Goal: Task Accomplishment & Management: Manage account settings

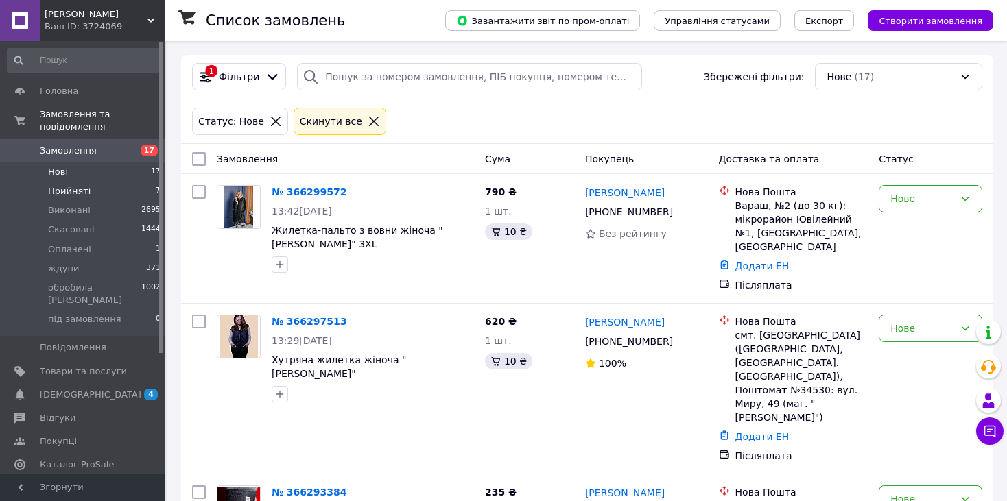
click at [62, 185] on span "Прийняті" at bounding box center [69, 191] width 43 height 12
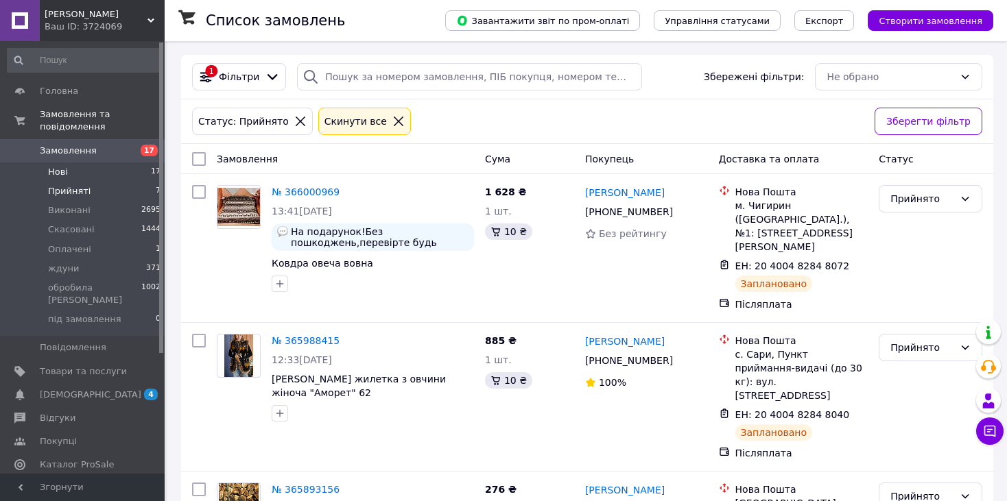
click at [60, 166] on span "Нові" at bounding box center [58, 172] width 20 height 12
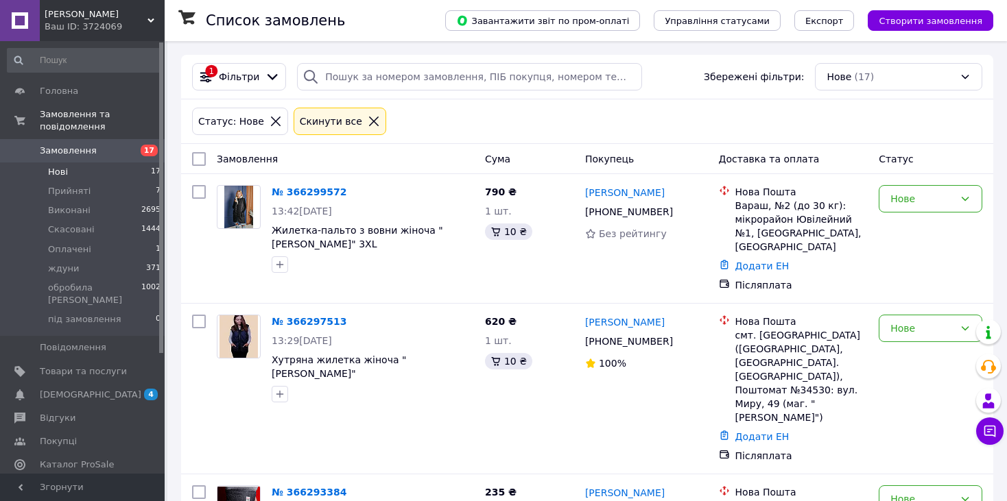
scroll to position [1674, 0]
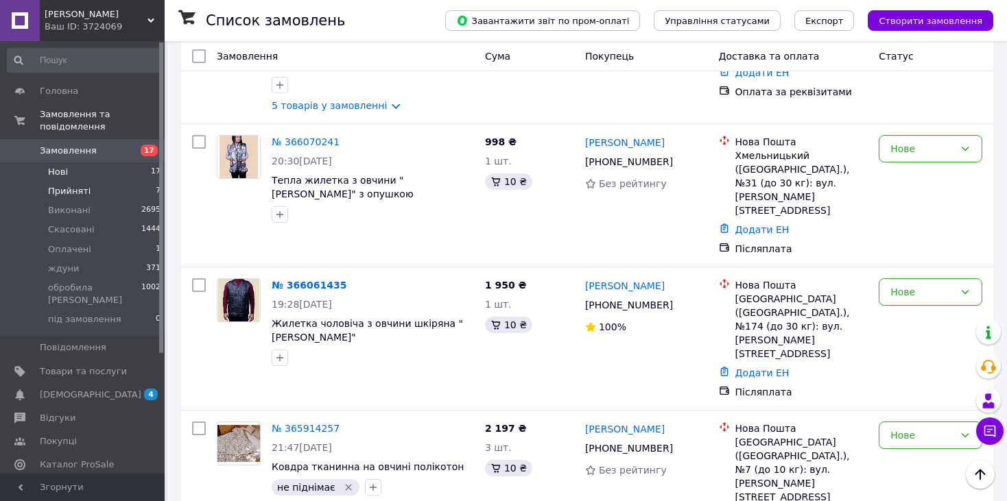
click at [71, 185] on span "Прийняті" at bounding box center [69, 191] width 43 height 12
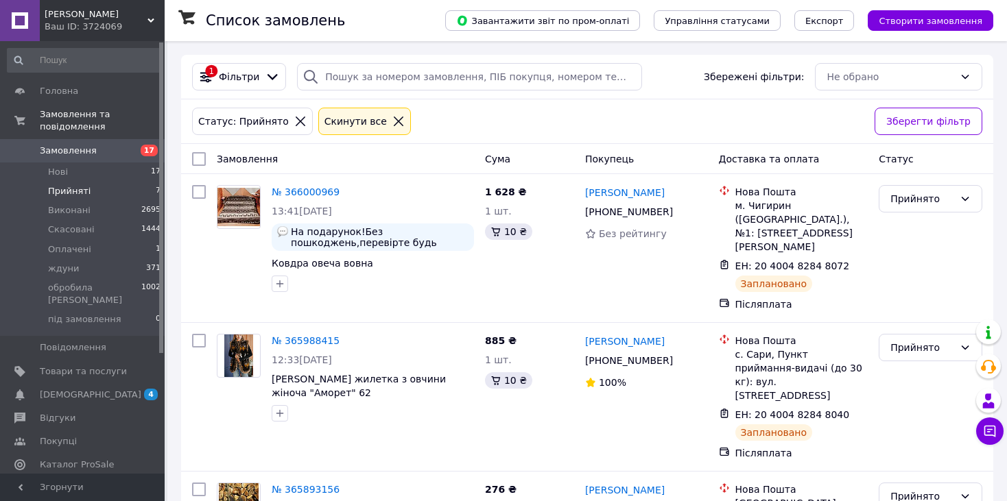
click at [80, 185] on span "Прийняті" at bounding box center [69, 191] width 43 height 12
click at [77, 185] on span "Прийняті" at bounding box center [69, 191] width 43 height 12
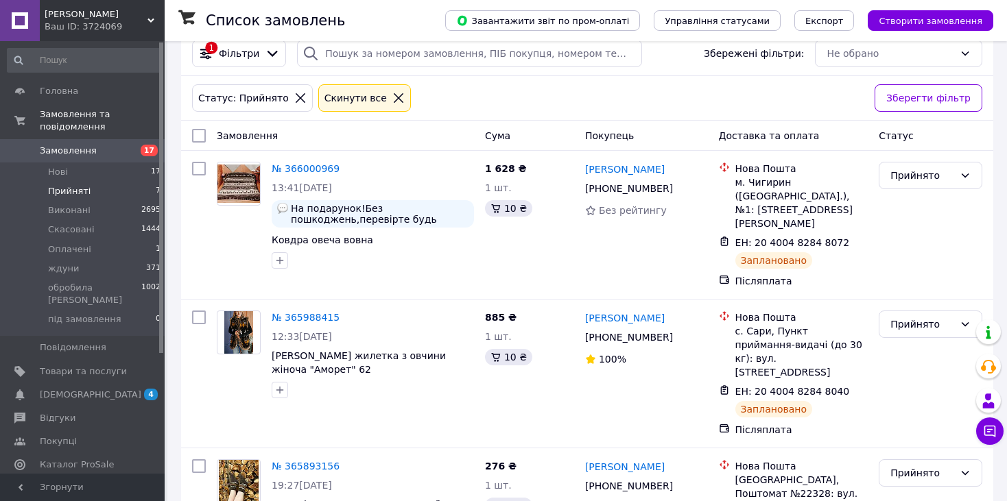
scroll to position [28, 0]
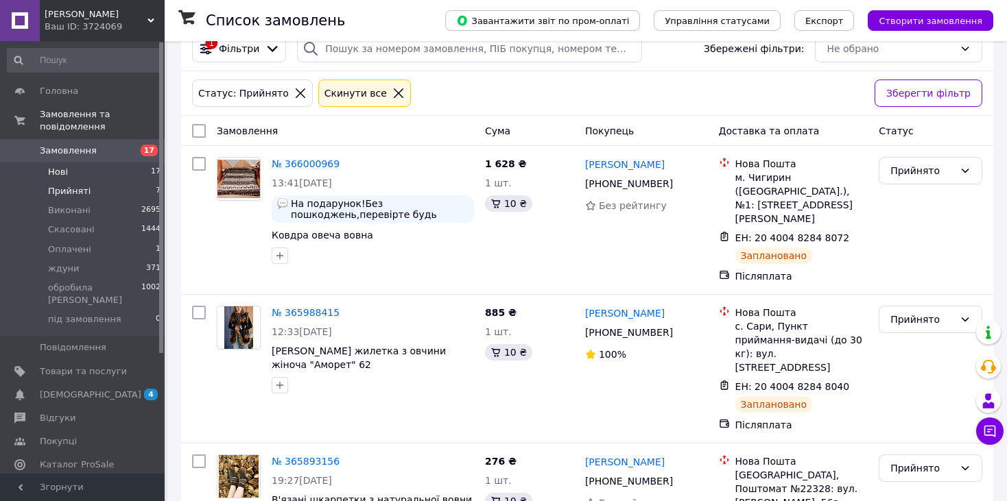
click at [115, 163] on li "Нові 17" at bounding box center [84, 172] width 169 height 19
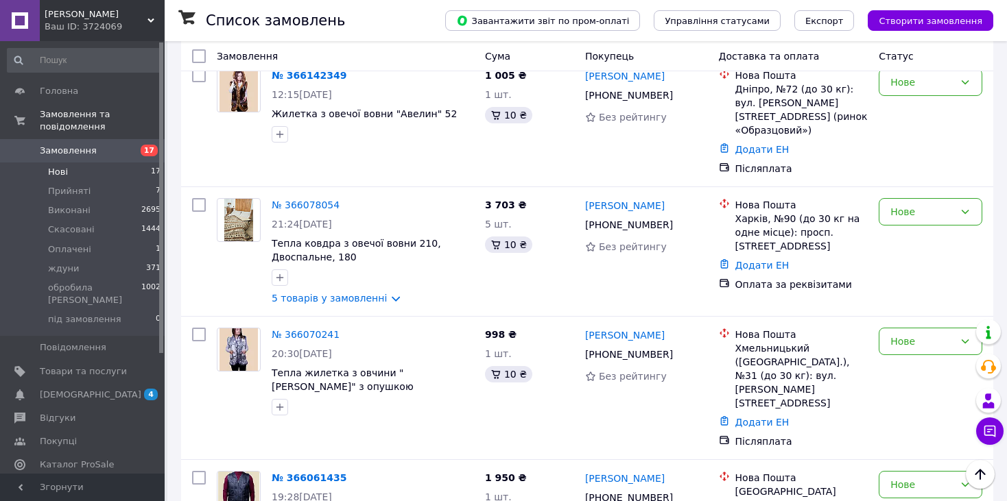
scroll to position [1674, 0]
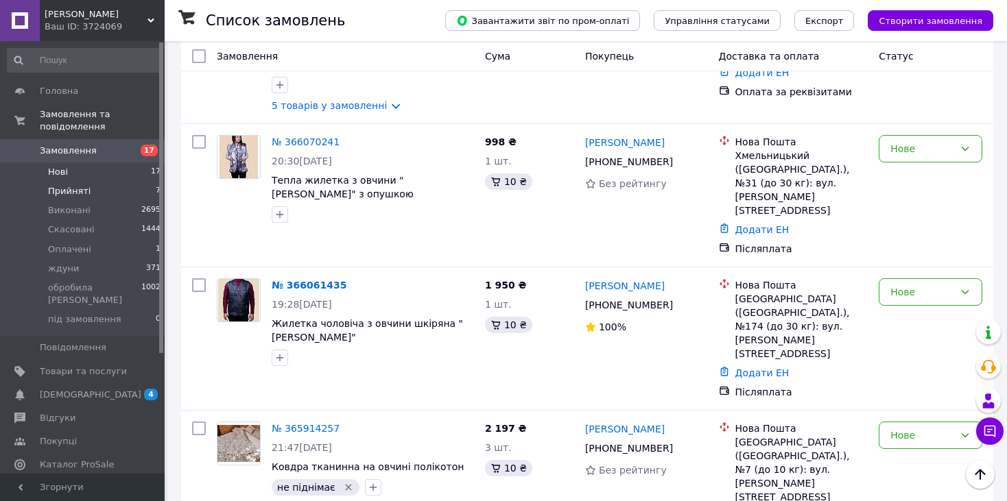
click at [128, 184] on li "Прийняті 7" at bounding box center [84, 191] width 169 height 19
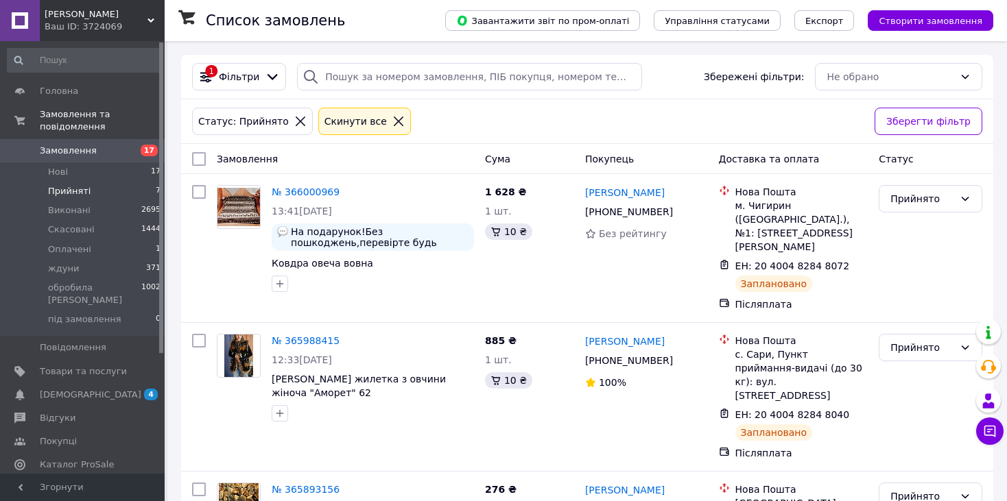
scroll to position [583, 0]
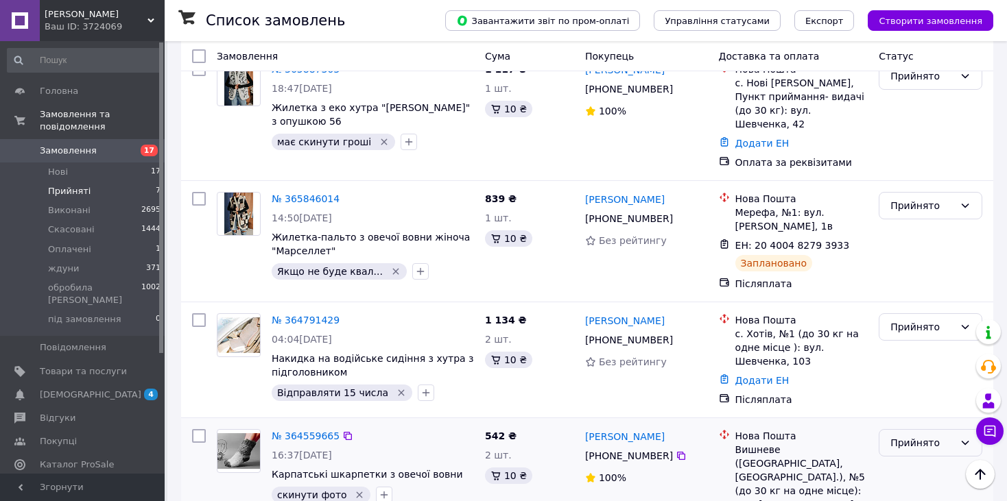
click at [916, 429] on div "Прийнято" at bounding box center [931, 442] width 104 height 27
click at [914, 258] on li "Виконано" at bounding box center [930, 260] width 102 height 25
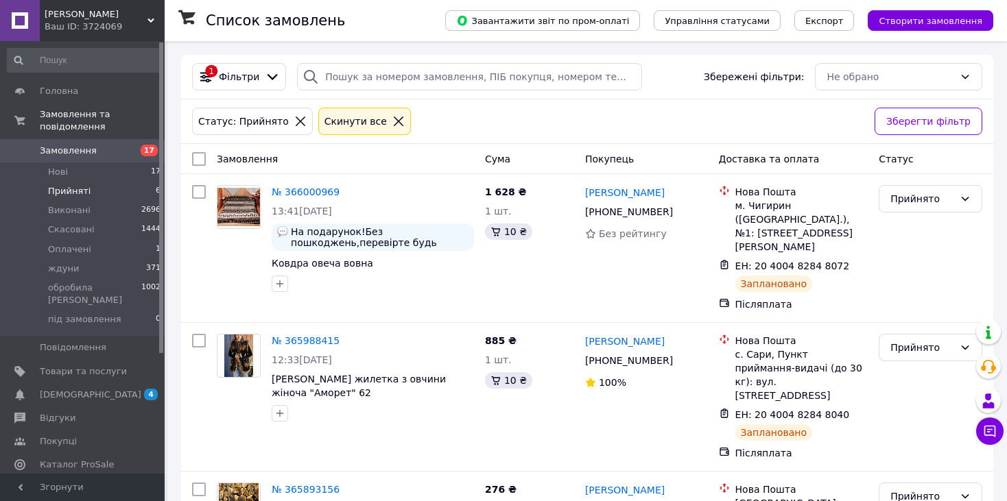
scroll to position [453, 0]
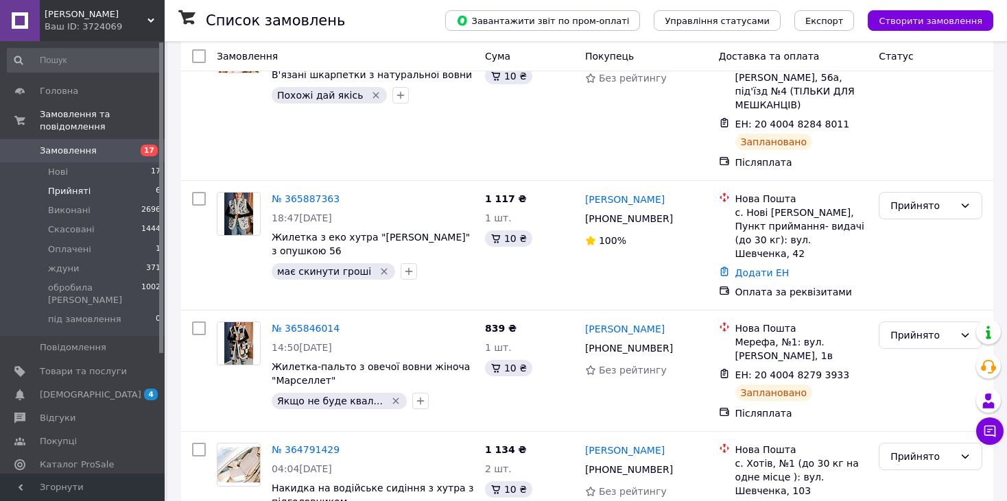
click at [71, 185] on span "Прийняті" at bounding box center [69, 191] width 43 height 12
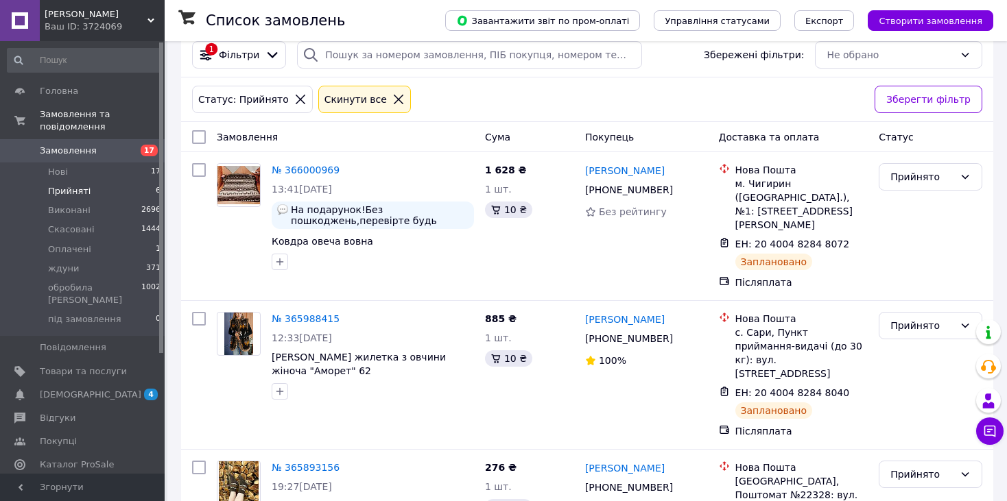
scroll to position [0, 0]
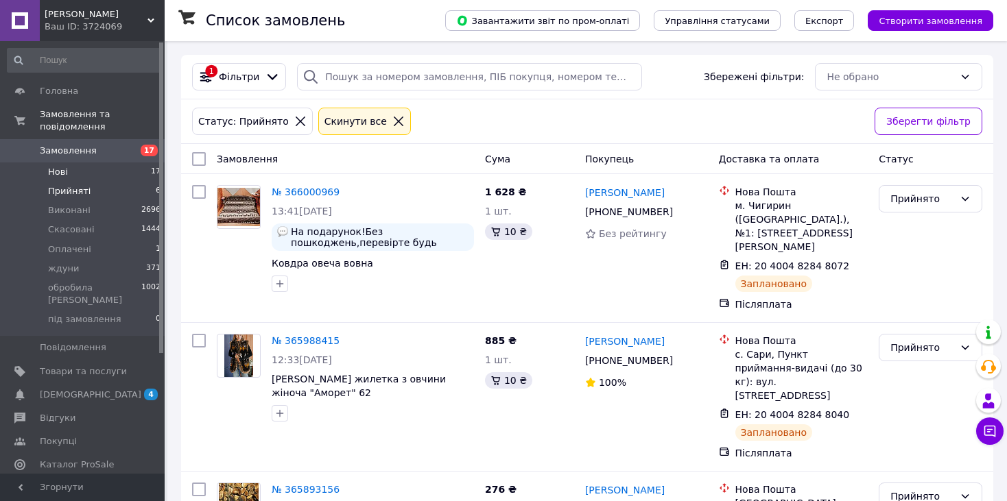
click at [76, 163] on li "Нові 17" at bounding box center [84, 172] width 169 height 19
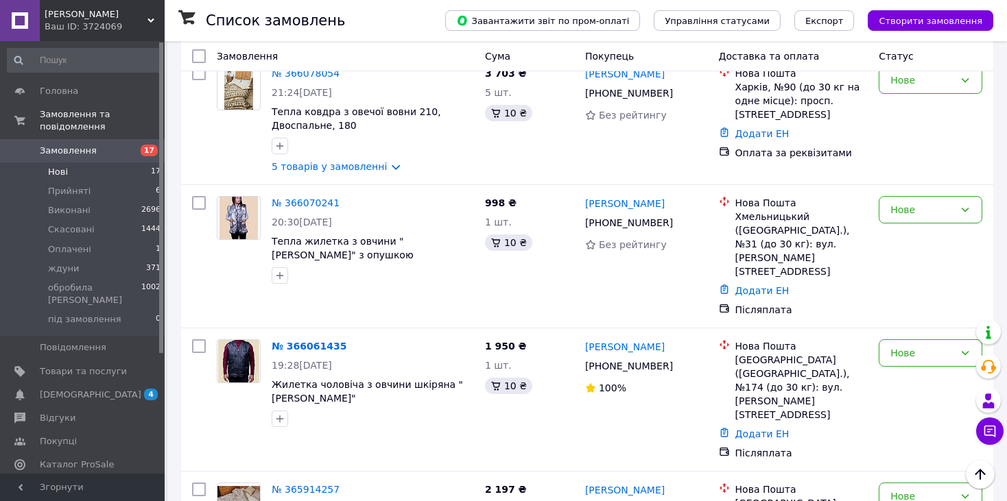
scroll to position [1606, 0]
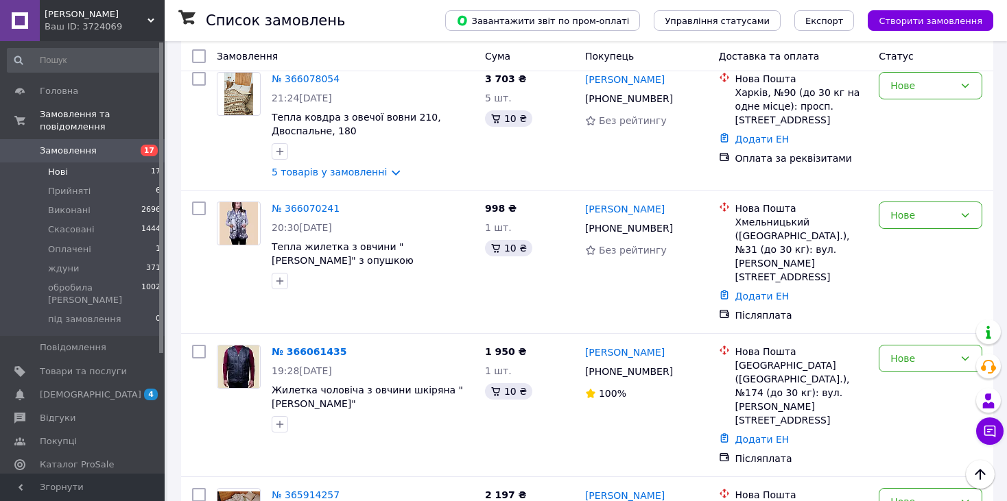
scroll to position [1674, 0]
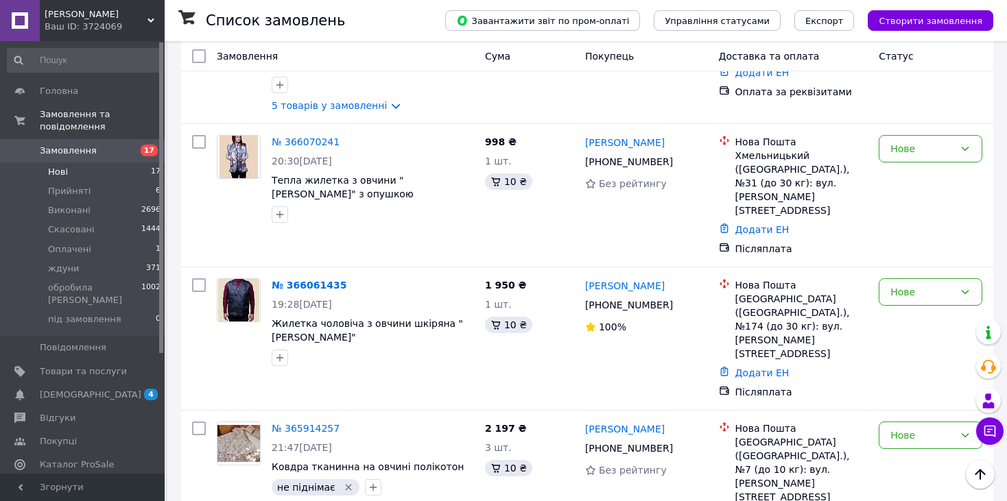
click at [918, 302] on li "Виконано" at bounding box center [930, 299] width 102 height 25
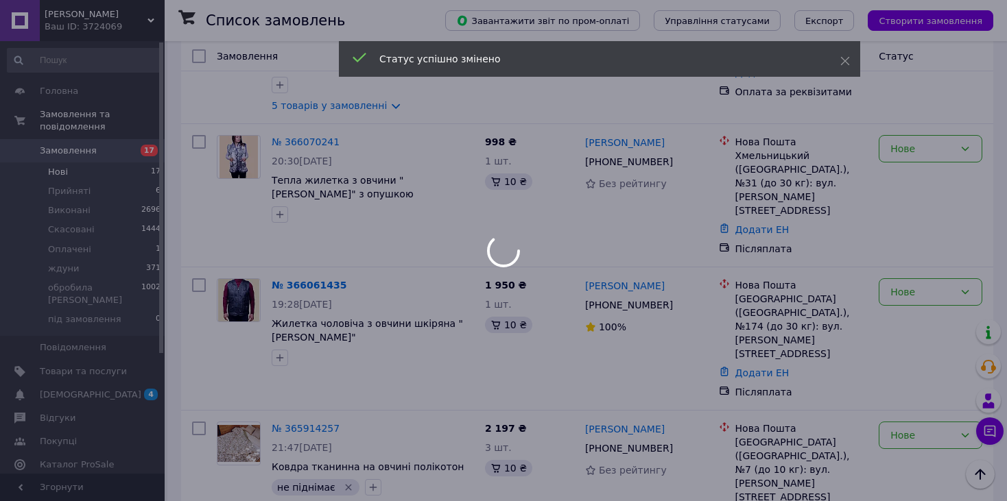
click at [317, 348] on div at bounding box center [503, 250] width 1007 height 501
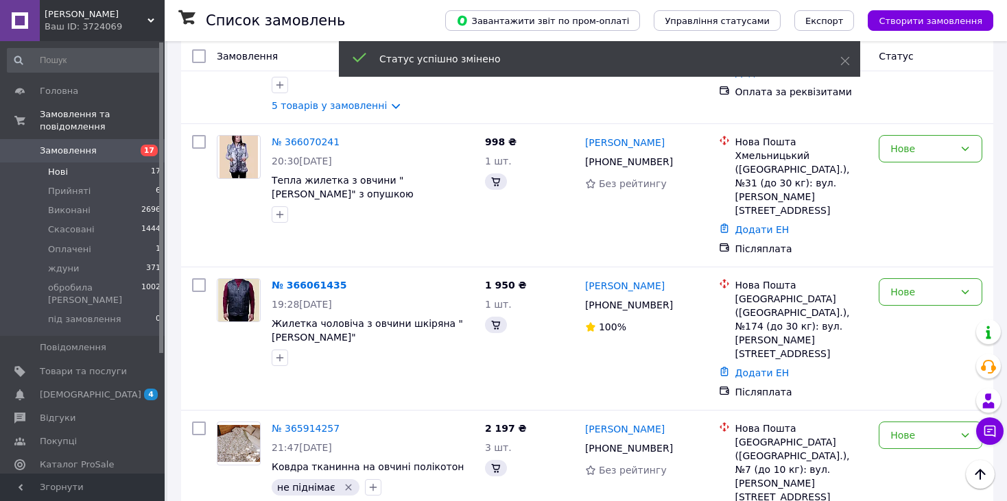
scroll to position [1656, 0]
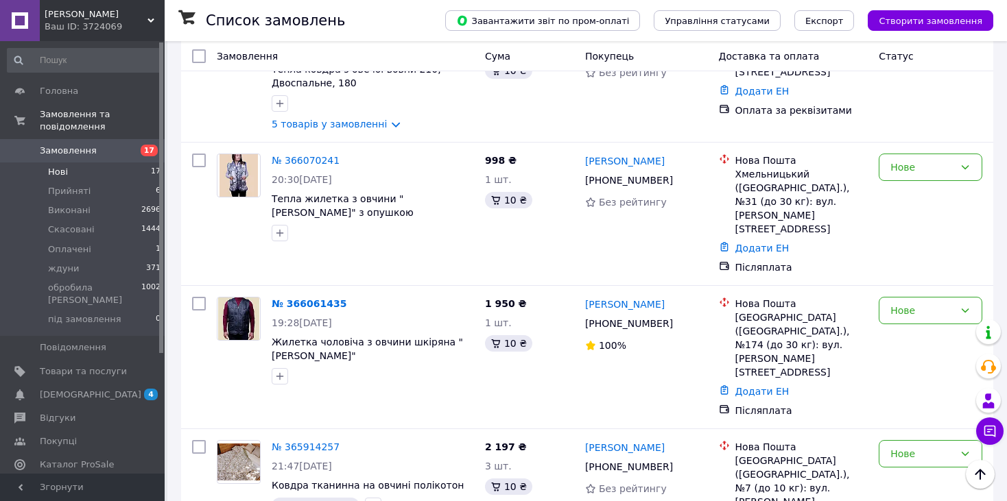
drag, startPoint x: 289, startPoint y: 285, endPoint x: 283, endPoint y: 292, distance: 9.3
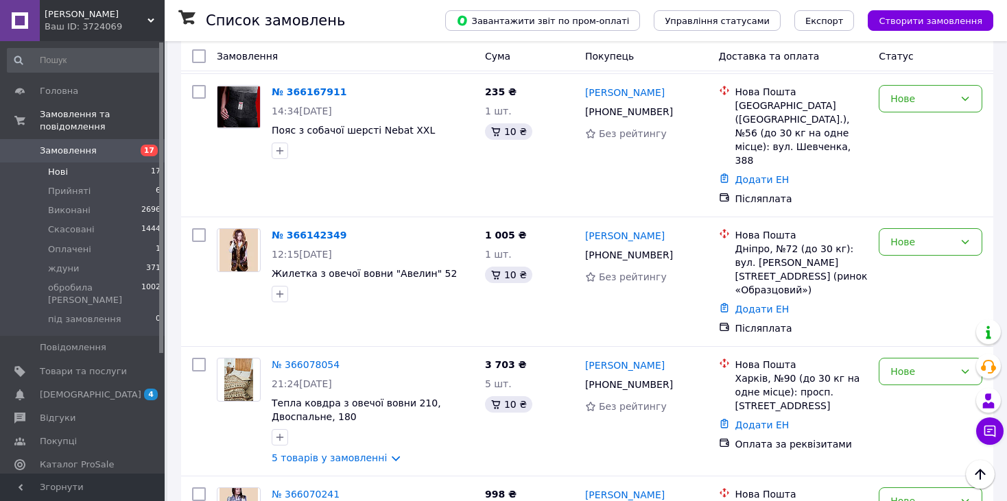
scroll to position [1335, 0]
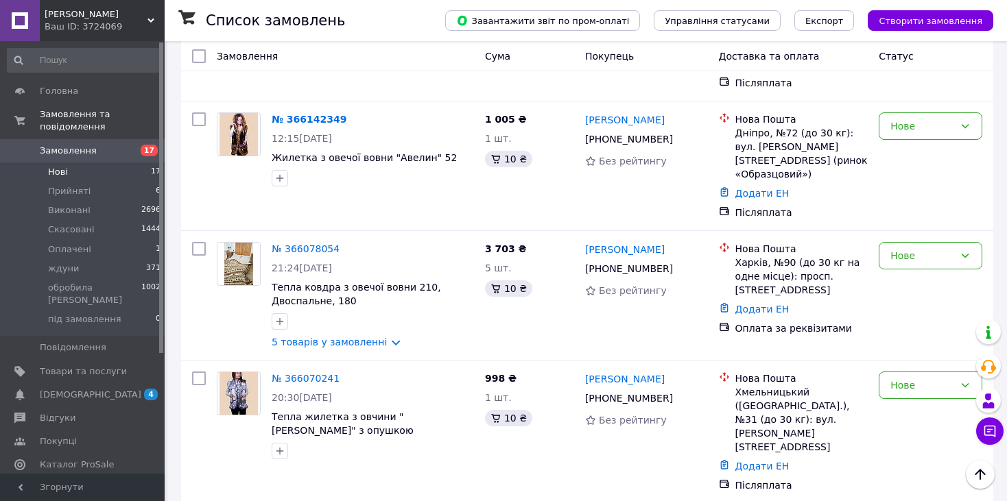
scroll to position [1446, 0]
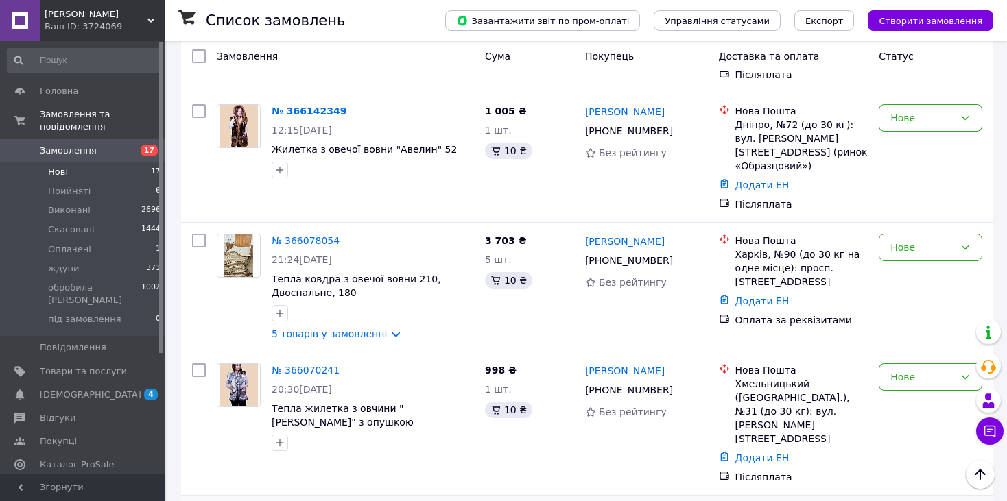
type input "120см"
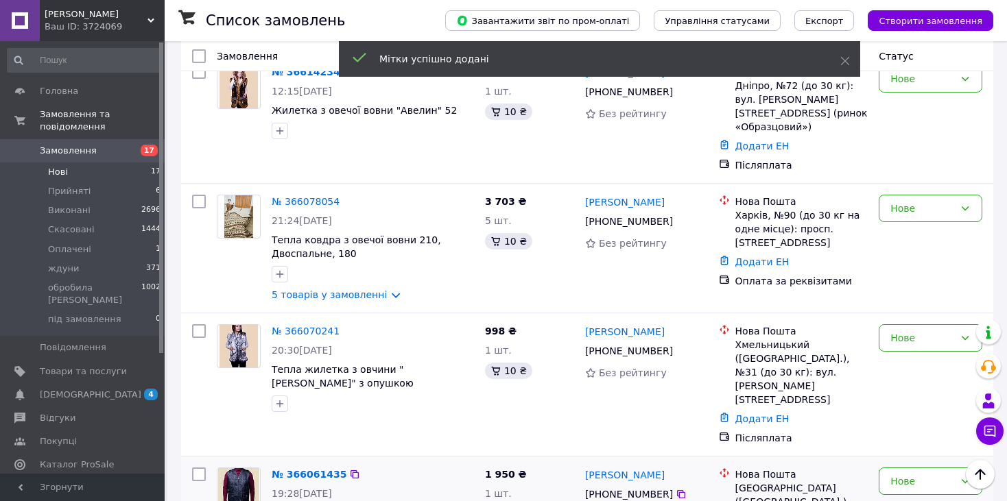
scroll to position [1482, 0]
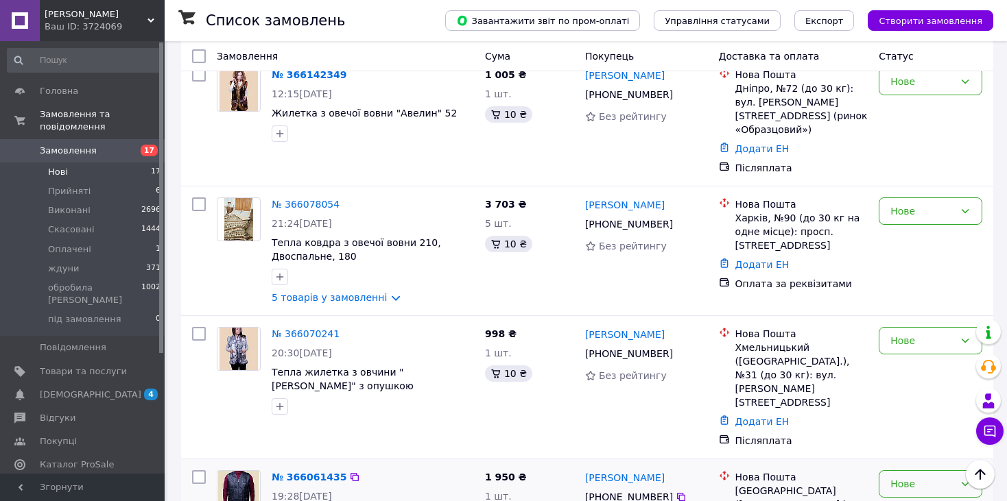
click at [921, 477] on div "Нове" at bounding box center [922, 484] width 64 height 15
click at [892, 274] on li "Прийнято" at bounding box center [930, 269] width 102 height 25
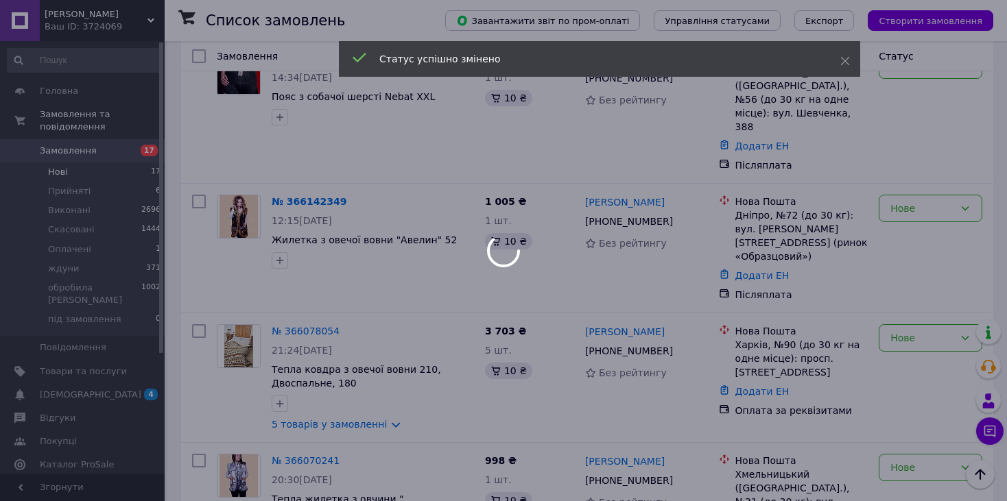
scroll to position [1347, 0]
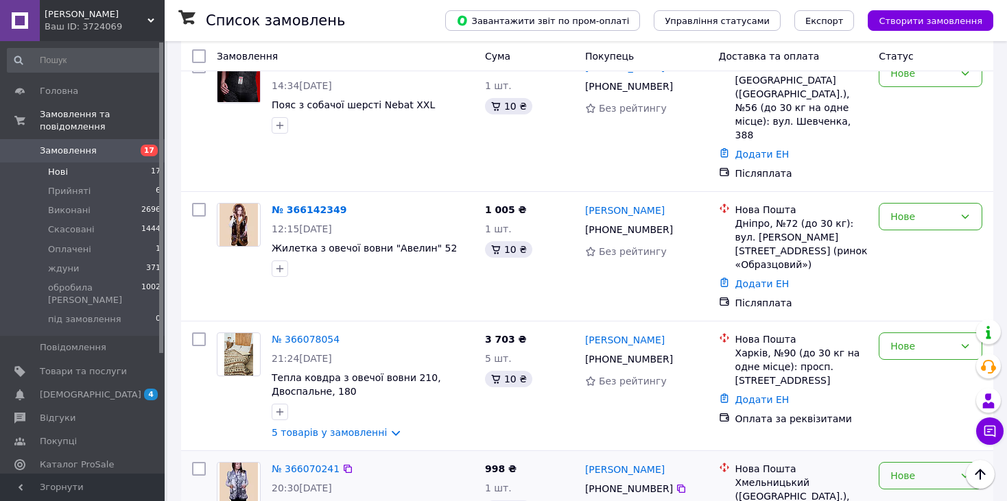
click at [948, 462] on div "Нове" at bounding box center [931, 475] width 104 height 27
click at [917, 284] on li "Прийнято" at bounding box center [930, 288] width 102 height 25
click at [920, 468] on div "Нове" at bounding box center [922, 475] width 64 height 15
click at [903, 288] on li "Прийнято" at bounding box center [930, 288] width 102 height 25
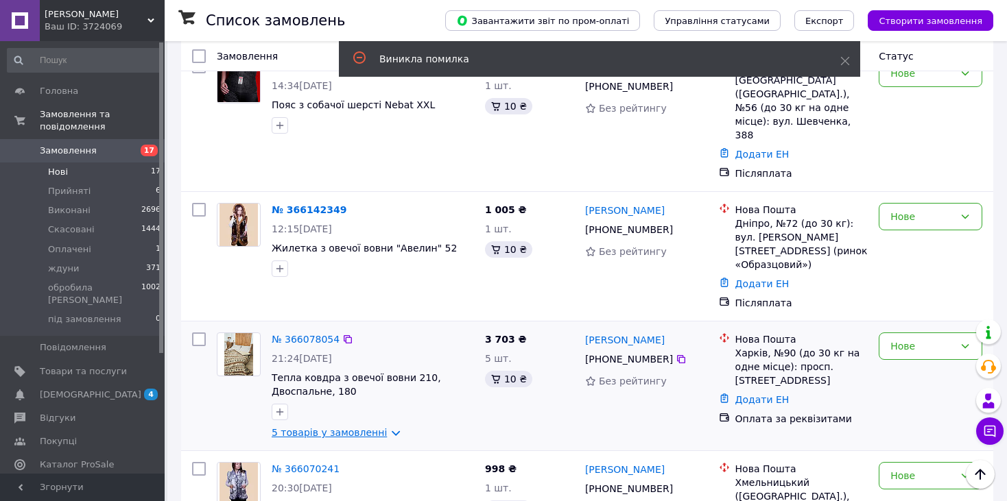
click at [312, 427] on link "5 товарів у замовленні" at bounding box center [329, 432] width 115 height 11
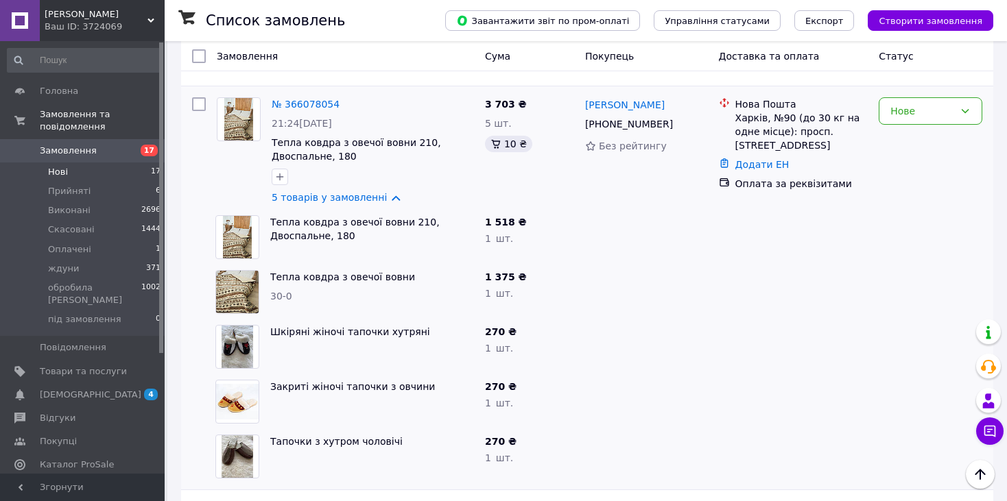
scroll to position [1585, 0]
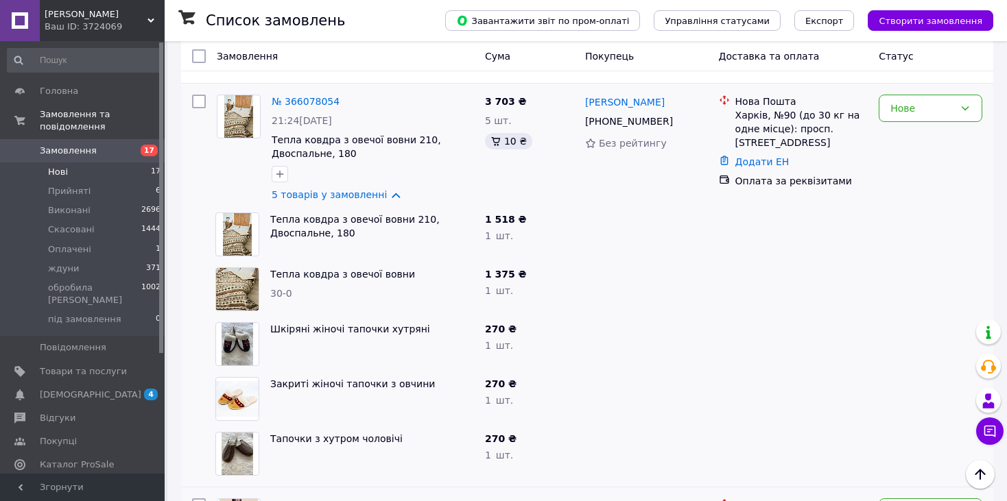
type input "т"
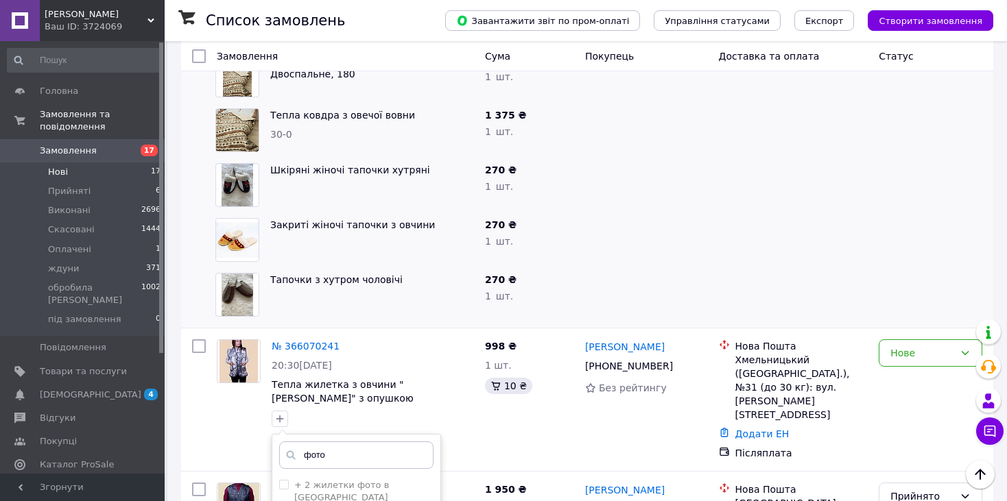
scroll to position [1748, 0]
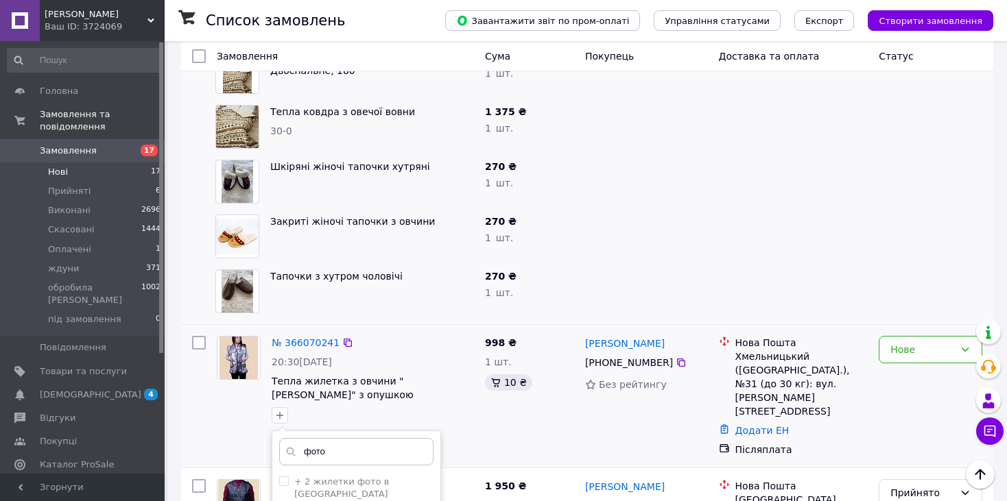
type input "фото"
checkbox input "true"
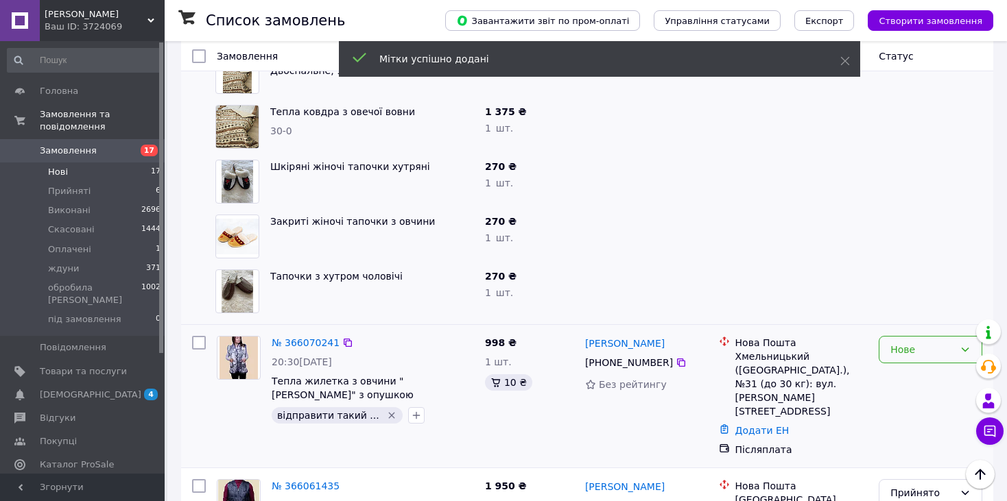
click at [941, 342] on div "Нове" at bounding box center [922, 349] width 64 height 15
click at [923, 165] on li "Прийнято" at bounding box center [930, 162] width 102 height 25
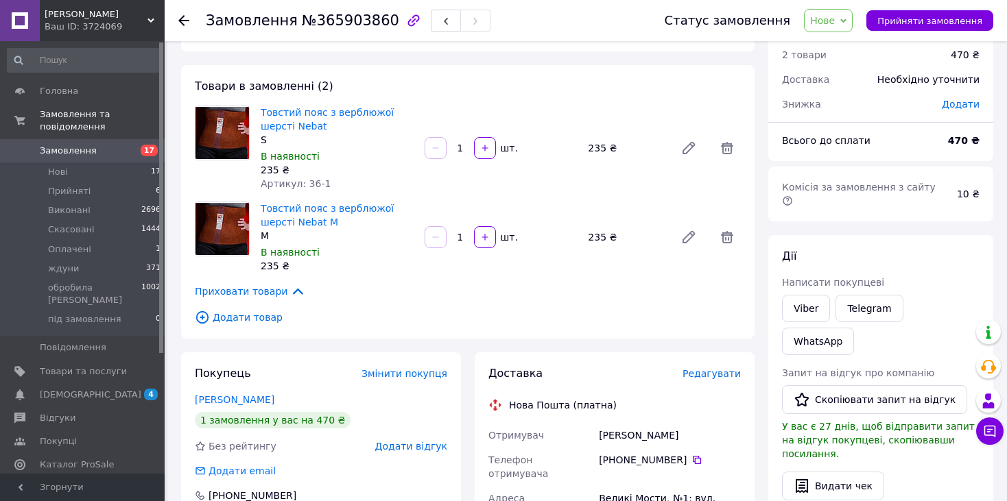
scroll to position [66, 0]
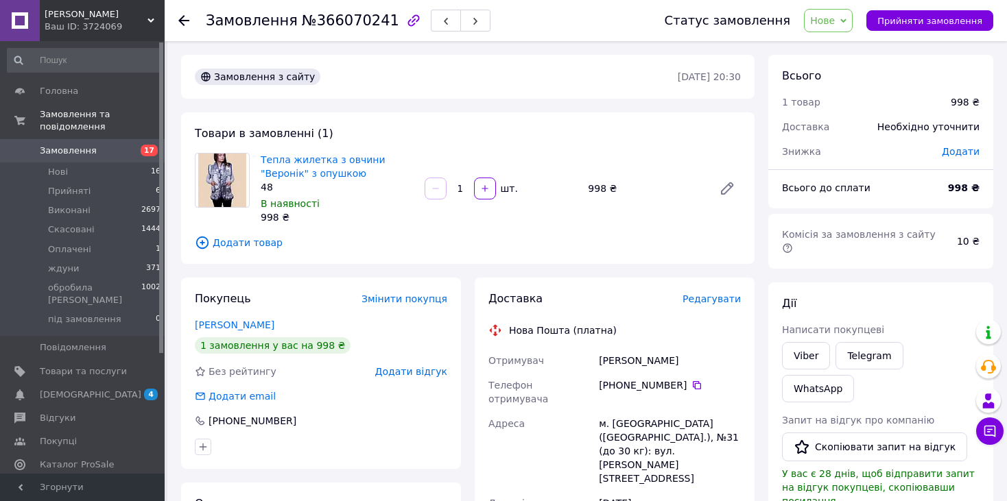
click at [835, 25] on span "Нове" at bounding box center [822, 20] width 25 height 11
click at [833, 45] on li "Прийнято" at bounding box center [872, 48] width 135 height 21
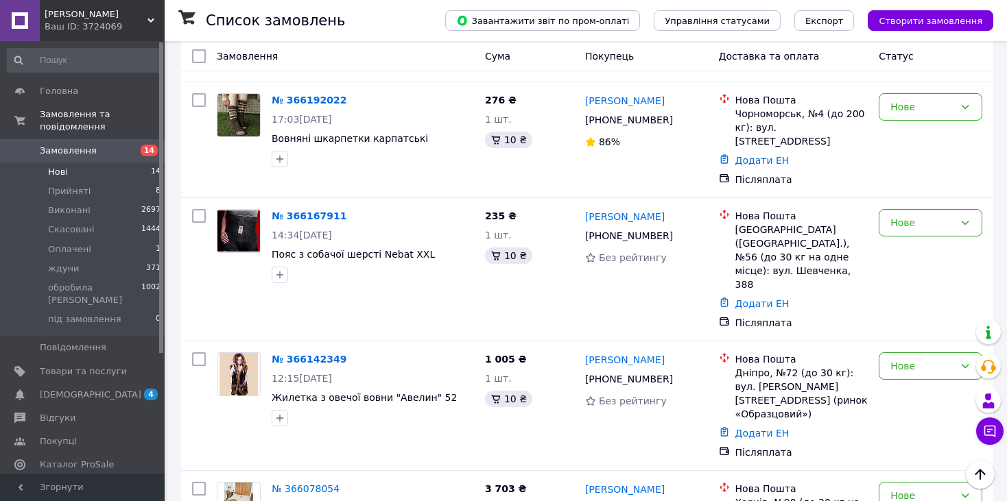
scroll to position [1260, 0]
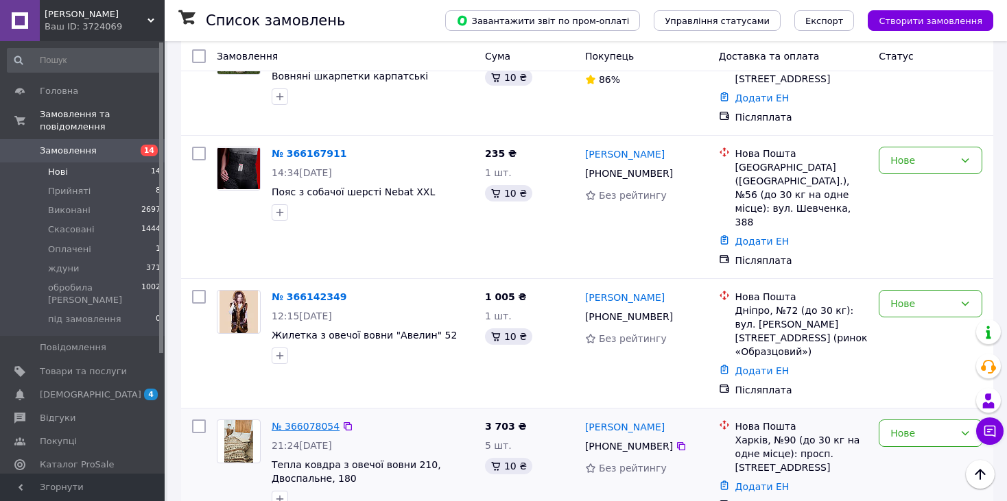
click at [298, 421] on link "№ 366078054" at bounding box center [306, 426] width 68 height 11
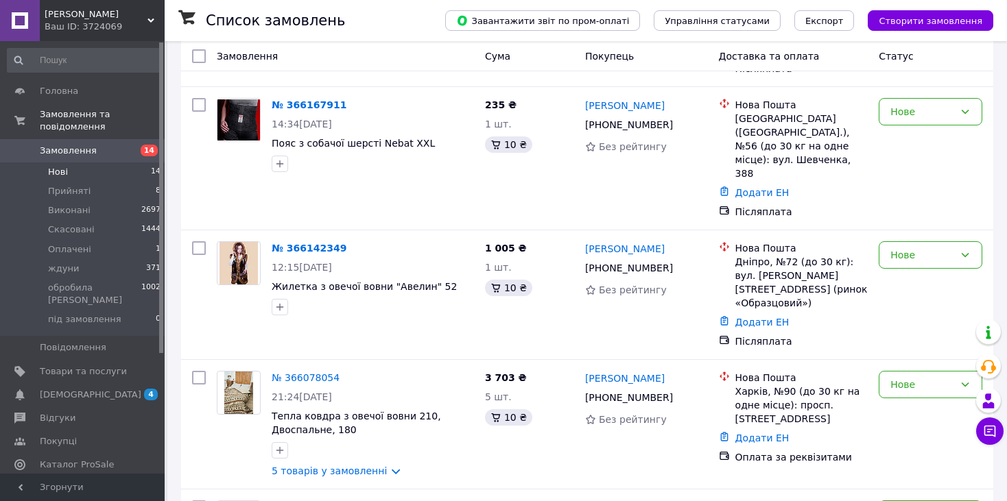
scroll to position [1327, 0]
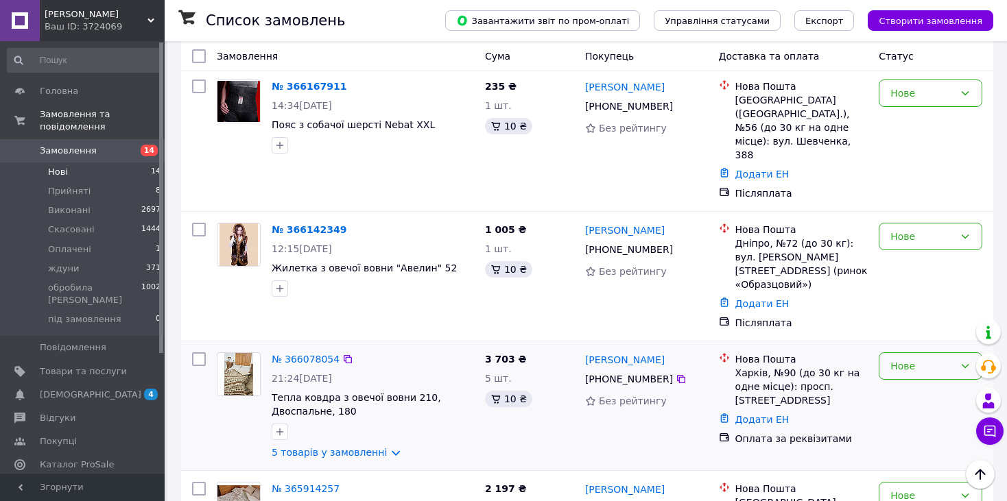
click at [898, 359] on div "Нове" at bounding box center [922, 366] width 64 height 15
click at [897, 177] on li "Прийнято" at bounding box center [930, 177] width 102 height 25
click at [278, 427] on icon "button" at bounding box center [279, 432] width 11 height 11
type input "п"
click at [576, 347] on div "3 703 ₴ 5 шт. 10 ₴" at bounding box center [529, 406] width 100 height 118
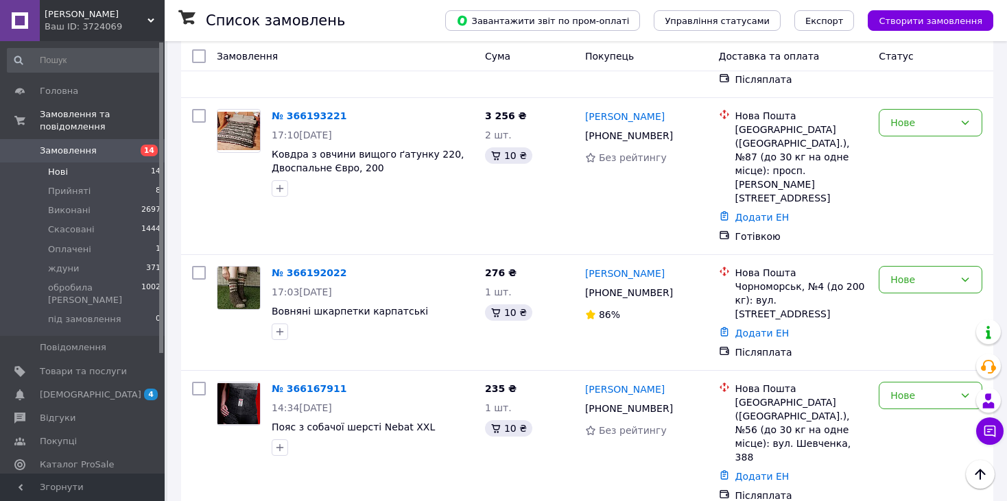
scroll to position [1029, 0]
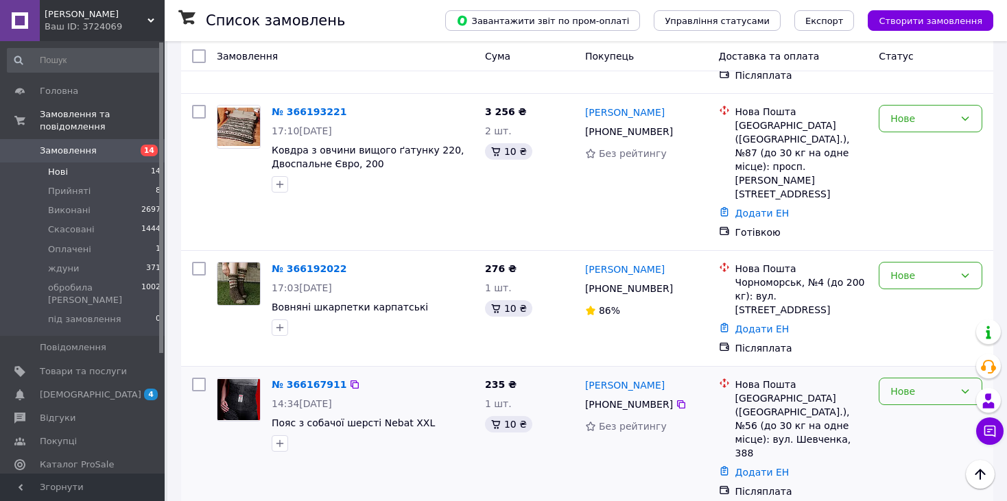
click at [943, 384] on div "Нове" at bounding box center [922, 391] width 64 height 15
click at [913, 241] on li "Прийнято" at bounding box center [930, 243] width 102 height 25
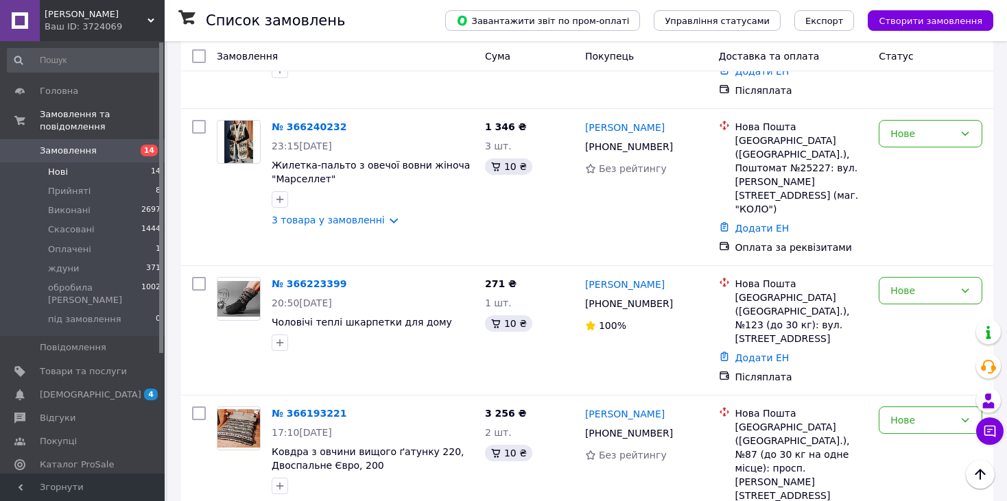
scroll to position [735, 0]
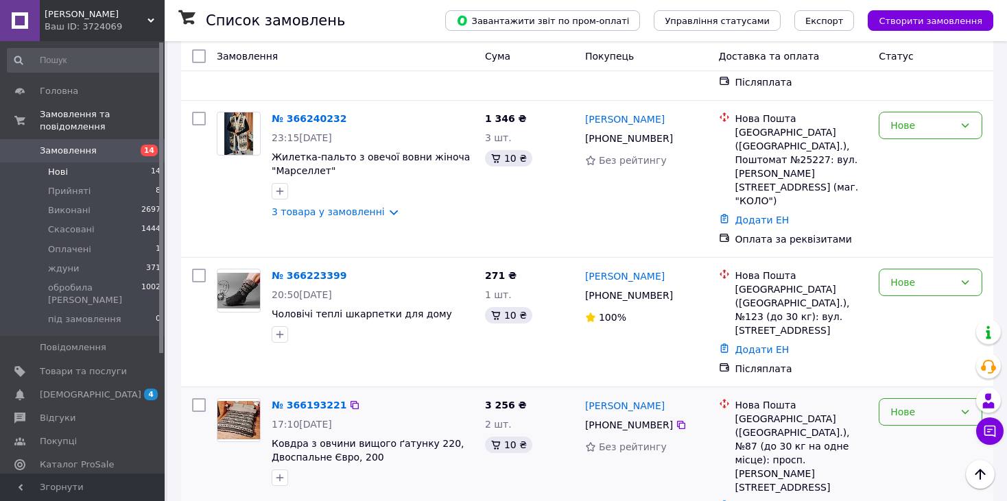
click at [916, 405] on div "Нове" at bounding box center [922, 412] width 64 height 15
click at [300, 400] on link "№ 366193221" at bounding box center [309, 405] width 75 height 11
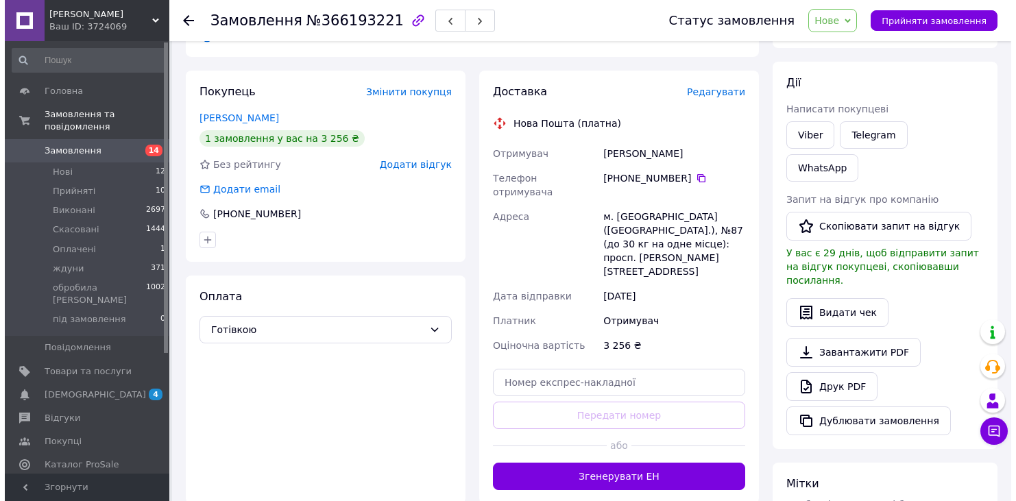
scroll to position [128, 0]
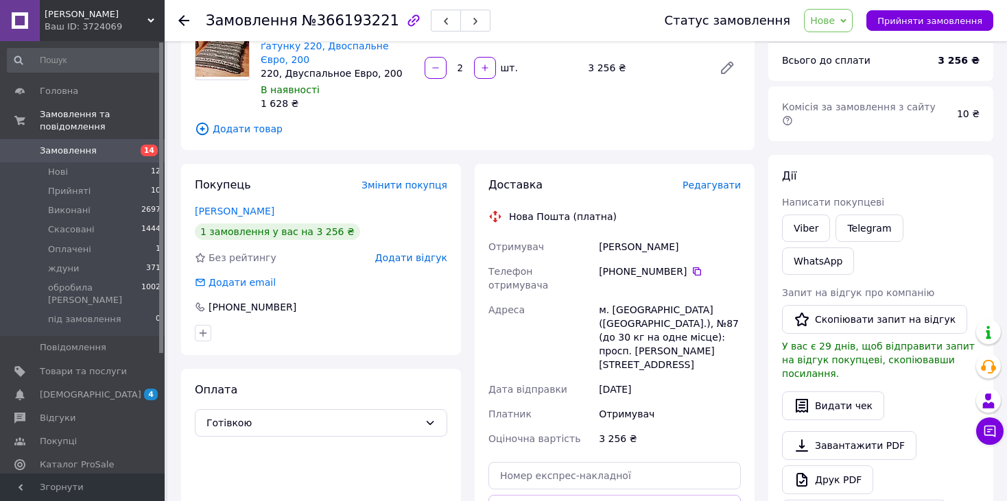
click at [700, 180] on span "Редагувати" at bounding box center [711, 185] width 58 height 11
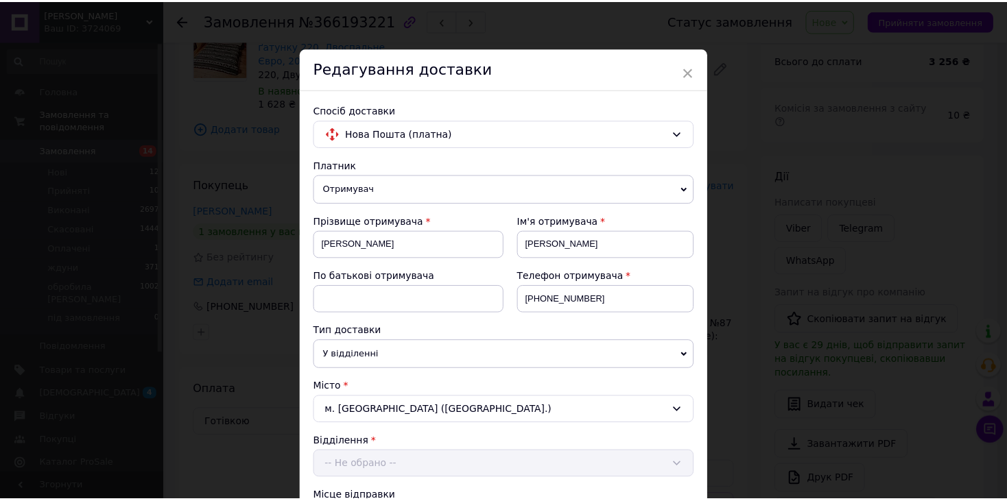
scroll to position [430, 0]
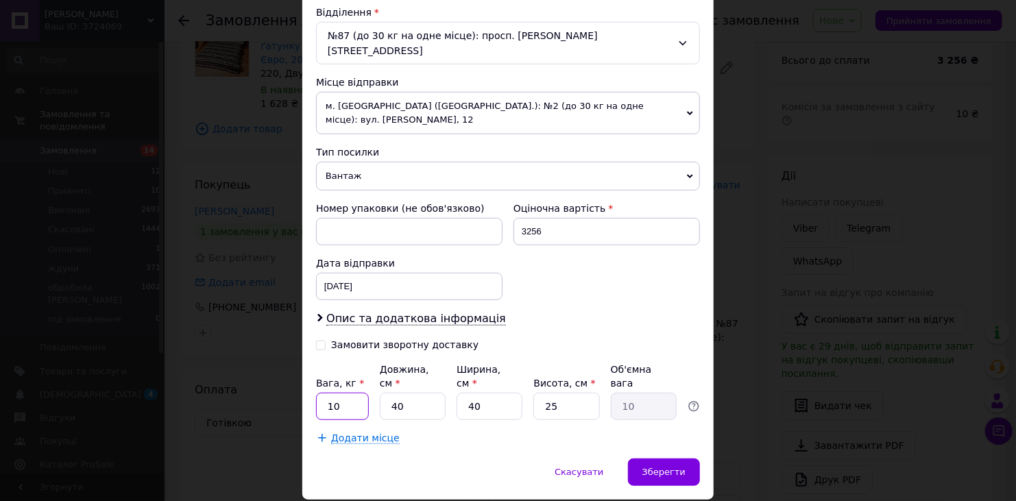
click at [333, 393] on input "10" at bounding box center [342, 406] width 53 height 27
type input "1"
type input "8"
type input "4"
type input "1.6"
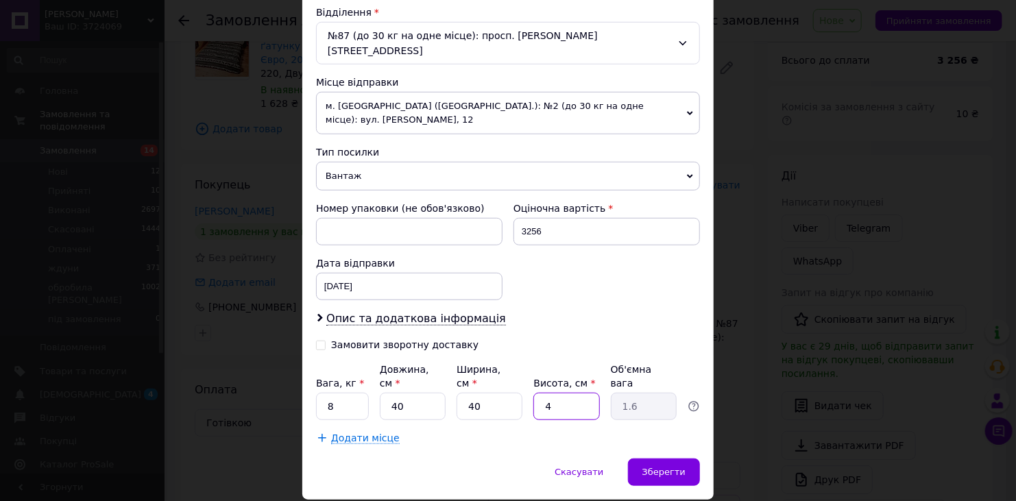
type input "40"
type input "16"
type input "4"
type input "1.6"
type input "4"
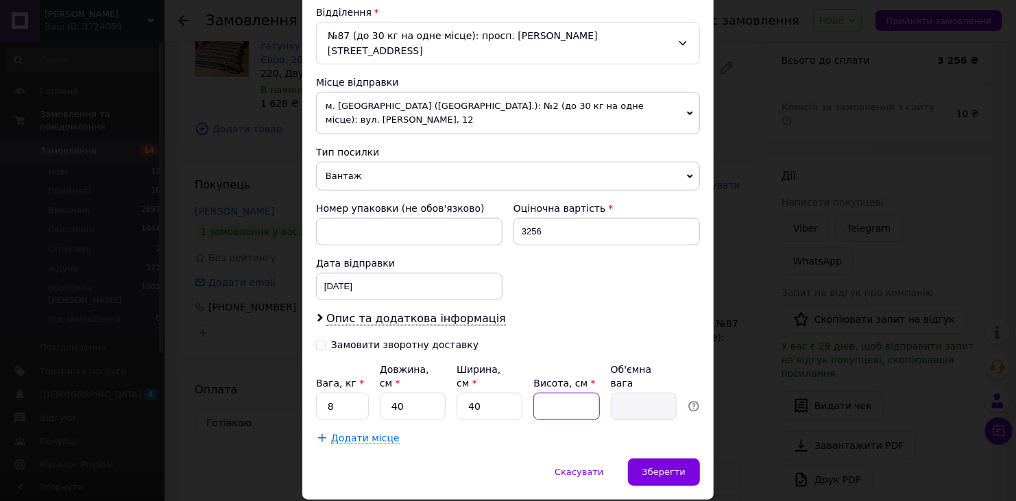
type input "1.6"
type input "45"
type input "18"
type input "45"
click at [407, 393] on input "40" at bounding box center [413, 406] width 66 height 27
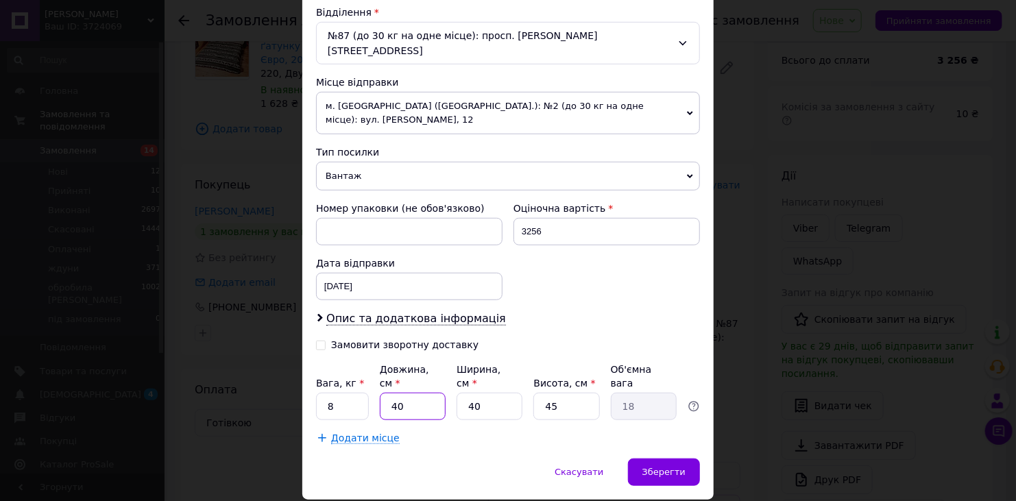
type input "4"
type input "1.8"
type input "45"
type input "20.25"
type input "45"
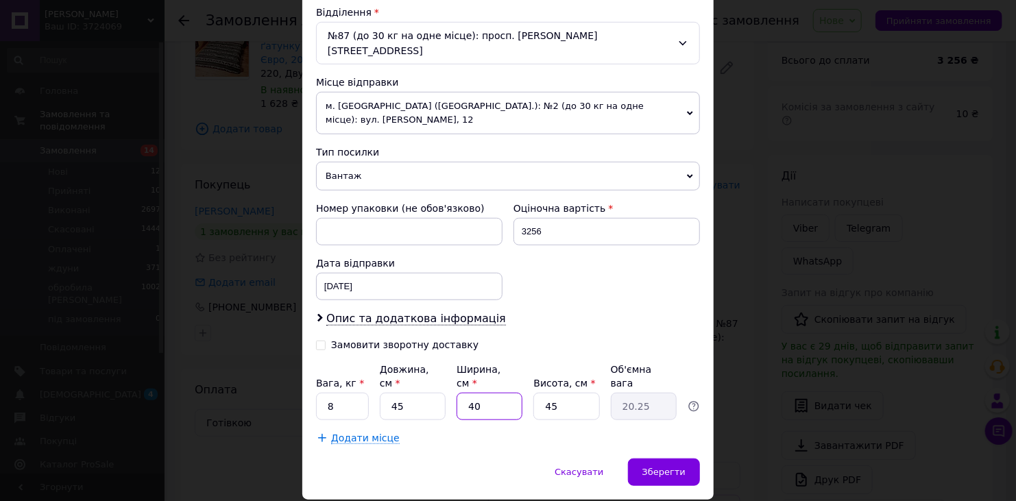
click at [493, 393] on input "40" at bounding box center [490, 406] width 66 height 27
type input "4"
type input "2.03"
type input "45"
type input "22.78"
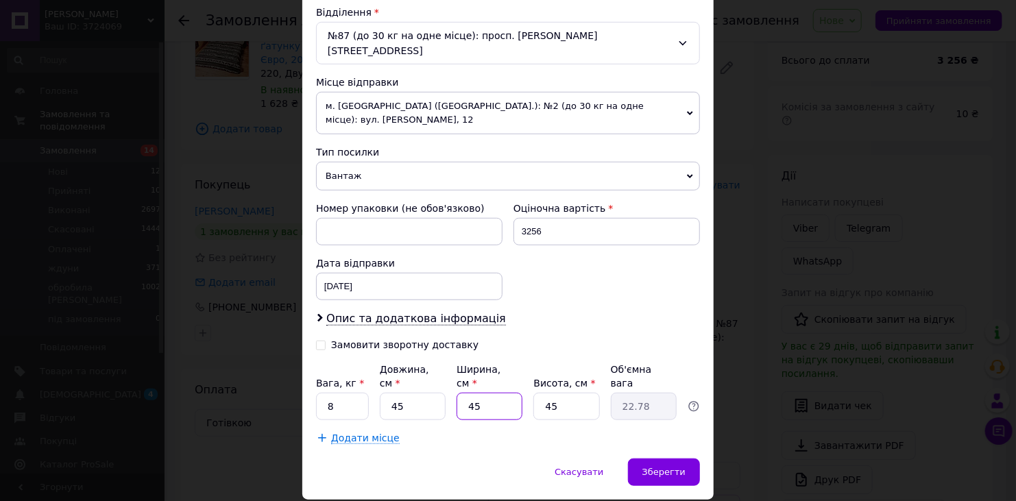
type input "4"
type input "2.03"
type input "40"
type input "20.25"
type input "4"
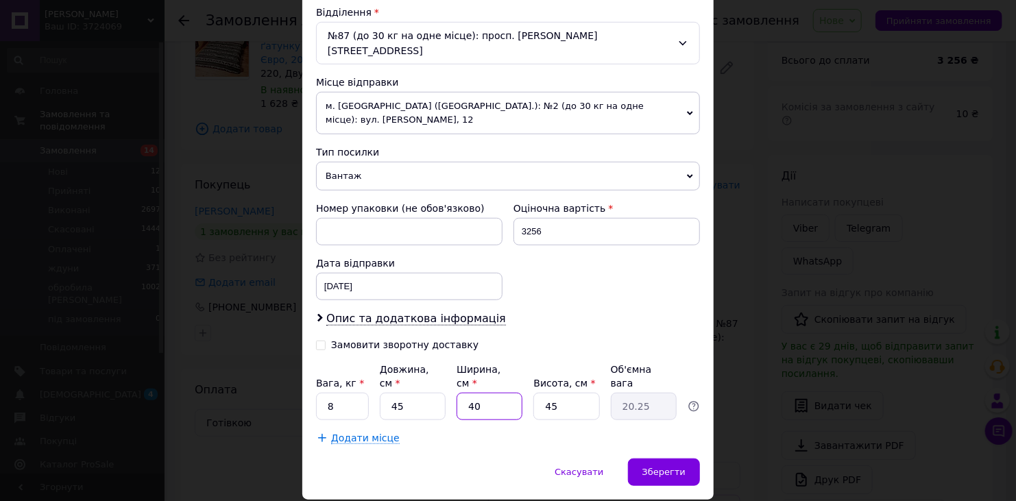
type input "2.03"
type input "4"
type input "2.03"
type input "40"
type input "20.25"
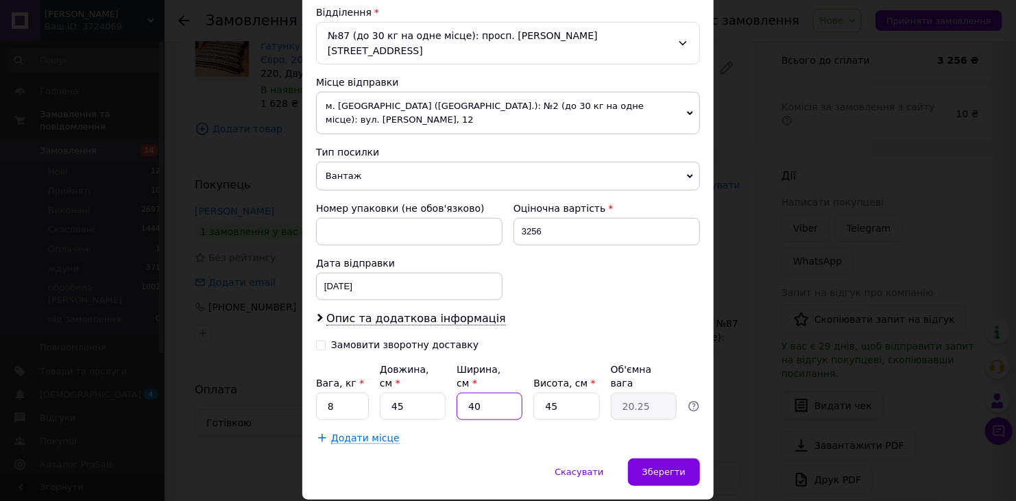
type input "4"
type input "2.03"
type input "45"
type input "22.78"
type input "45"
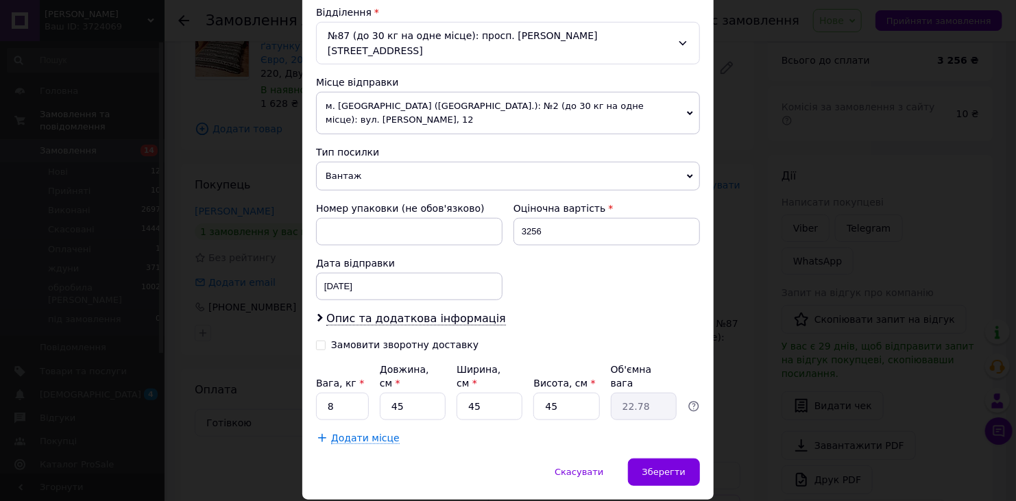
click at [663, 257] on div "Номер упаковки (не обов'язково) Оціночна вартість 3256 Дата відправки 12.10.202…" at bounding box center [508, 251] width 395 height 110
click at [672, 467] on span "Зберегти" at bounding box center [664, 472] width 43 height 10
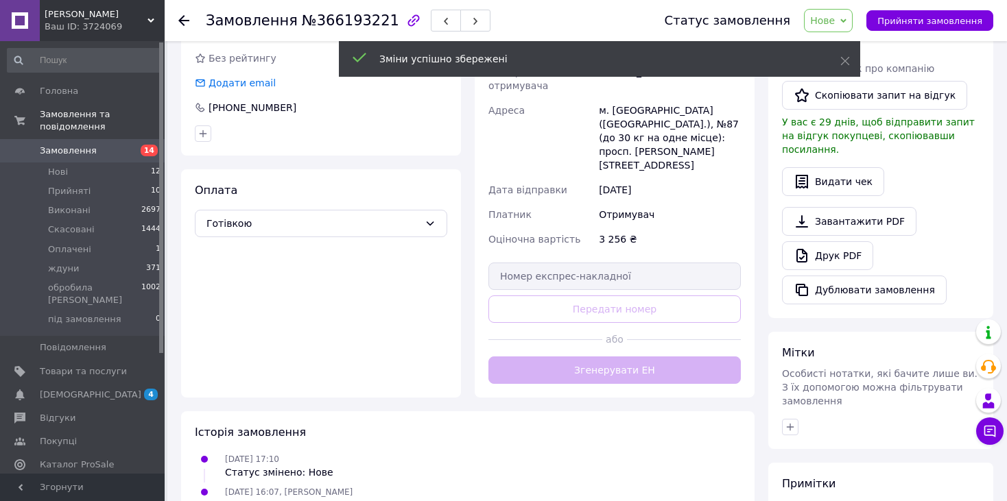
scroll to position [346, 0]
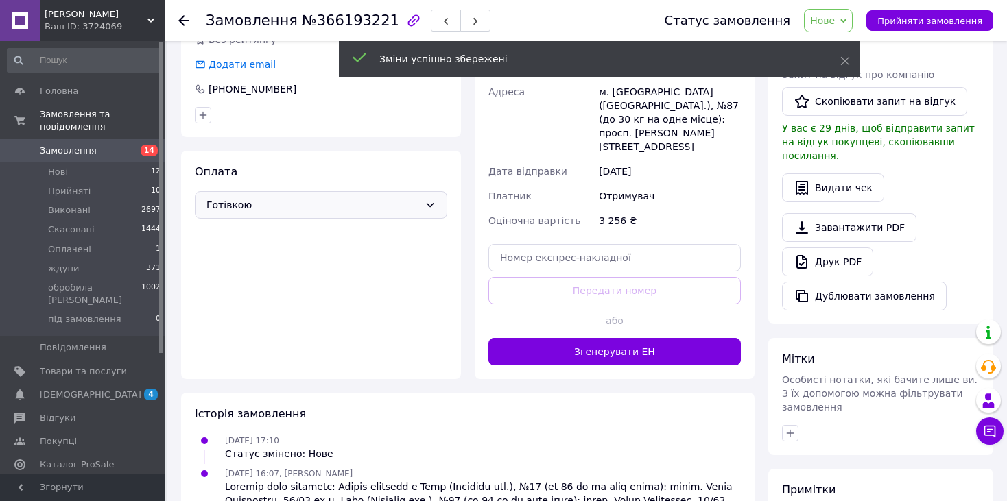
click at [425, 200] on icon at bounding box center [430, 205] width 11 height 11
click at [259, 242] on span "Післяплата" at bounding box center [331, 246] width 208 height 14
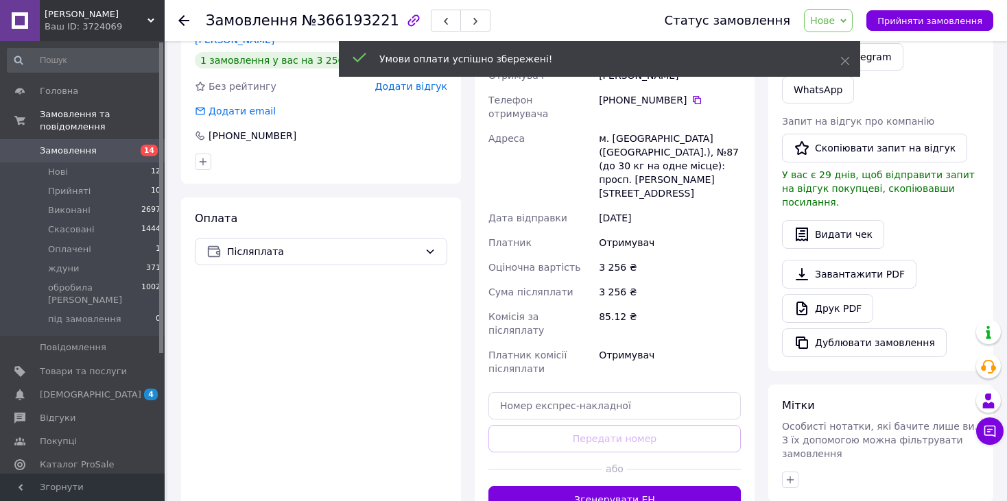
scroll to position [295, 0]
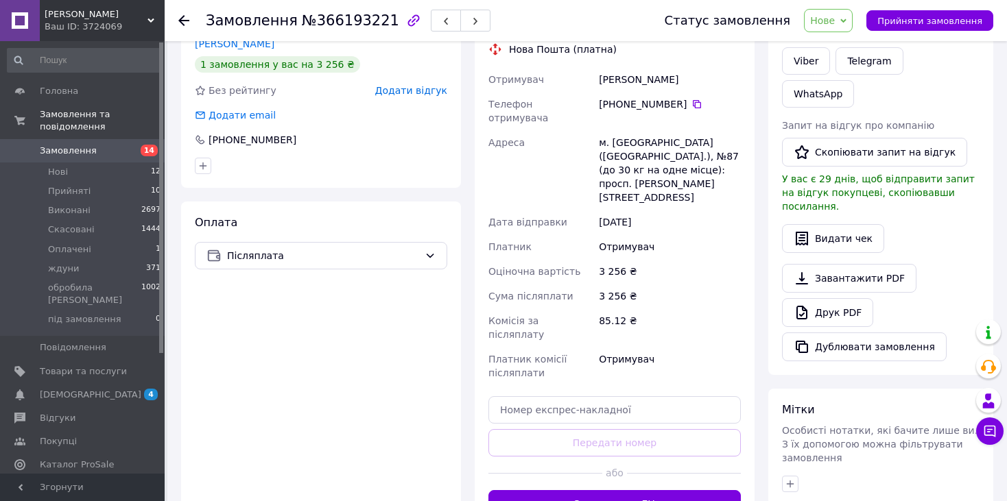
click at [835, 15] on span "Нове" at bounding box center [822, 20] width 25 height 11
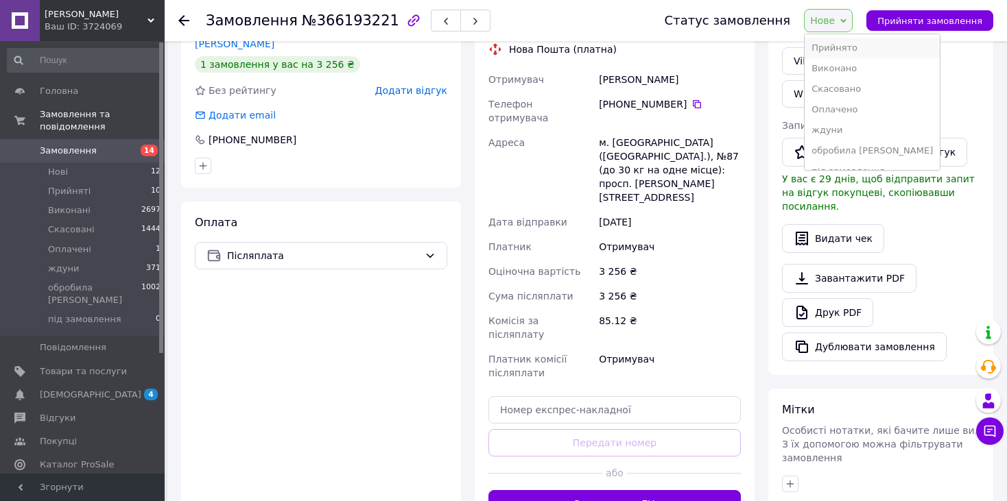
click at [835, 43] on li "Прийнято" at bounding box center [872, 48] width 135 height 21
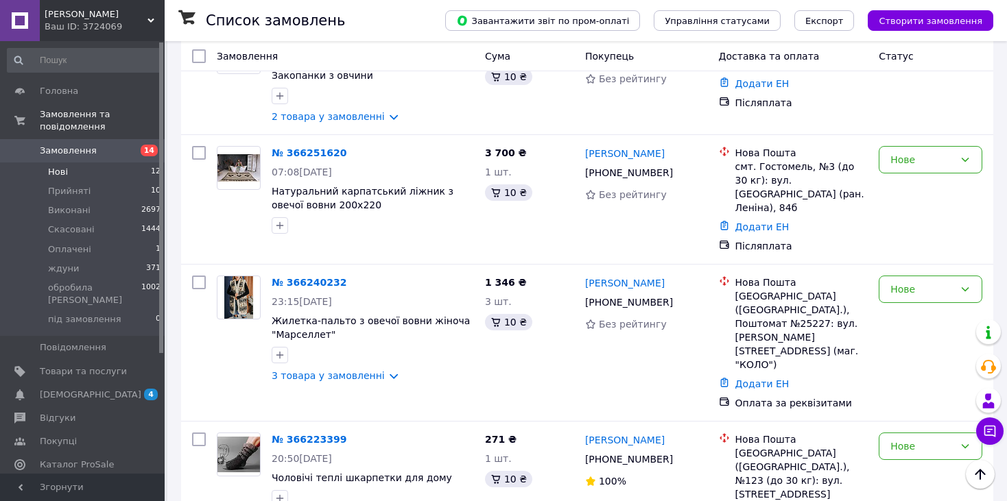
scroll to position [566, 0]
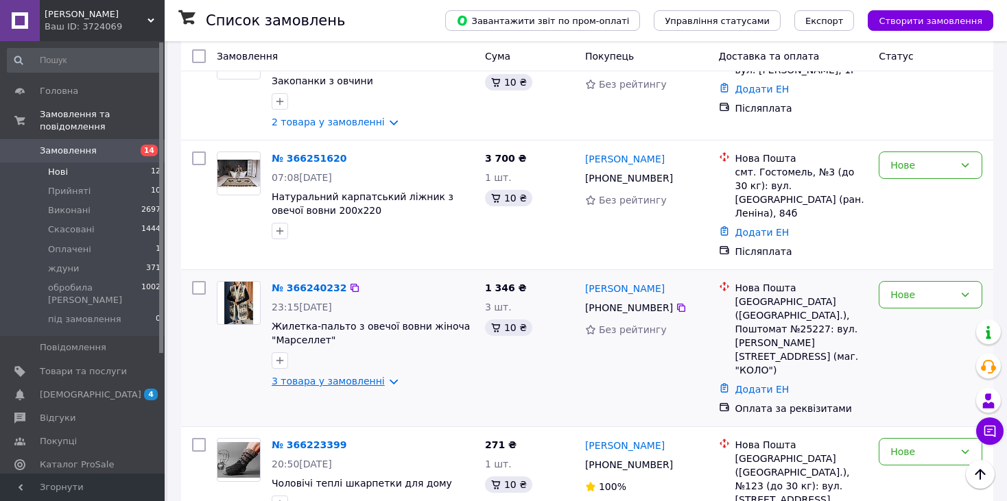
click at [336, 376] on link "3 товара у замовленні" at bounding box center [328, 381] width 113 height 11
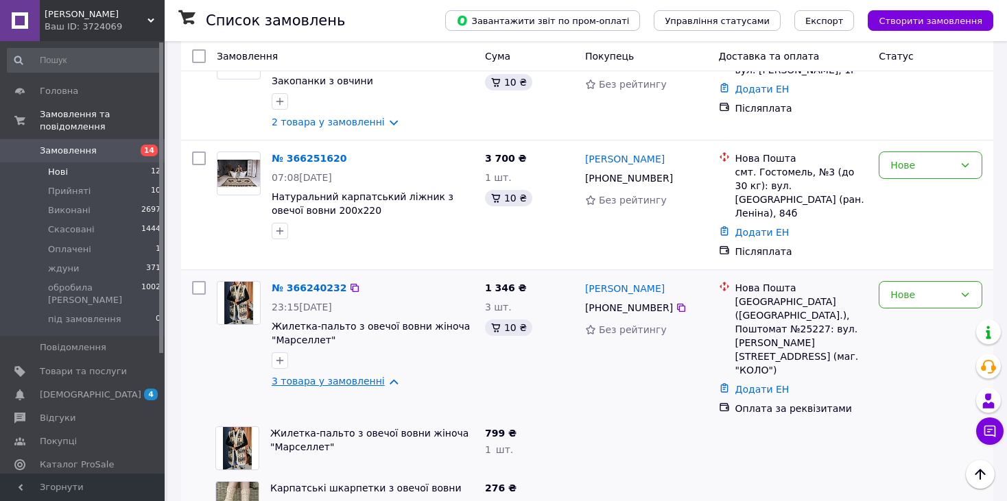
click at [336, 376] on link "3 товара у замовленні" at bounding box center [328, 381] width 113 height 11
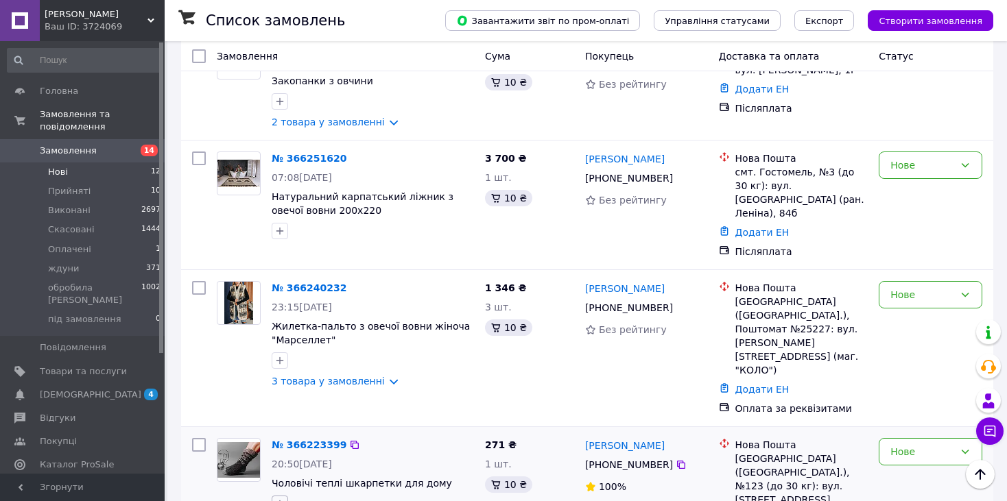
click at [277, 499] on icon "button" at bounding box center [279, 504] width 11 height 11
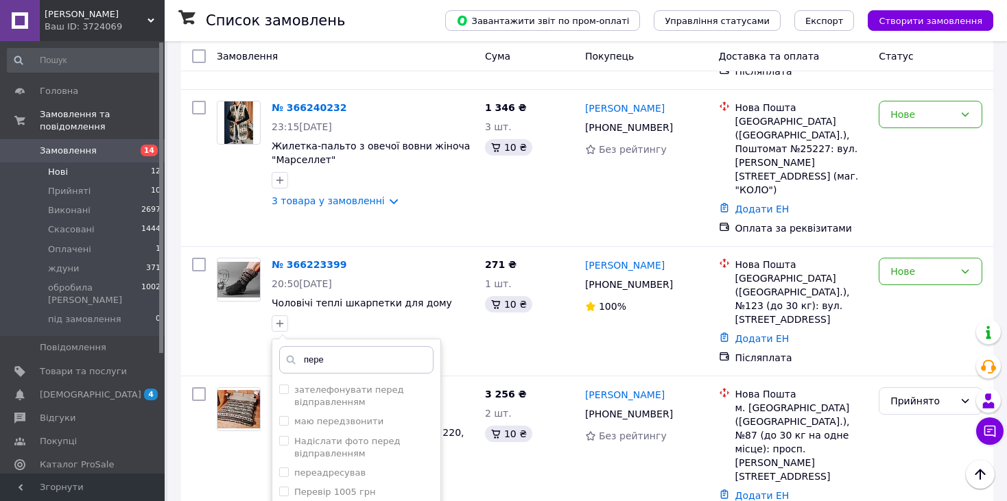
scroll to position [752, 0]
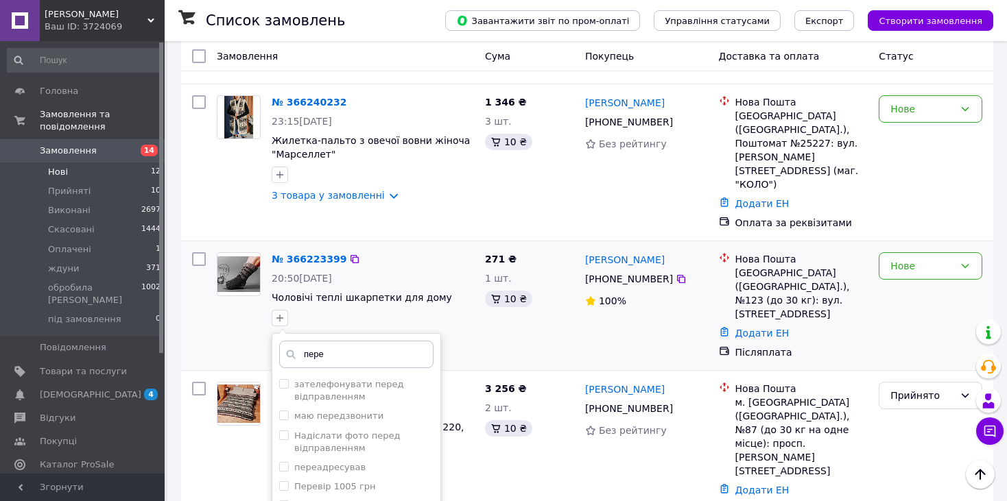
type input "пере"
checkbox input "true"
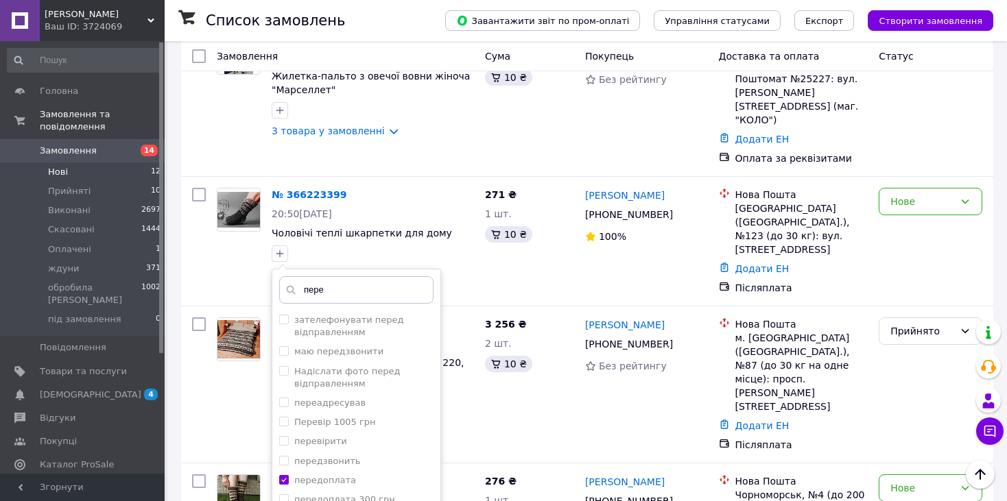
scroll to position [820, 0]
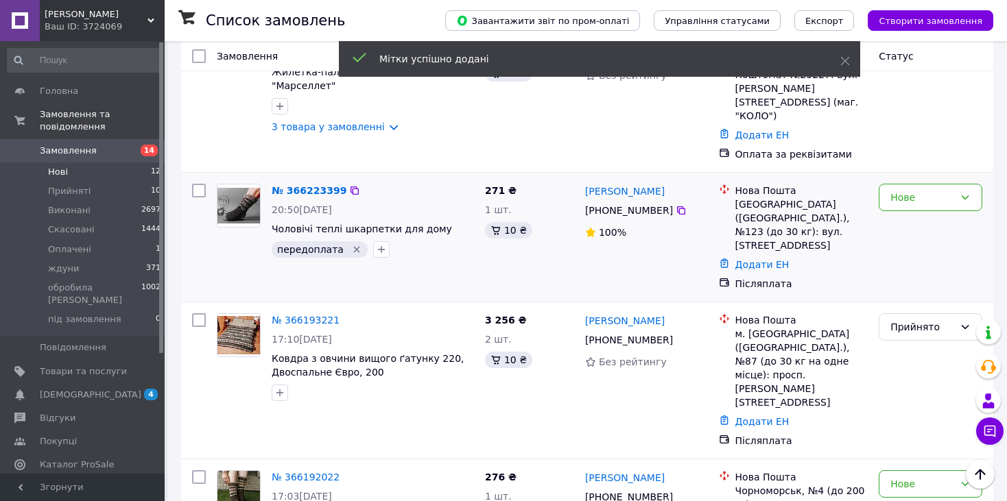
scroll to position [1095, 0]
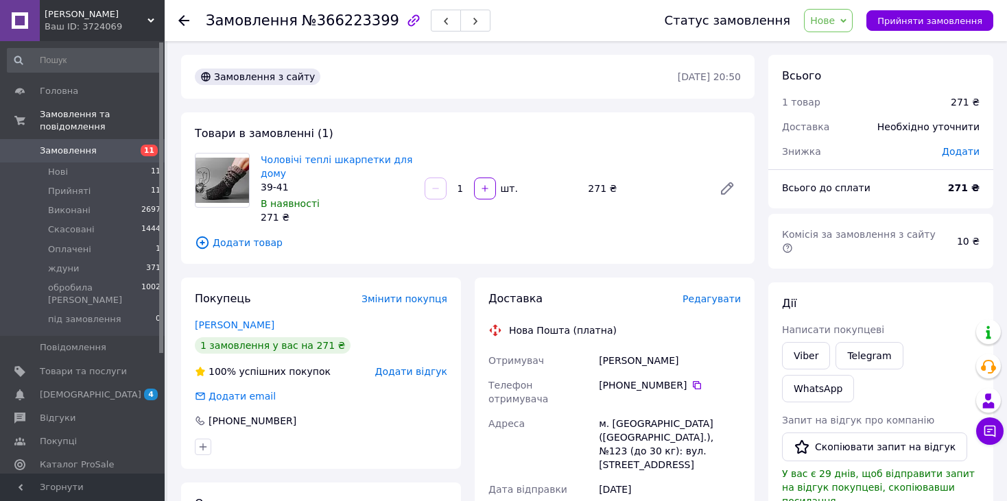
click at [835, 24] on span "Нове" at bounding box center [822, 20] width 25 height 11
click at [834, 49] on li "Прийнято" at bounding box center [872, 48] width 135 height 21
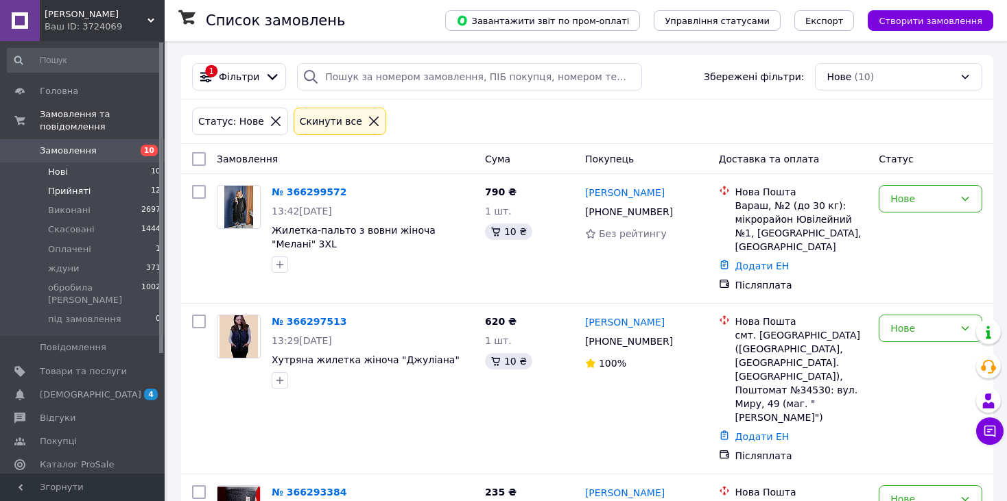
click at [47, 182] on li "Прийняті 12" at bounding box center [84, 191] width 169 height 19
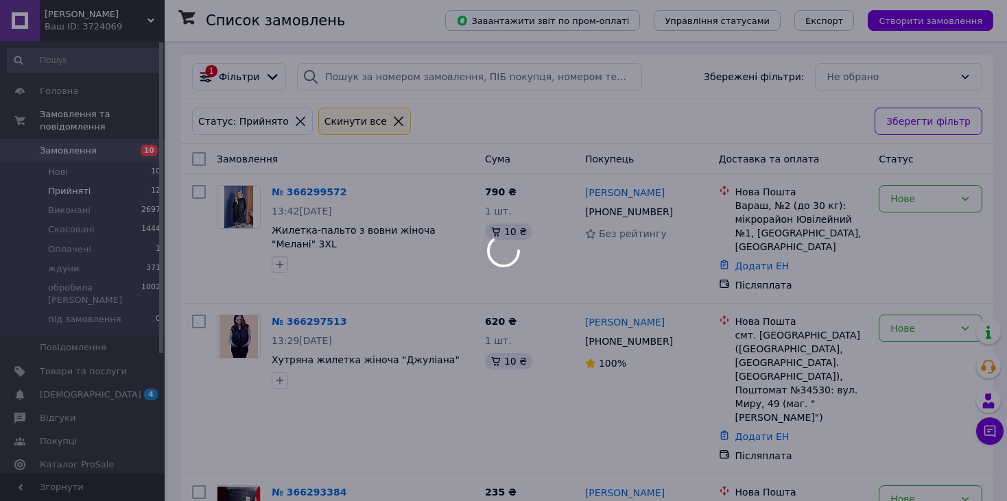
click at [55, 163] on div at bounding box center [503, 250] width 1007 height 501
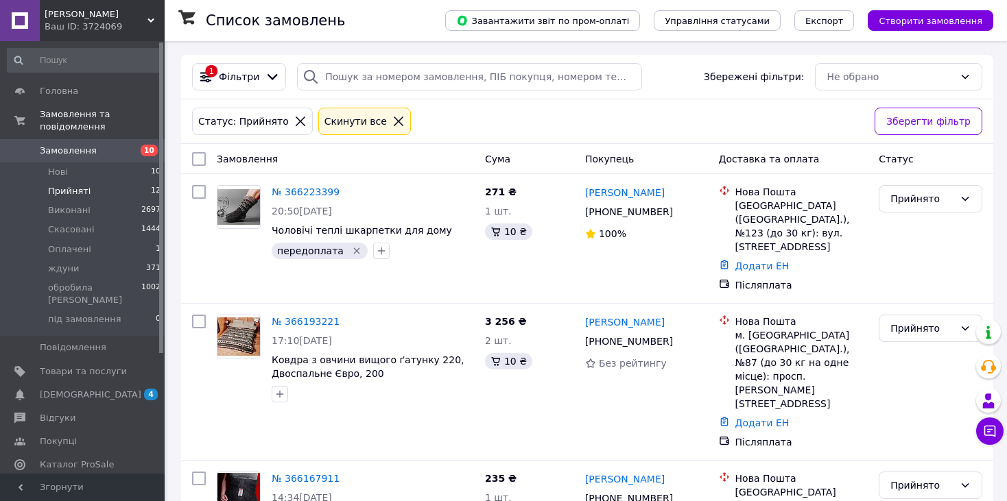
click at [55, 166] on span "Нові" at bounding box center [58, 172] width 20 height 12
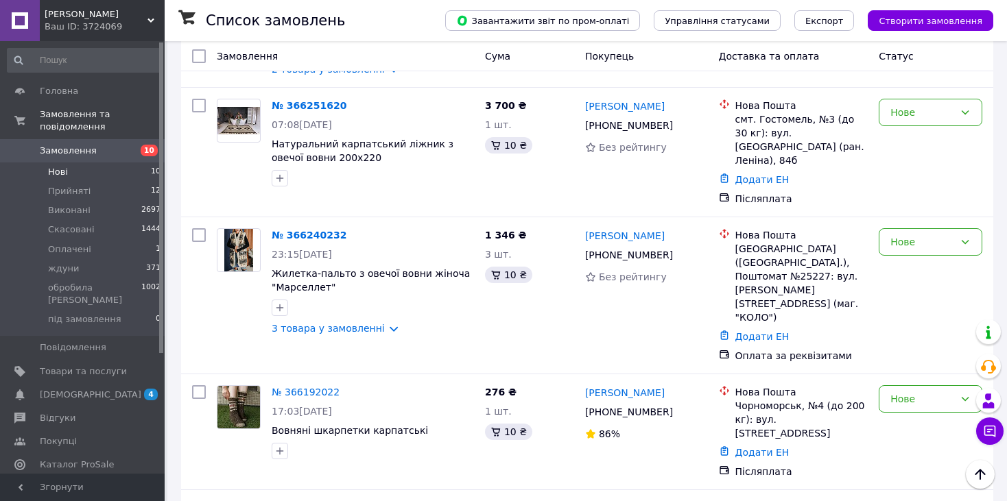
scroll to position [617, 0]
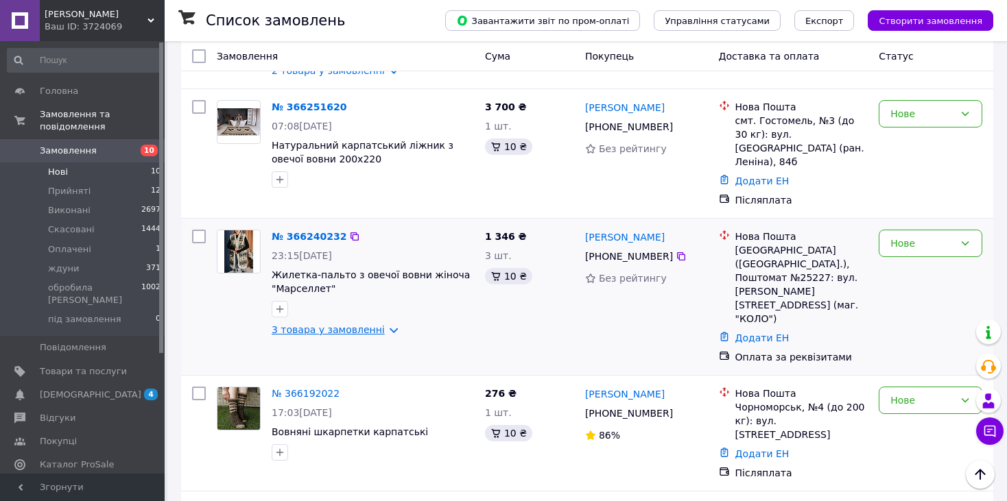
click at [335, 324] on link "3 товара у замовленні" at bounding box center [328, 329] width 113 height 11
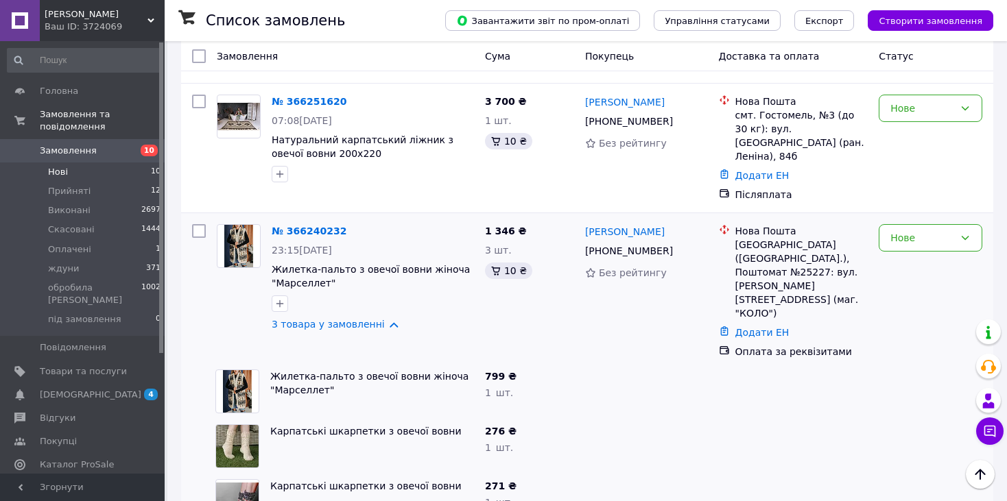
scroll to position [624, 0]
click at [925, 229] on div "Нове" at bounding box center [922, 236] width 64 height 15
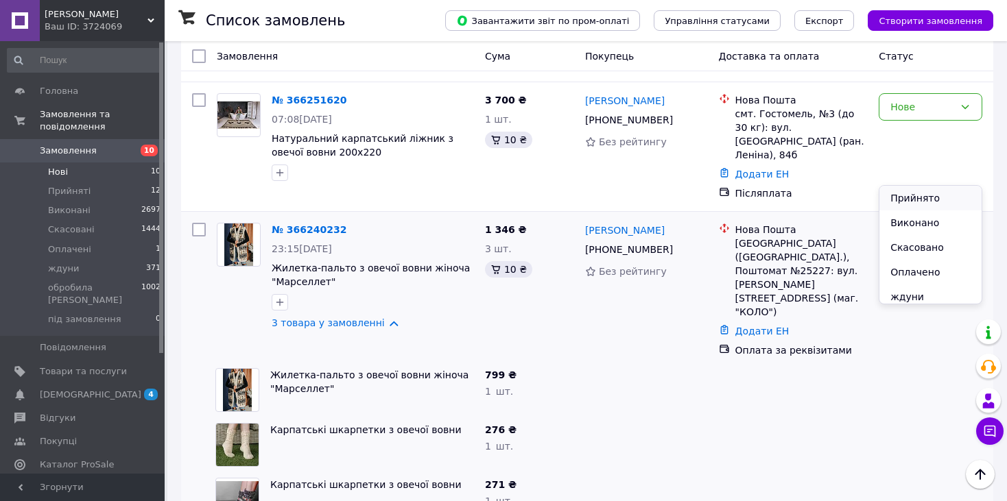
click at [920, 192] on li "Прийнято" at bounding box center [930, 198] width 102 height 25
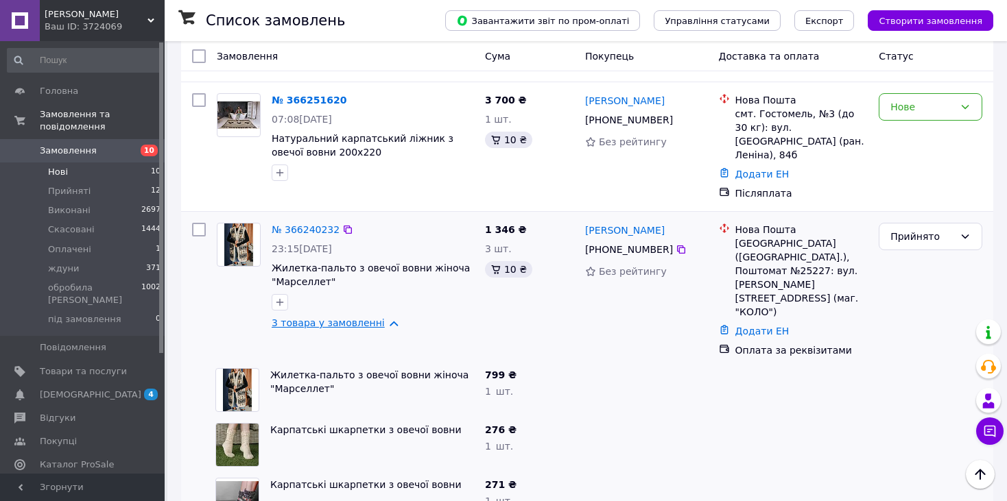
click at [333, 318] on link "3 товара у замовленні" at bounding box center [328, 323] width 113 height 11
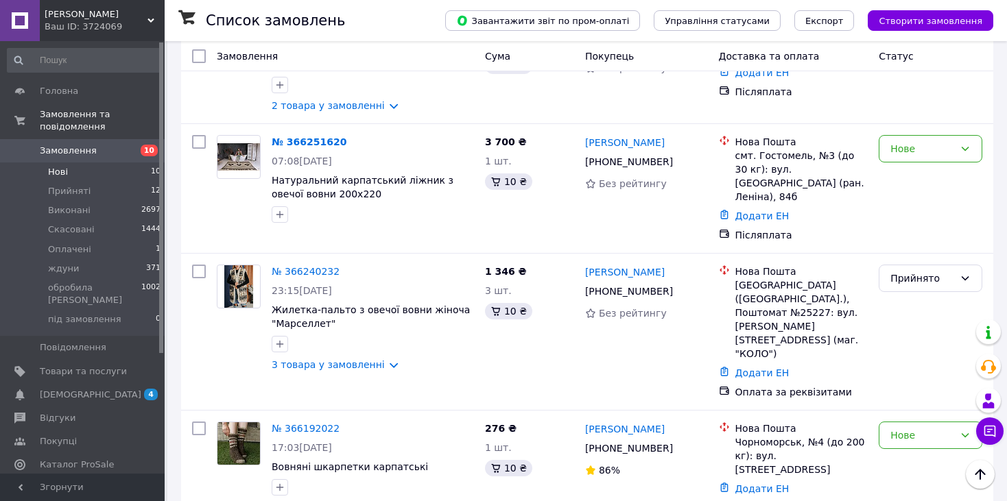
scroll to position [557, 0]
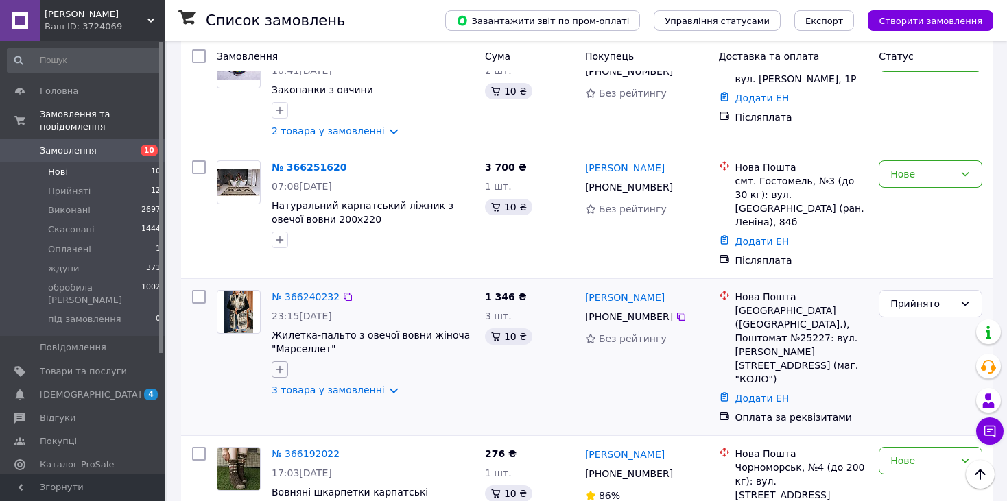
click at [276, 361] on button "button" at bounding box center [280, 369] width 16 height 16
type input "перед"
checkbox input "true"
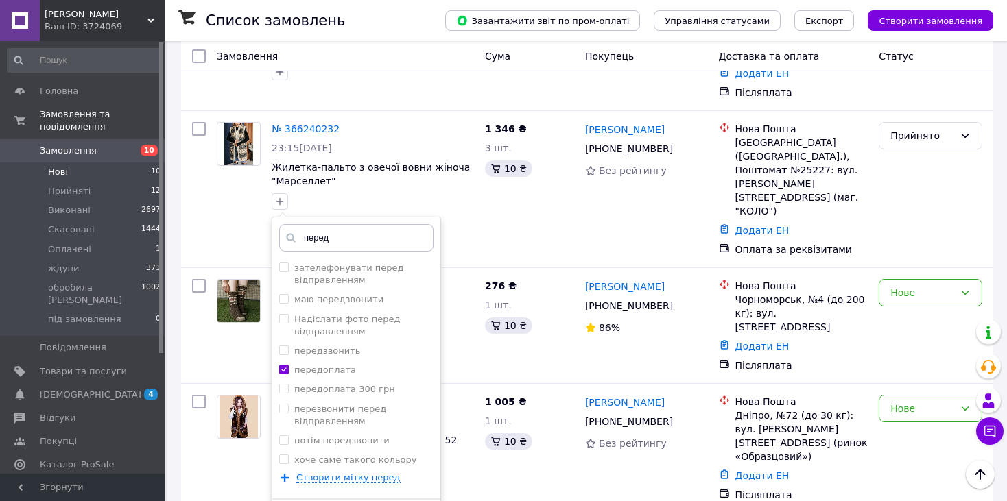
scroll to position [733, 0]
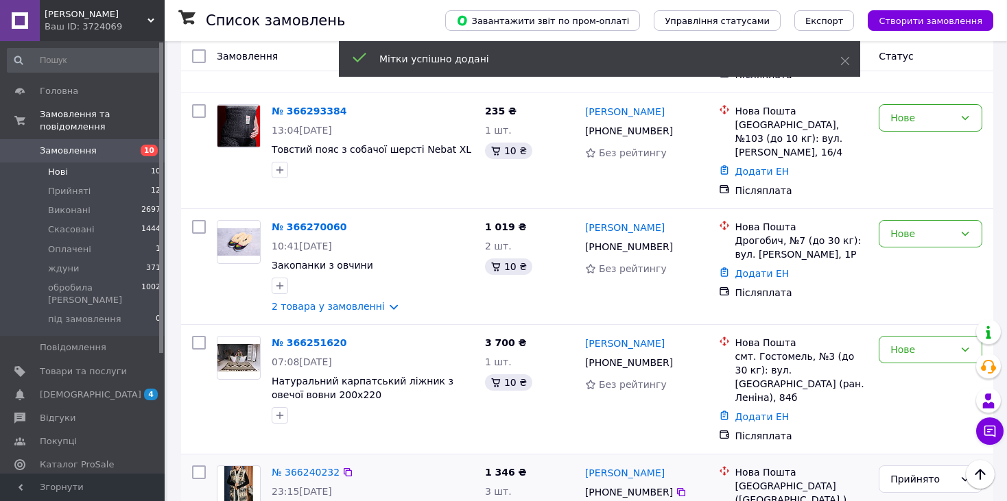
scroll to position [376, 0]
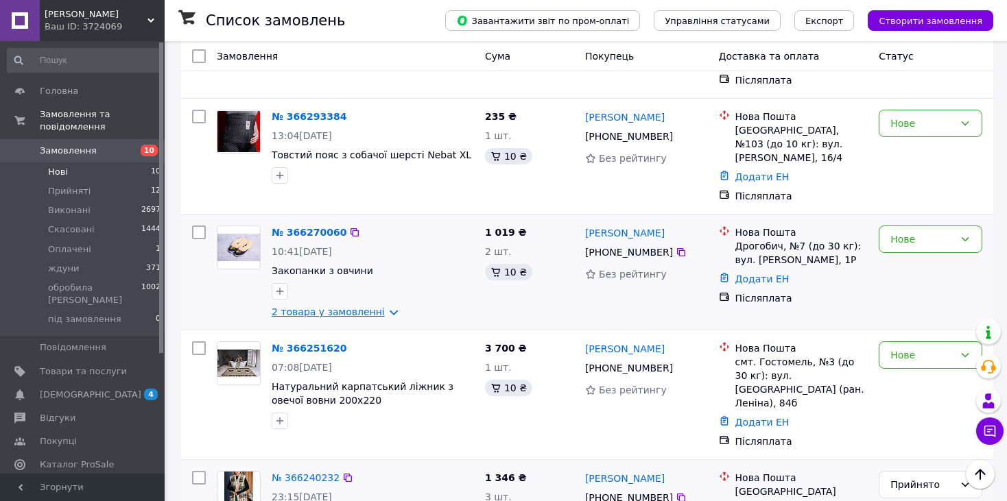
click at [299, 307] on link "2 товара у замовленні" at bounding box center [328, 312] width 113 height 11
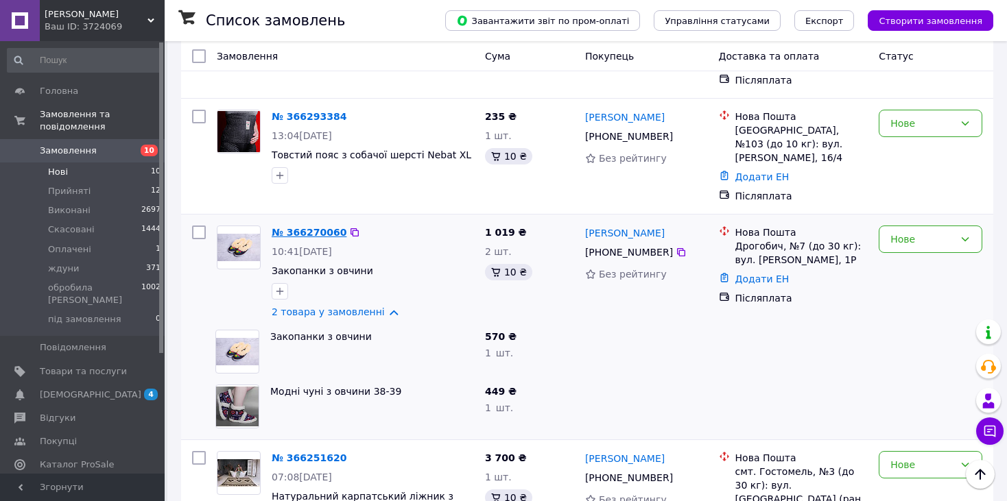
click at [298, 227] on link "№ 366270060" at bounding box center [309, 232] width 75 height 11
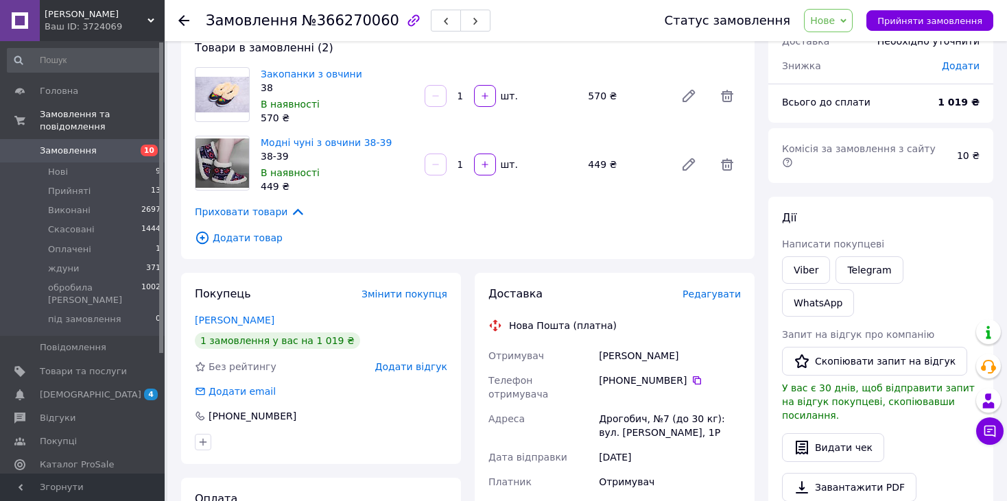
scroll to position [87, 0]
click at [833, 22] on span "Нове" at bounding box center [822, 20] width 25 height 11
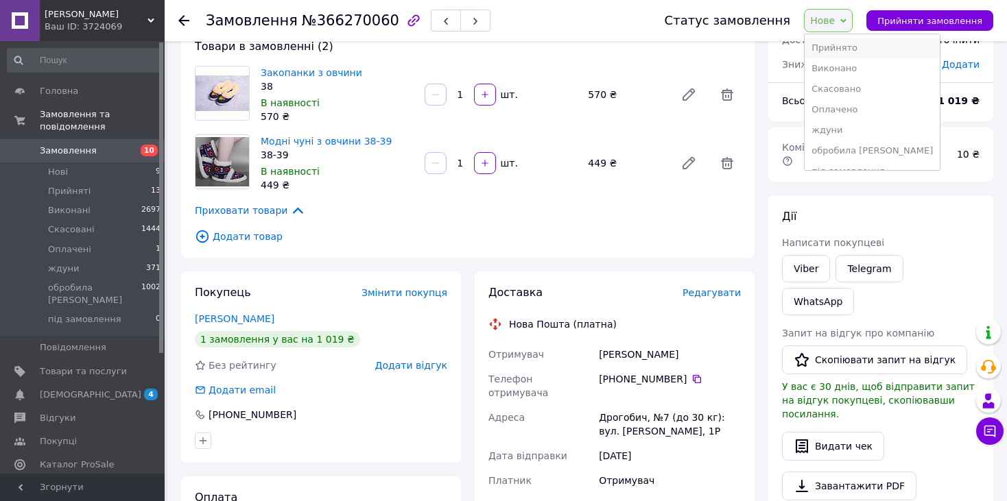
click at [840, 47] on li "Прийнято" at bounding box center [872, 48] width 135 height 21
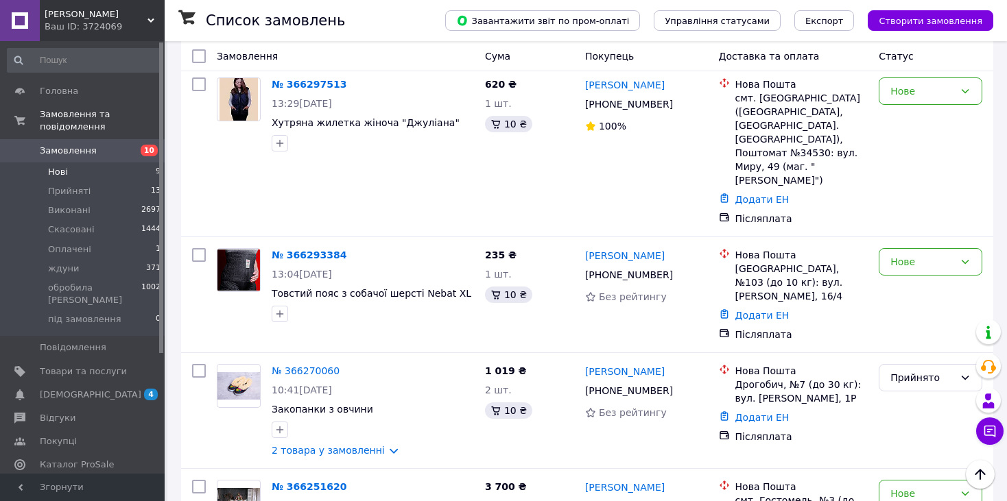
scroll to position [269, 0]
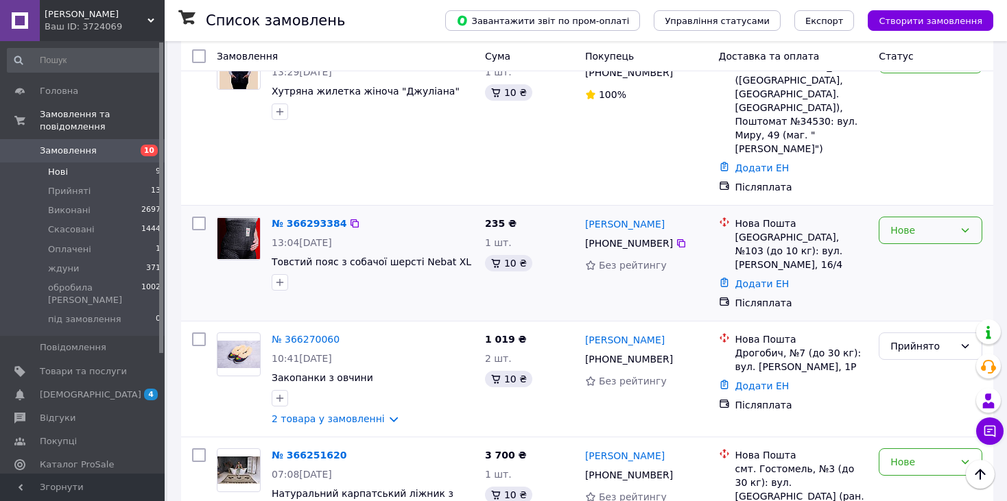
click at [921, 223] on div "Нове" at bounding box center [922, 230] width 64 height 15
click at [933, 217] on li "Прийнято" at bounding box center [930, 218] width 102 height 25
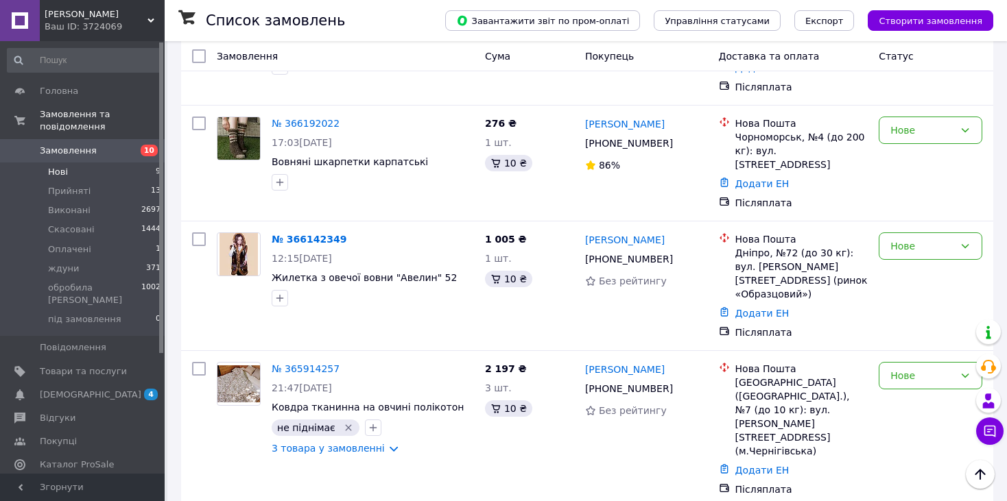
scroll to position [2, 0]
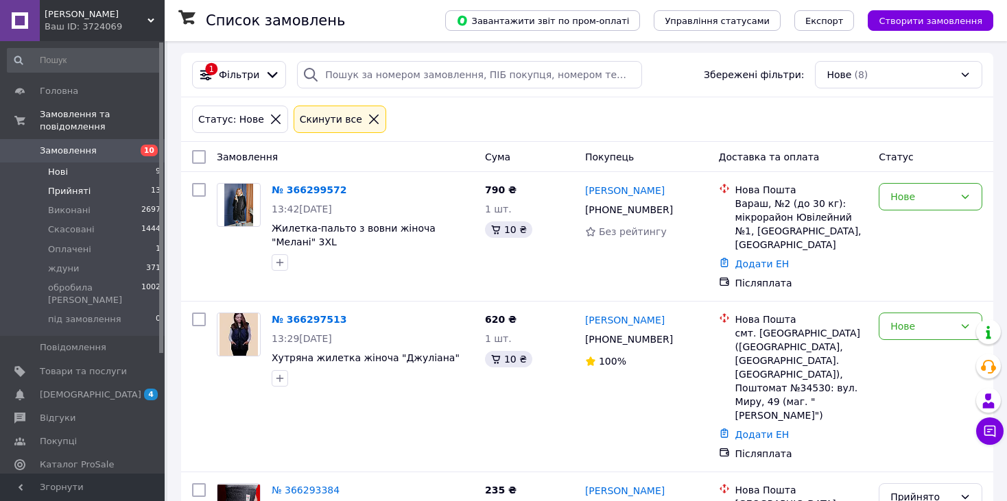
click at [57, 185] on span "Прийняті" at bounding box center [69, 191] width 43 height 12
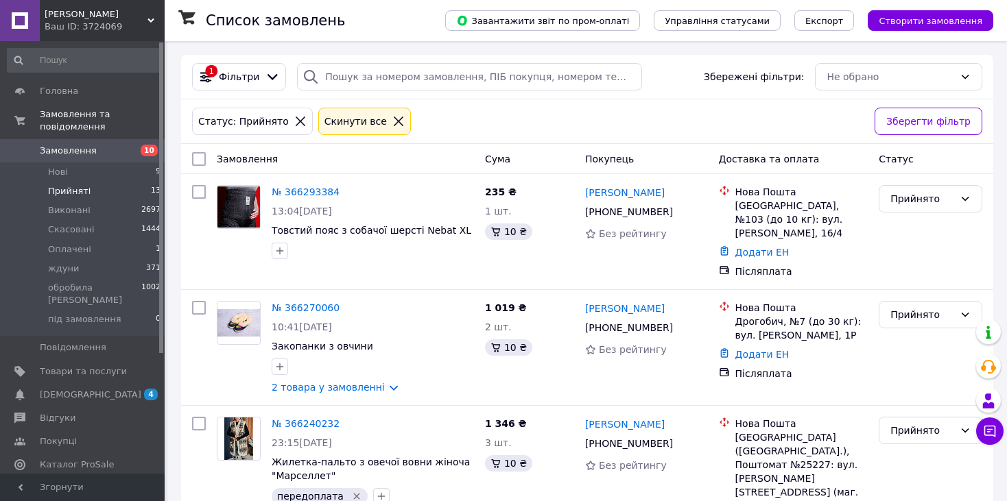
click at [70, 185] on span "Прийняті" at bounding box center [69, 191] width 43 height 12
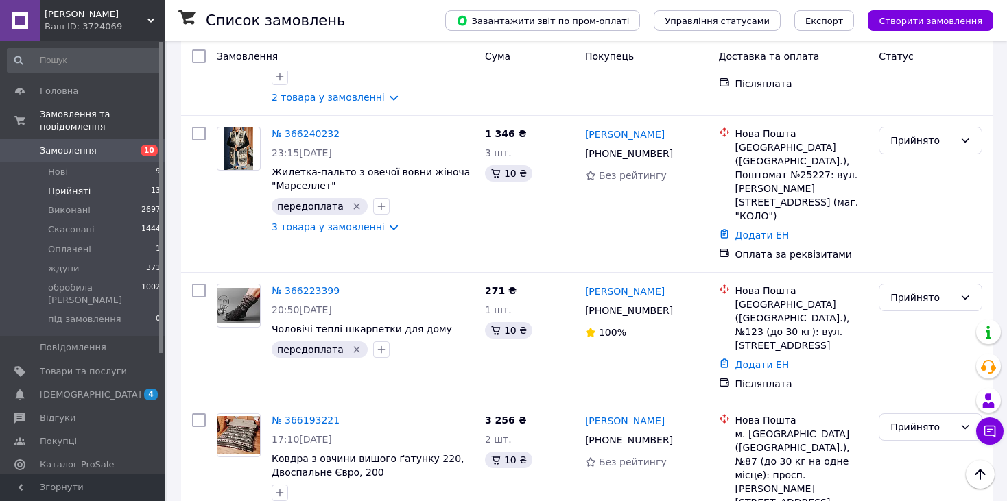
scroll to position [265, 0]
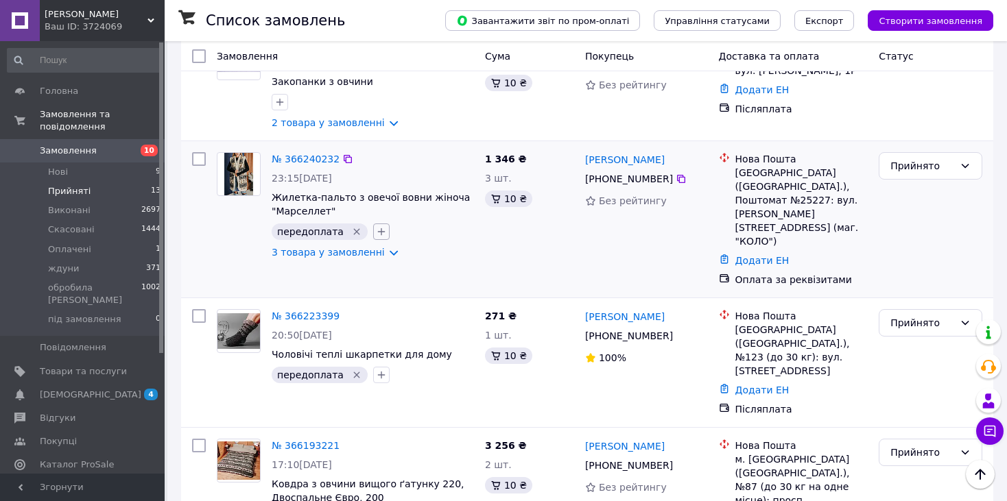
click at [377, 228] on icon "button" at bounding box center [381, 232] width 8 height 8
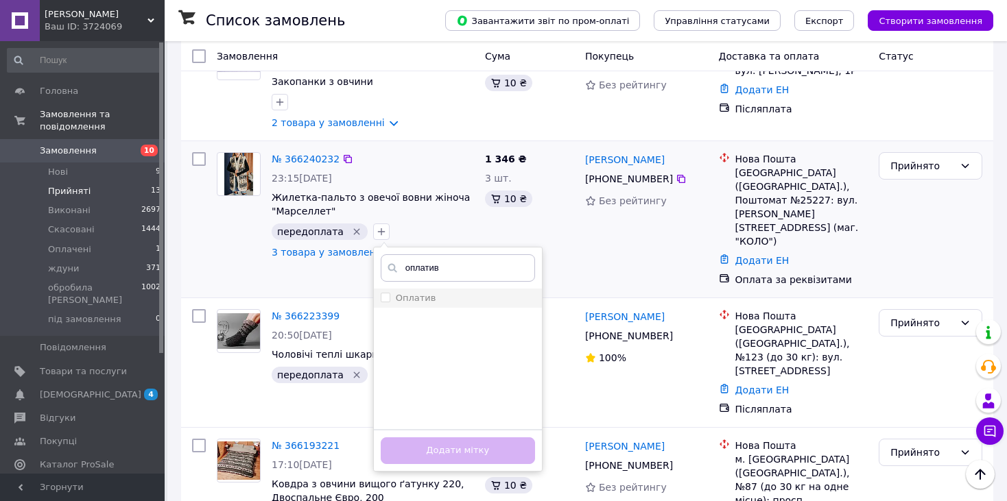
type input "оплатив"
click at [381, 293] on input "Оплатив" at bounding box center [385, 297] width 9 height 9
checkbox input "true"
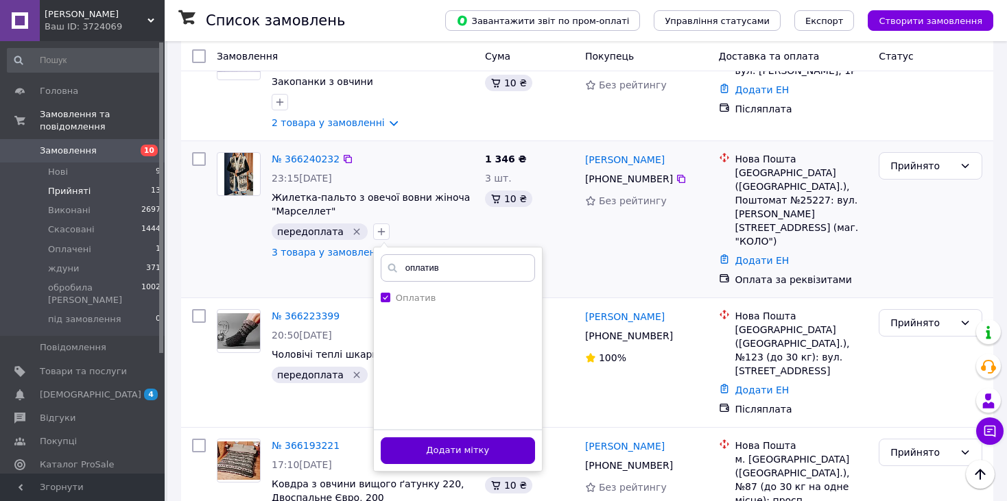
click at [412, 440] on button "Додати мітку" at bounding box center [458, 451] width 154 height 27
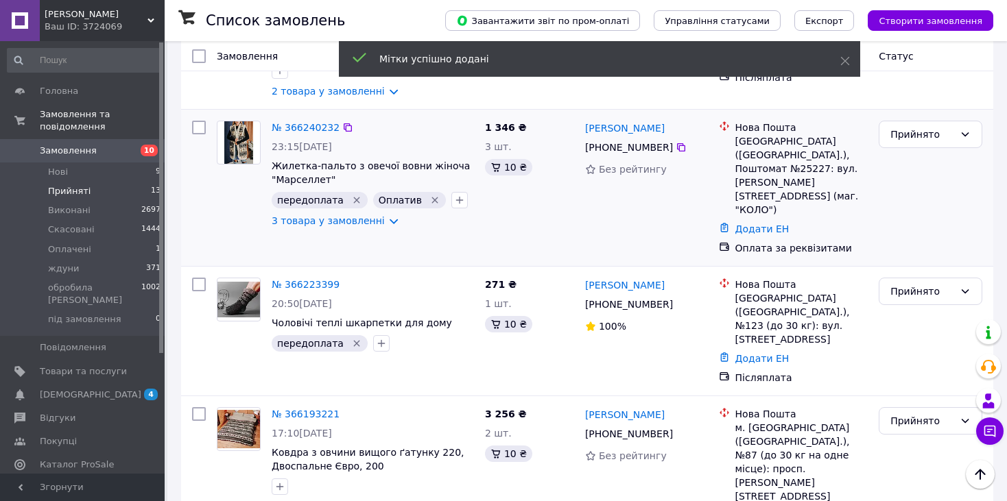
scroll to position [0, 0]
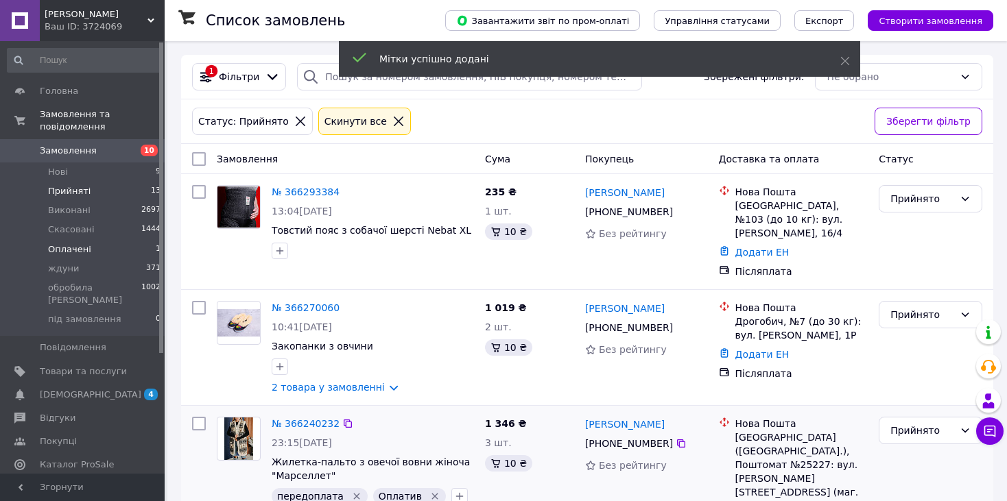
click at [70, 243] on span "Оплачені" at bounding box center [69, 249] width 43 height 12
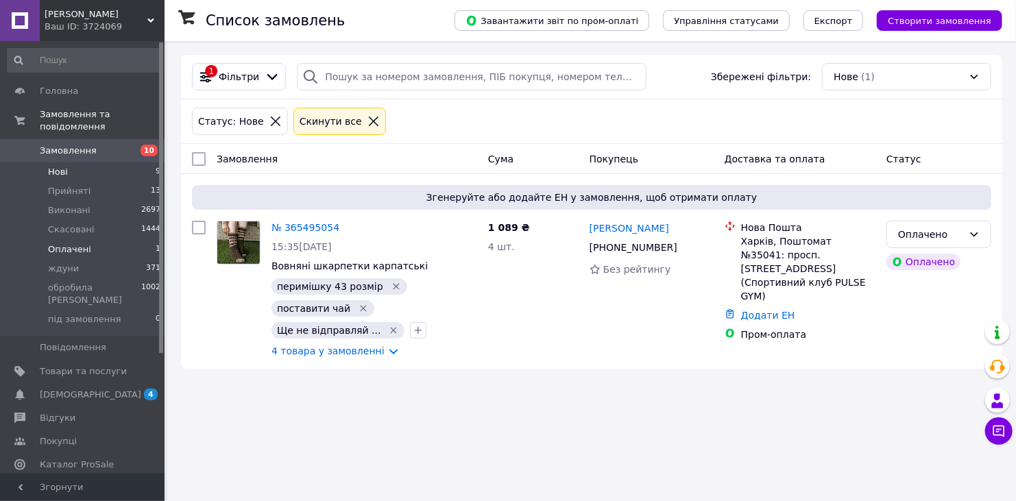
click at [67, 163] on li "Нові 9" at bounding box center [84, 172] width 169 height 19
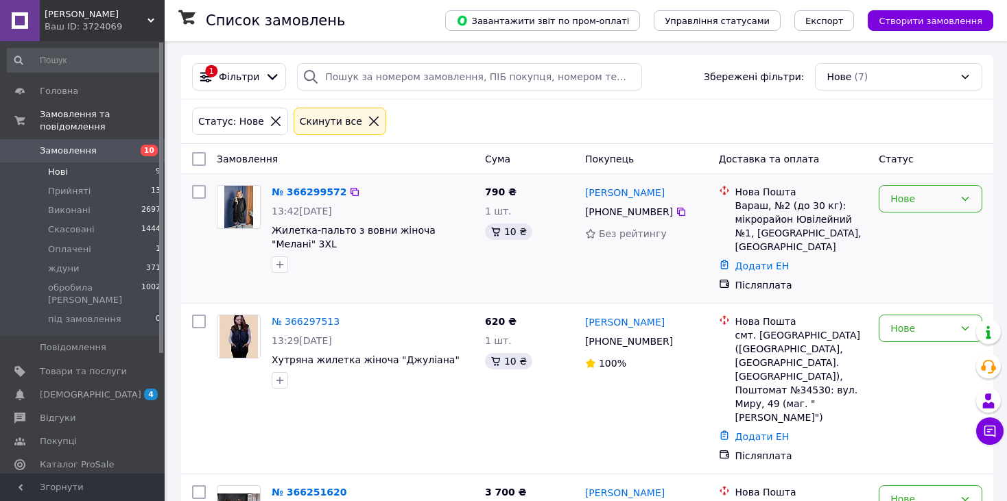
click at [903, 196] on div "Нове" at bounding box center [922, 198] width 64 height 15
click at [899, 224] on li "Прийнято" at bounding box center [930, 228] width 102 height 25
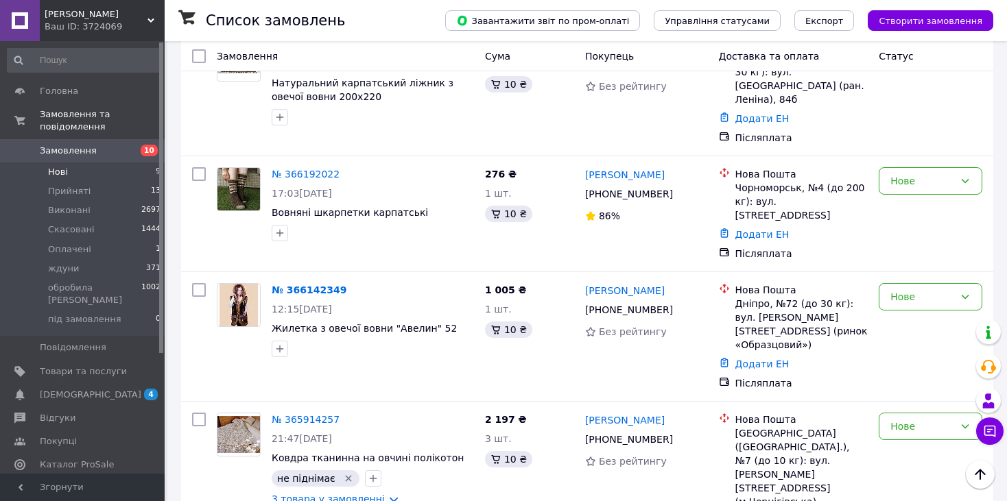
scroll to position [513, 0]
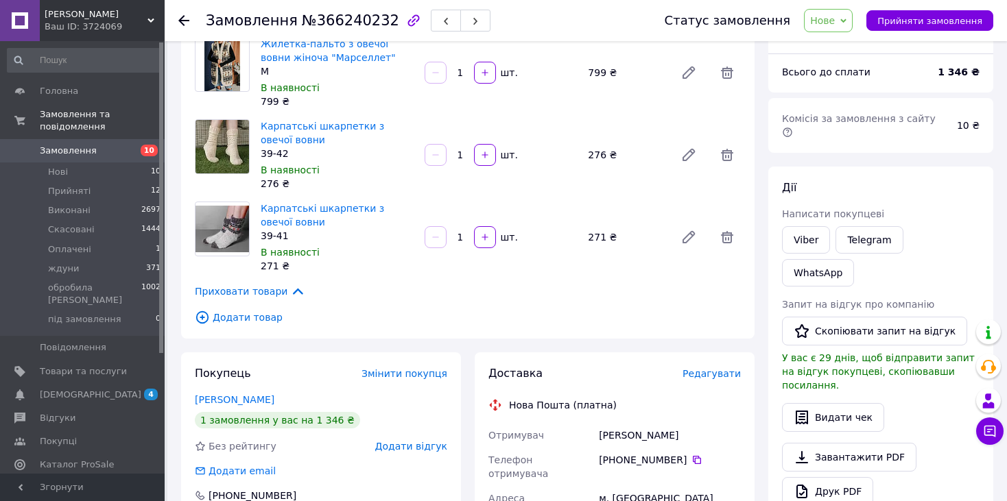
scroll to position [269, 0]
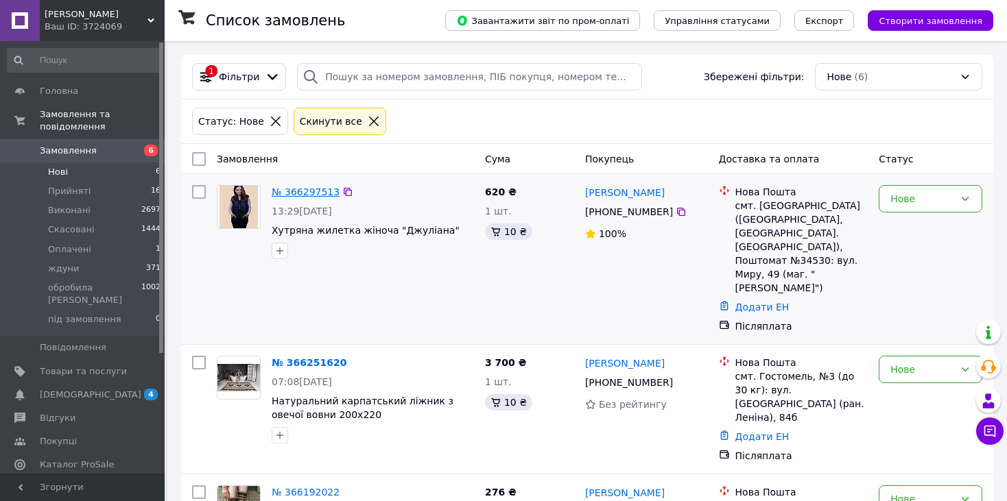
click at [285, 191] on link "№ 366297513" at bounding box center [306, 192] width 68 height 11
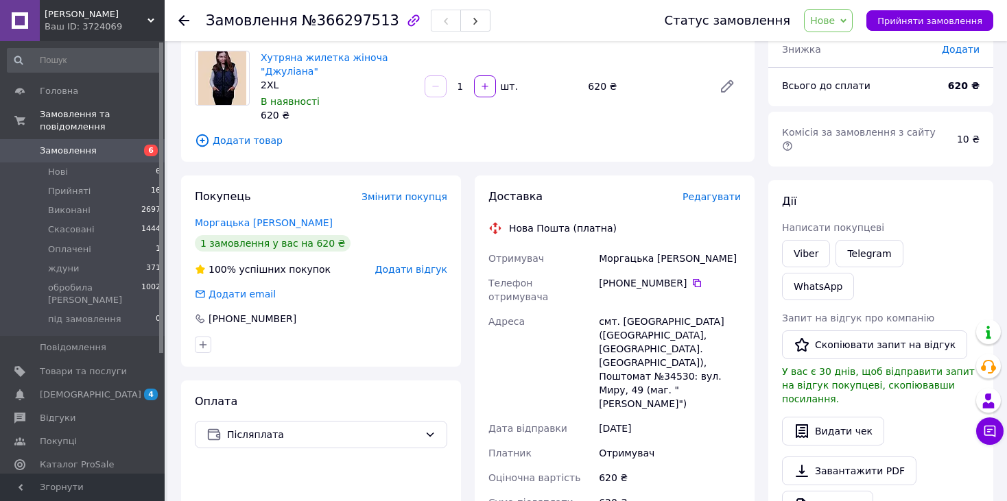
scroll to position [99, 0]
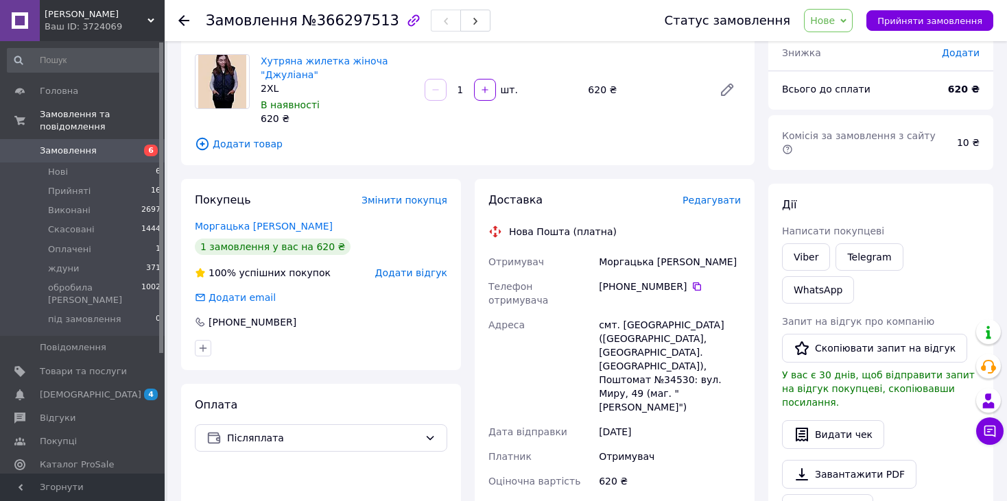
click at [835, 23] on span "Нове" at bounding box center [822, 20] width 25 height 11
click at [833, 47] on li "Прийнято" at bounding box center [872, 48] width 135 height 21
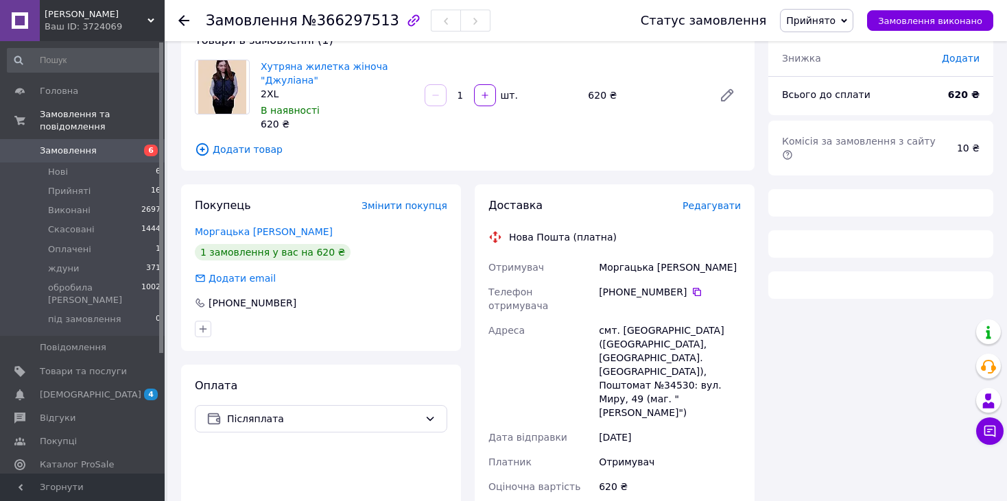
scroll to position [99, 0]
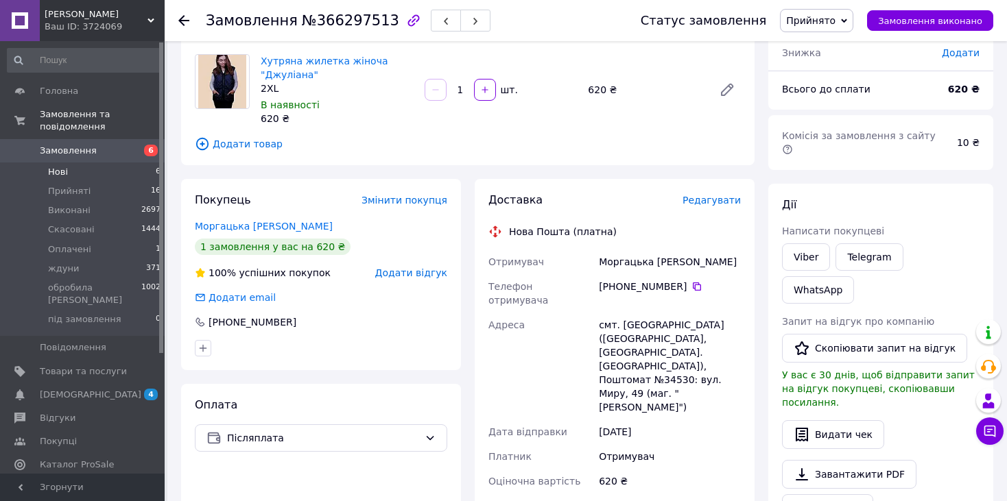
click at [64, 166] on span "Нові" at bounding box center [58, 172] width 20 height 12
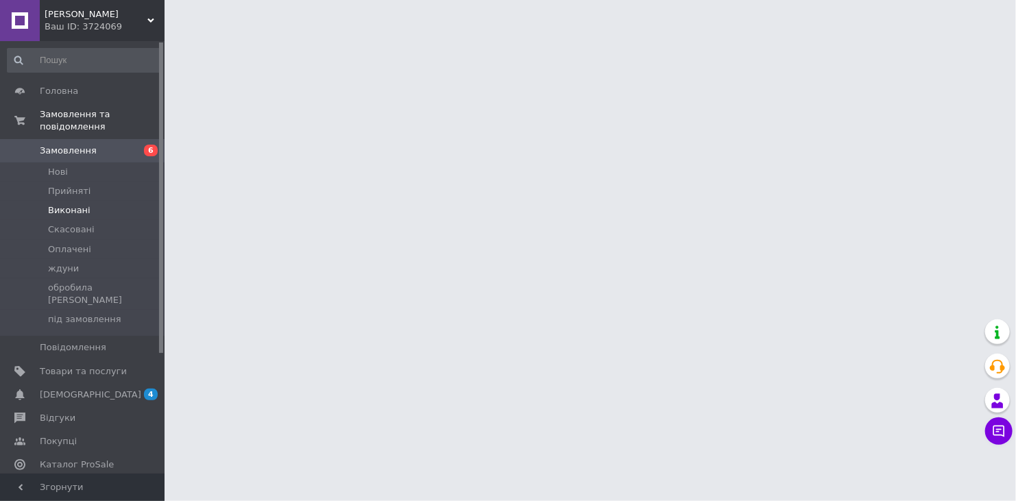
click at [71, 205] on li "Виконані" at bounding box center [84, 210] width 169 height 19
click at [66, 185] on span "Прийняті" at bounding box center [69, 191] width 43 height 12
click at [47, 163] on li "Нові" at bounding box center [84, 172] width 169 height 19
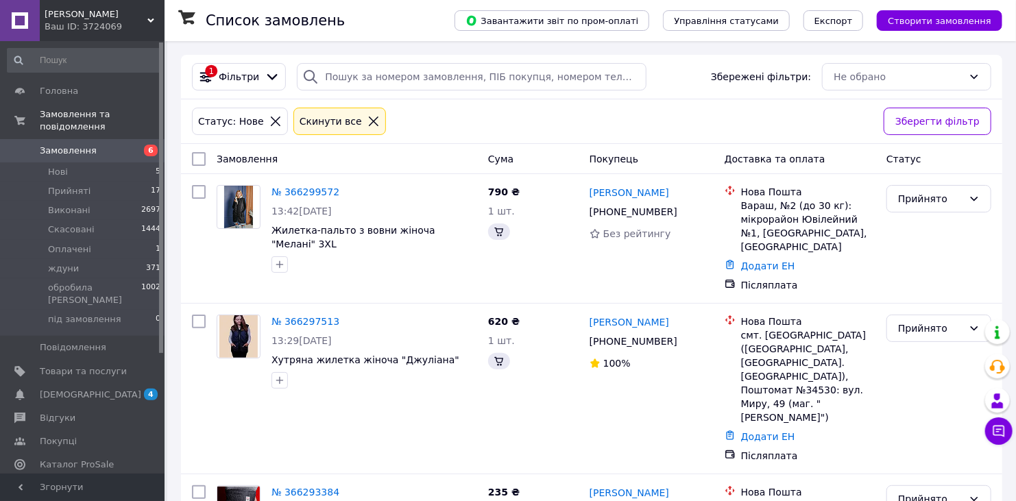
click at [60, 166] on span "Нові" at bounding box center [58, 172] width 20 height 12
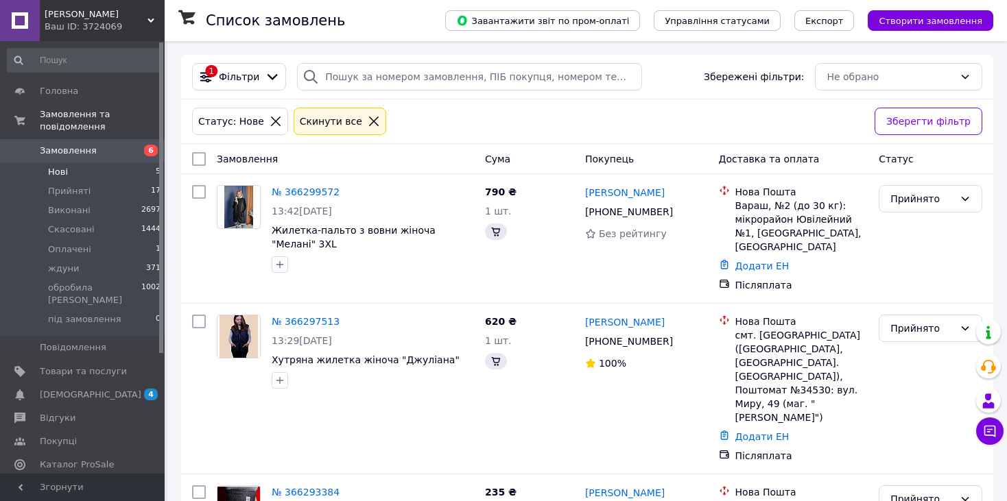
click at [43, 163] on li "Нові 5" at bounding box center [84, 172] width 169 height 19
click at [73, 185] on span "Прийняті" at bounding box center [69, 191] width 43 height 12
click at [62, 166] on span "Нові" at bounding box center [58, 172] width 20 height 12
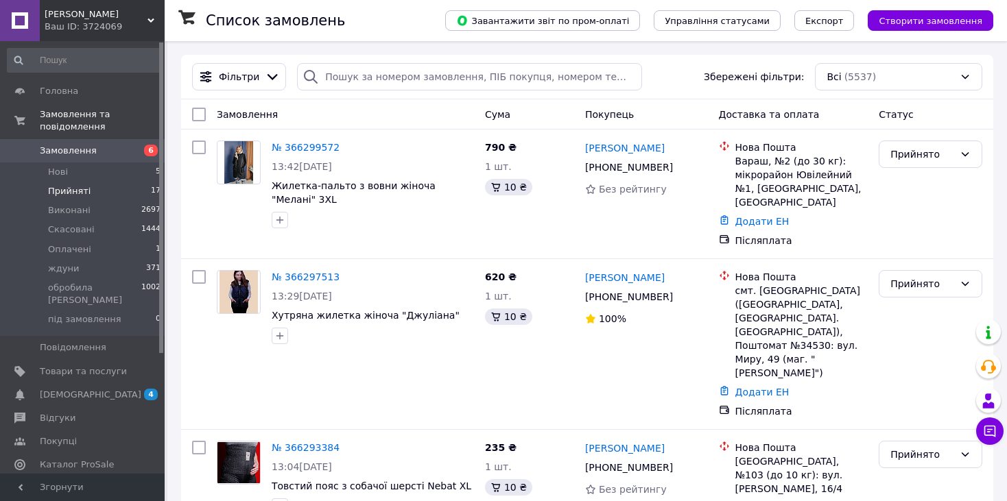
click at [94, 182] on li "Прийняті 17" at bounding box center [84, 191] width 169 height 19
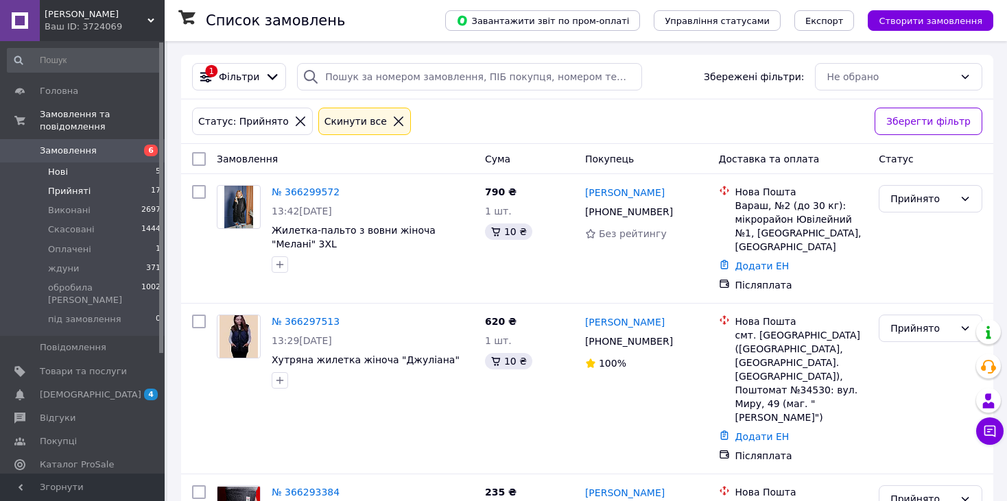
click at [71, 163] on li "Нові 5" at bounding box center [84, 172] width 169 height 19
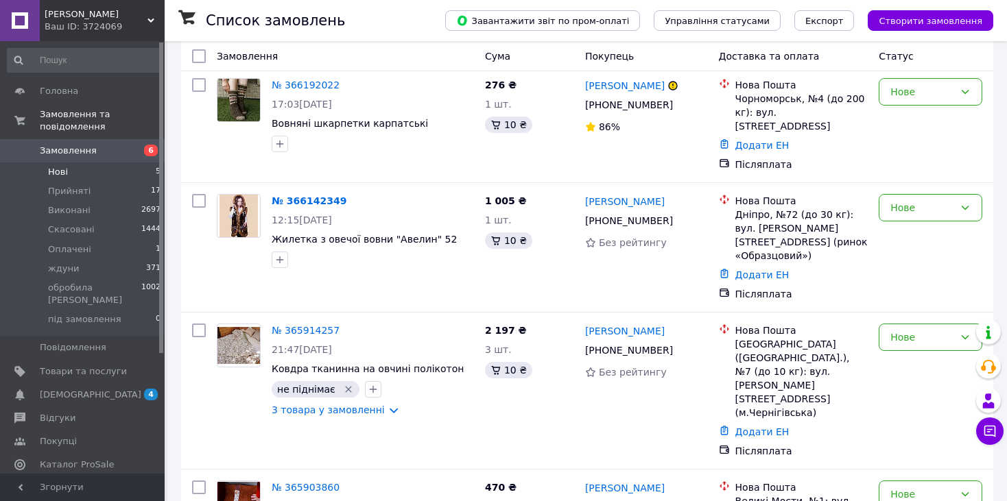
scroll to position [237, 0]
click at [338, 404] on link "3 товара у замовленні" at bounding box center [328, 409] width 113 height 11
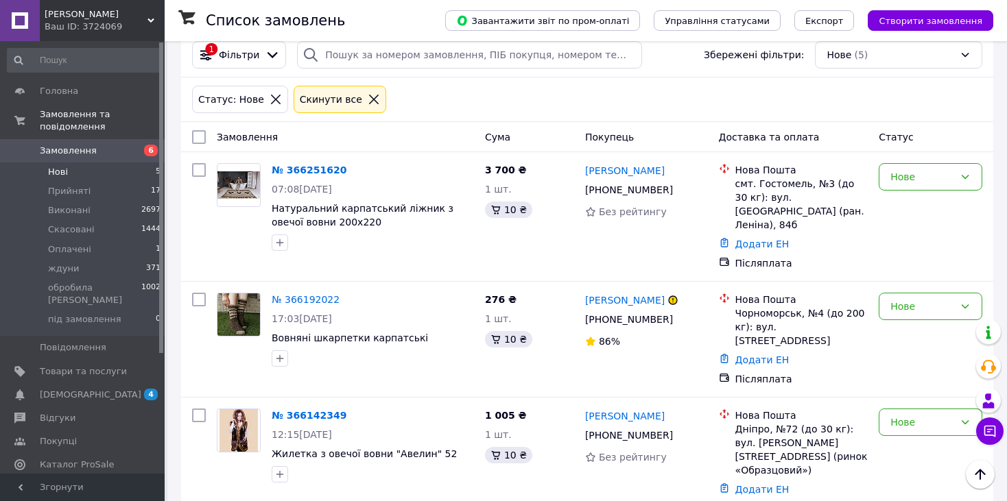
scroll to position [0, 0]
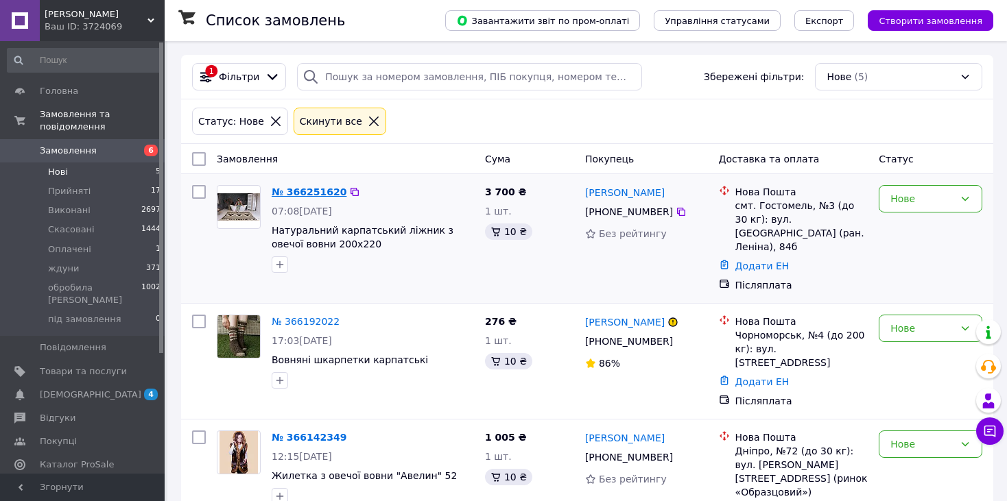
click at [284, 189] on link "№ 366251620" at bounding box center [309, 192] width 75 height 11
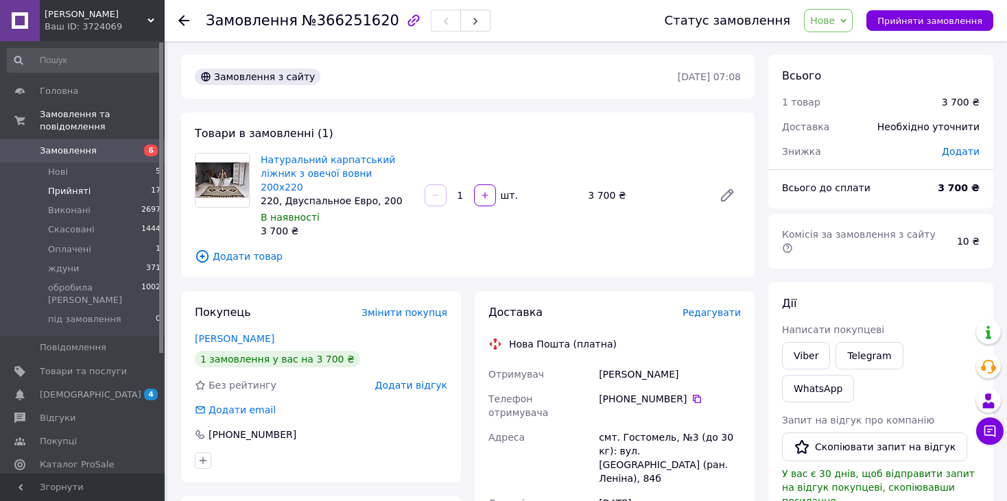
click at [56, 185] on span "Прийняті" at bounding box center [69, 191] width 43 height 12
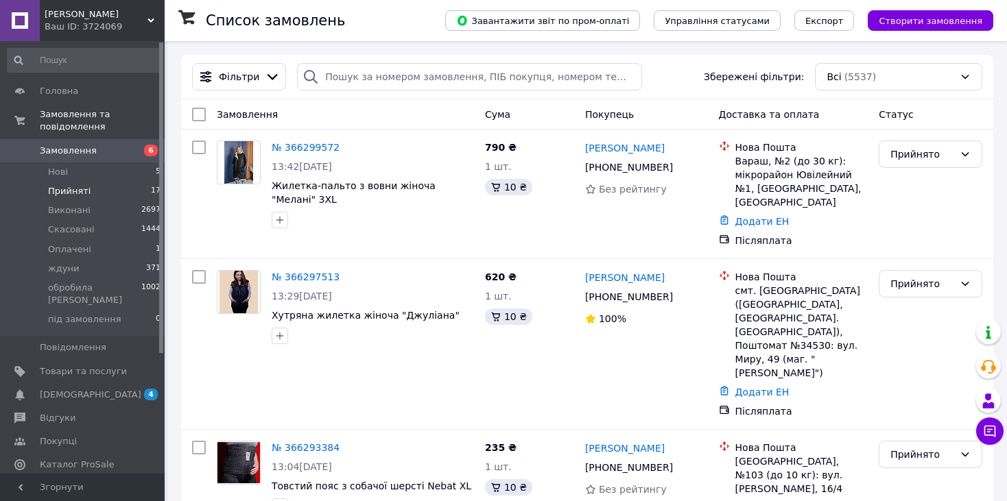
click at [71, 185] on span "Прийняті" at bounding box center [69, 191] width 43 height 12
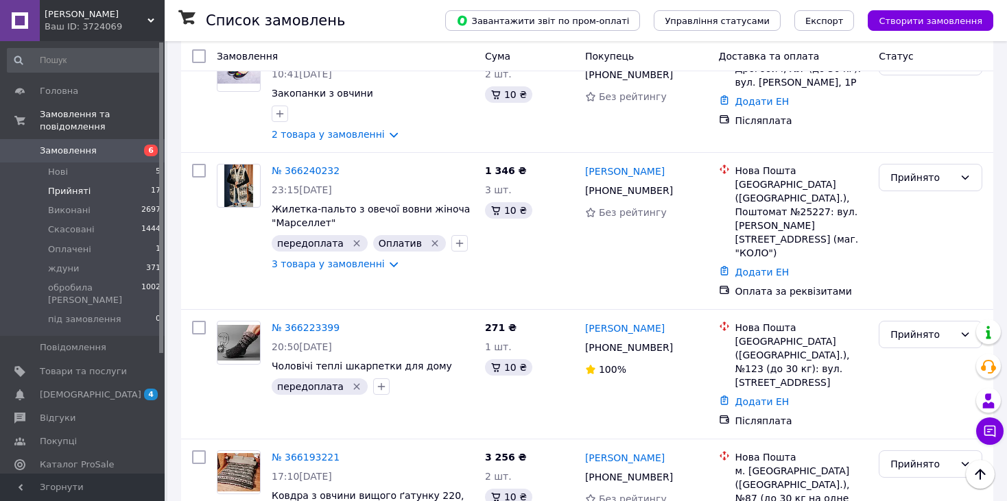
scroll to position [553, 0]
click at [376, 381] on icon "button" at bounding box center [381, 386] width 11 height 11
type input "оплати"
checkbox input "true"
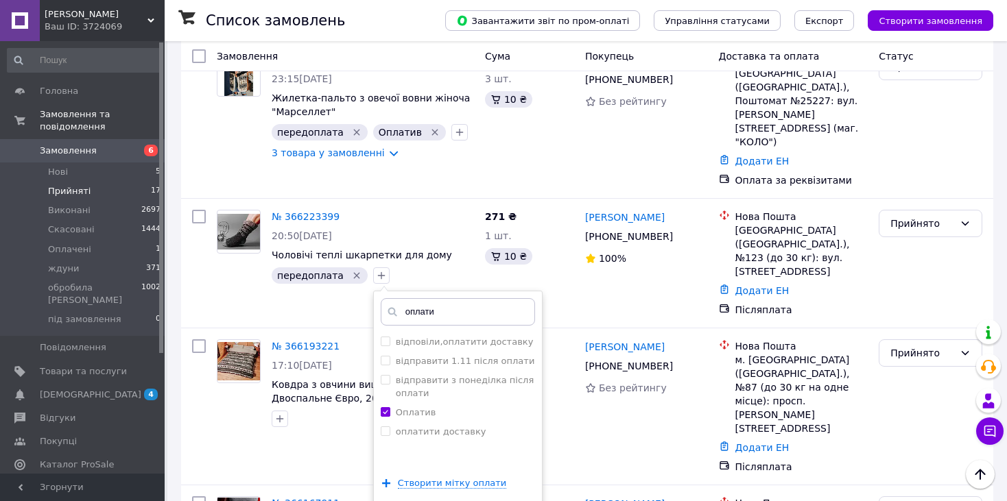
scroll to position [699, 0]
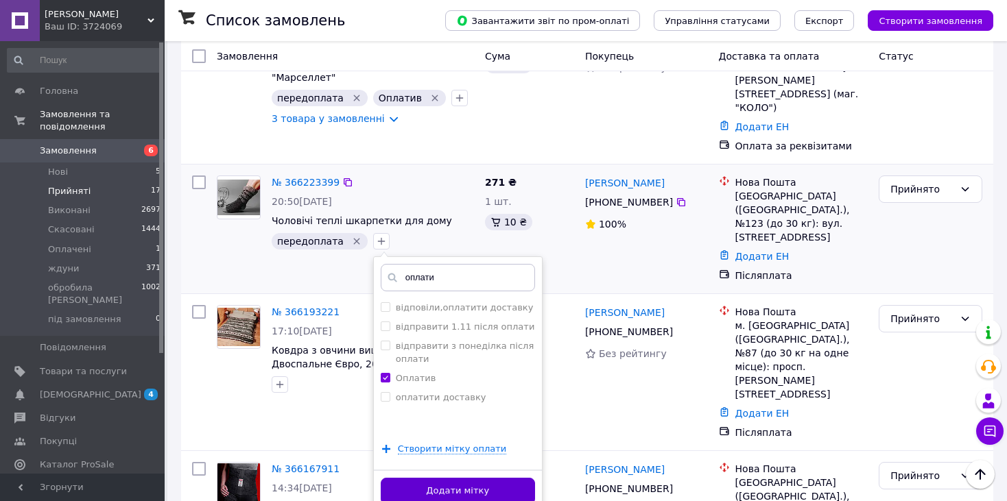
click at [418, 478] on button "Додати мітку" at bounding box center [458, 491] width 154 height 27
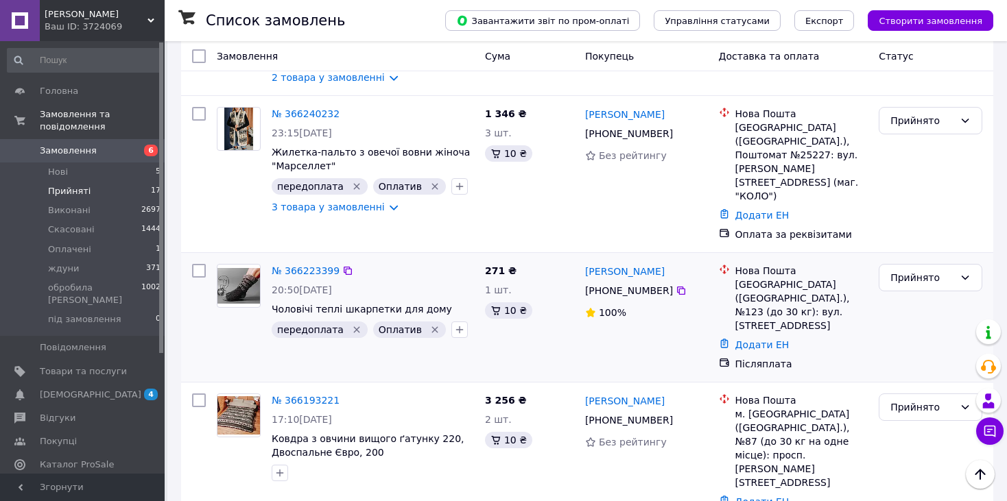
scroll to position [634, 0]
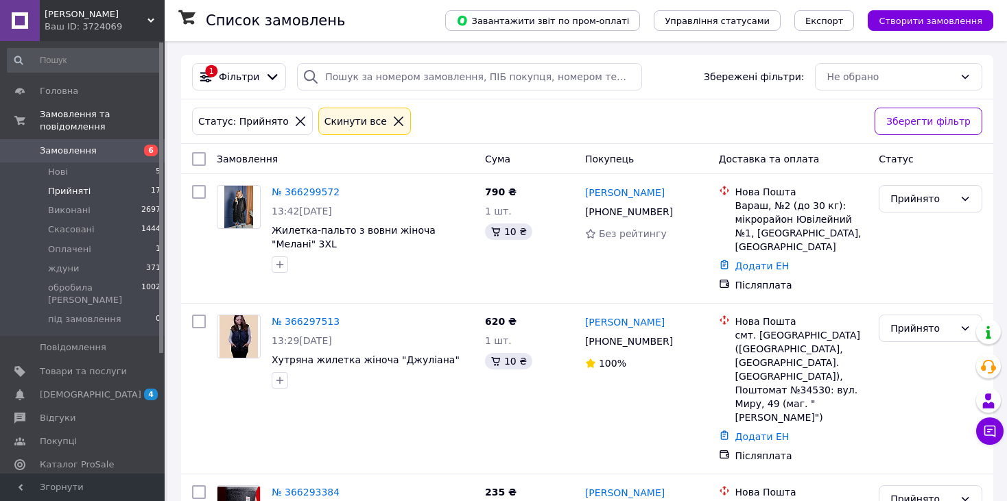
click at [82, 185] on span "Прийняті" at bounding box center [69, 191] width 43 height 12
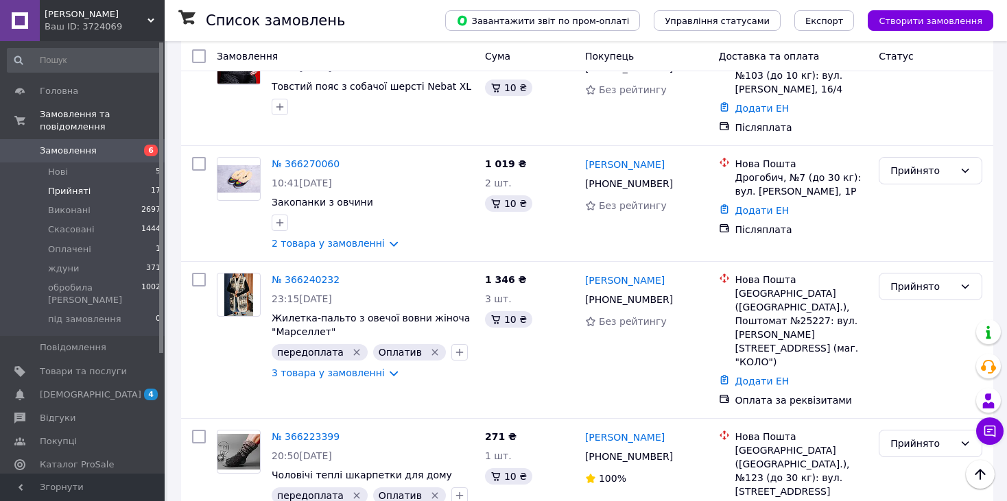
scroll to position [429, 0]
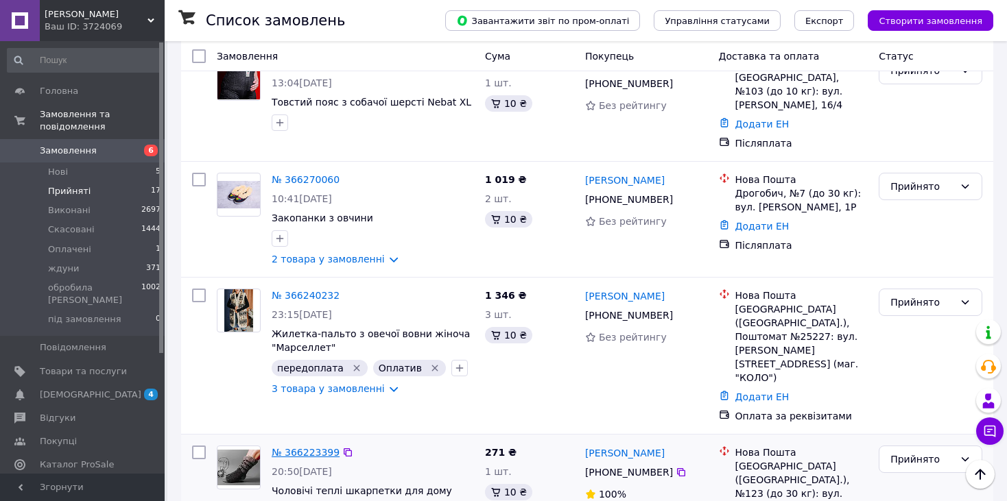
click at [309, 447] on link "№ 366223399" at bounding box center [306, 452] width 68 height 11
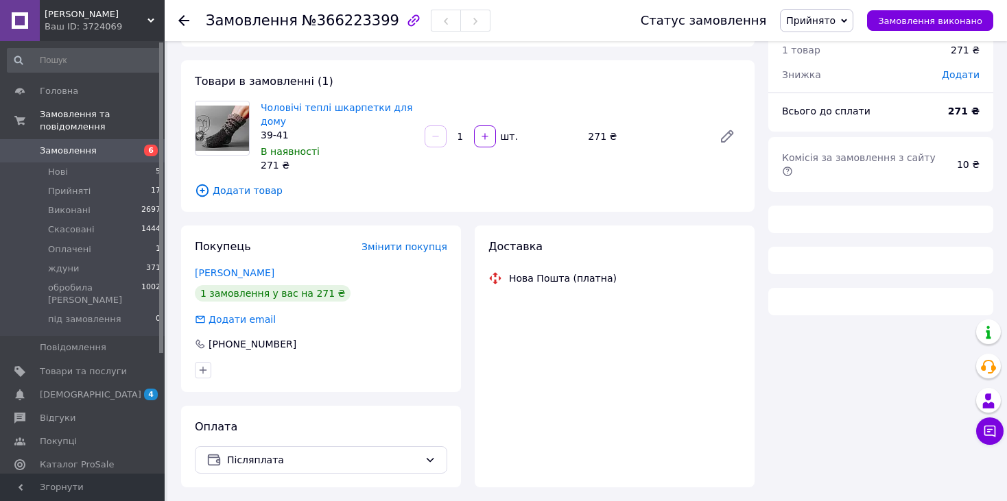
scroll to position [93, 0]
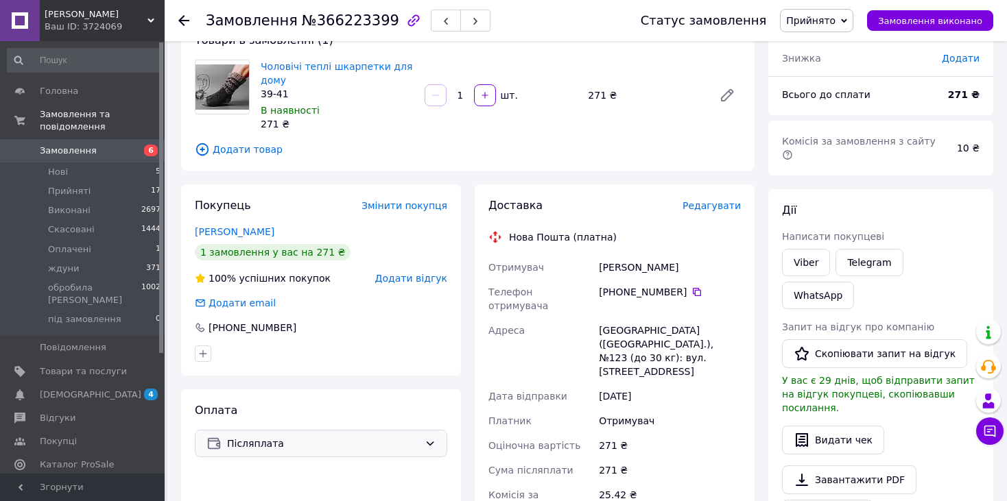
click at [335, 447] on span "Післяплата" at bounding box center [323, 443] width 192 height 15
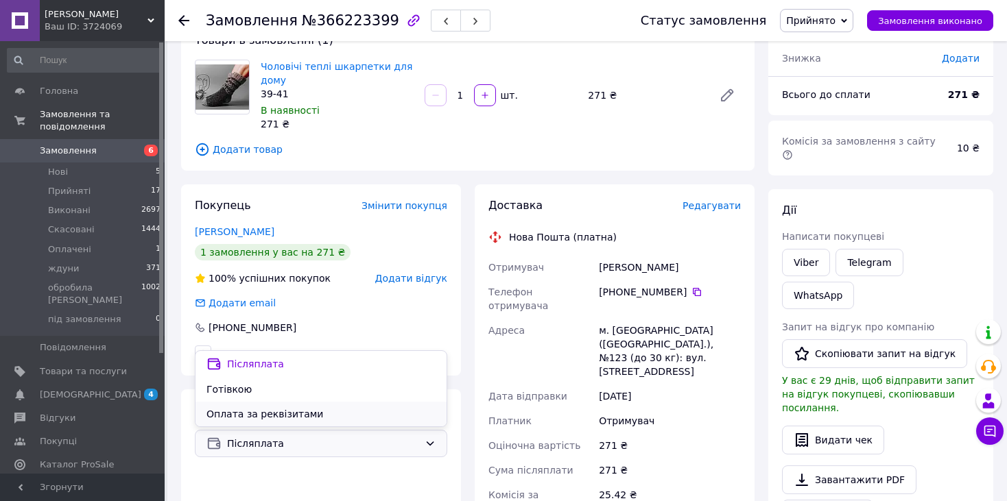
click at [283, 414] on span "Оплата за реквізитами" at bounding box center [320, 414] width 229 height 14
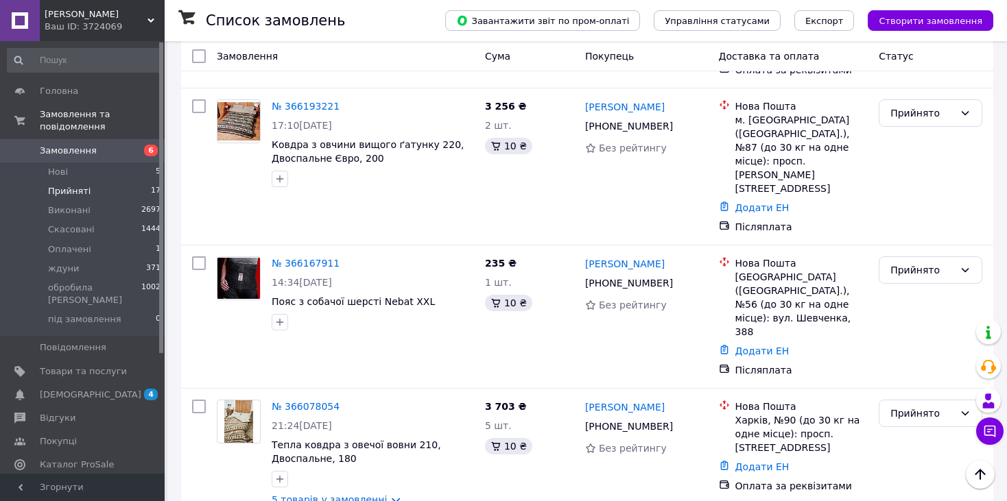
scroll to position [902, 0]
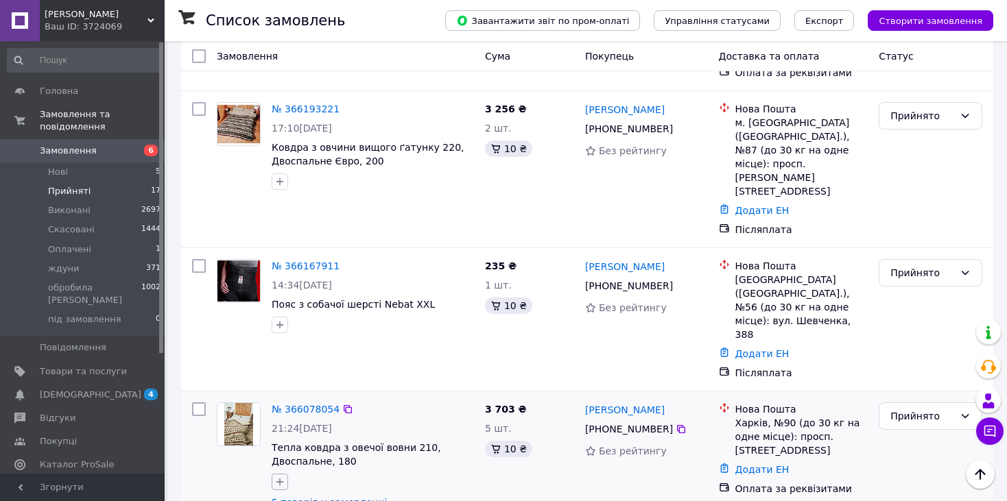
click at [278, 477] on icon "button" at bounding box center [279, 482] width 11 height 11
type input "передо"
checkbox input "true"
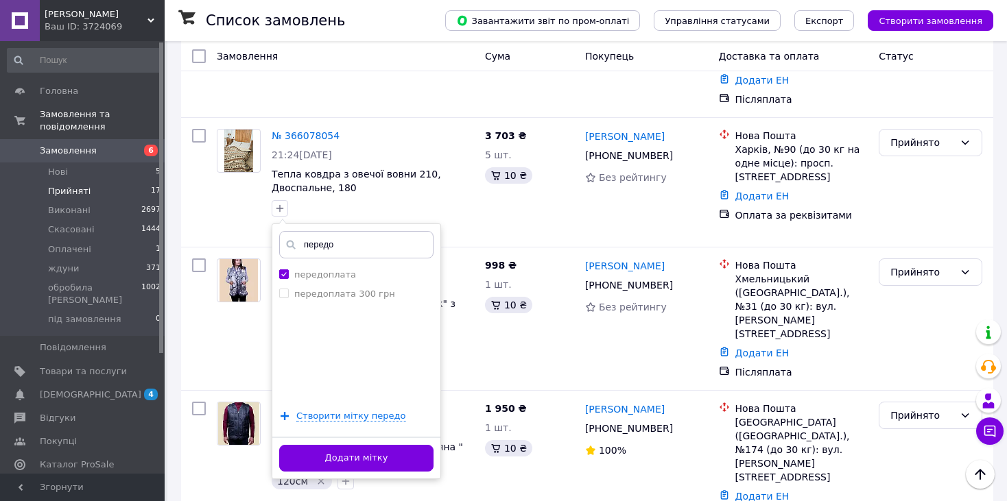
scroll to position [1184, 0]
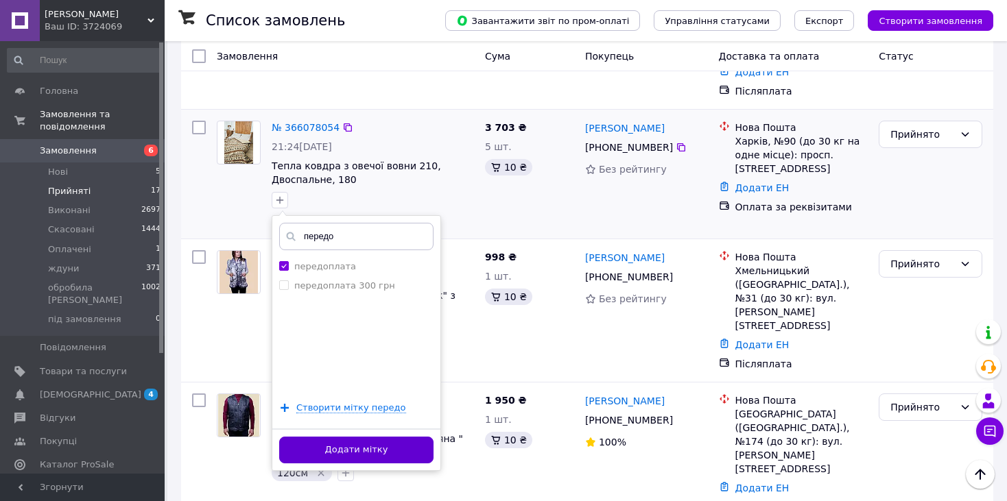
click at [394, 437] on button "Додати мітку" at bounding box center [356, 450] width 154 height 27
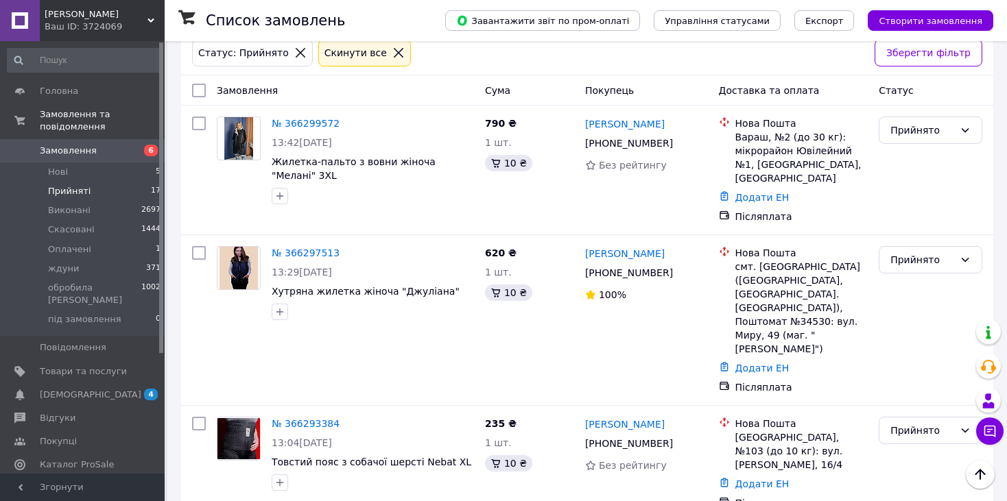
scroll to position [0, 0]
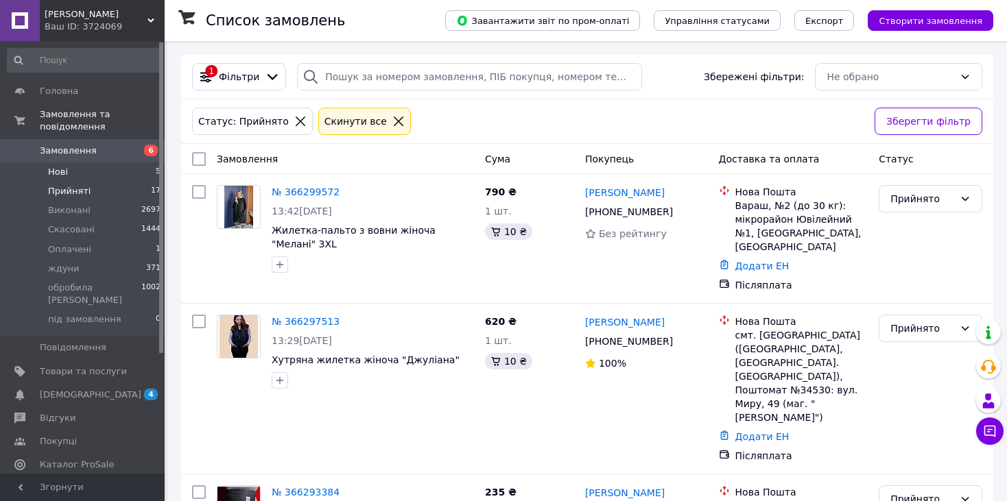
click at [101, 163] on li "Нові 5" at bounding box center [84, 172] width 169 height 19
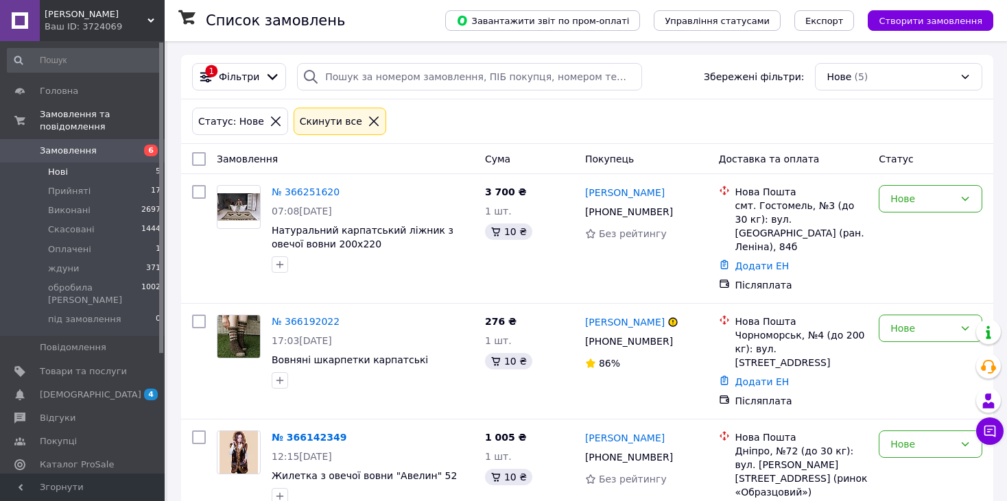
scroll to position [254, 0]
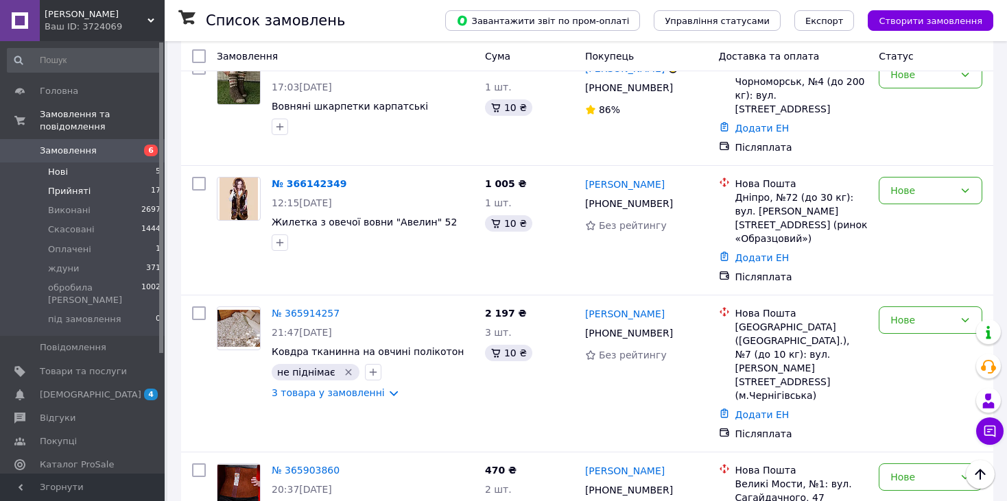
click at [106, 182] on li "Прийняті 17" at bounding box center [84, 191] width 169 height 19
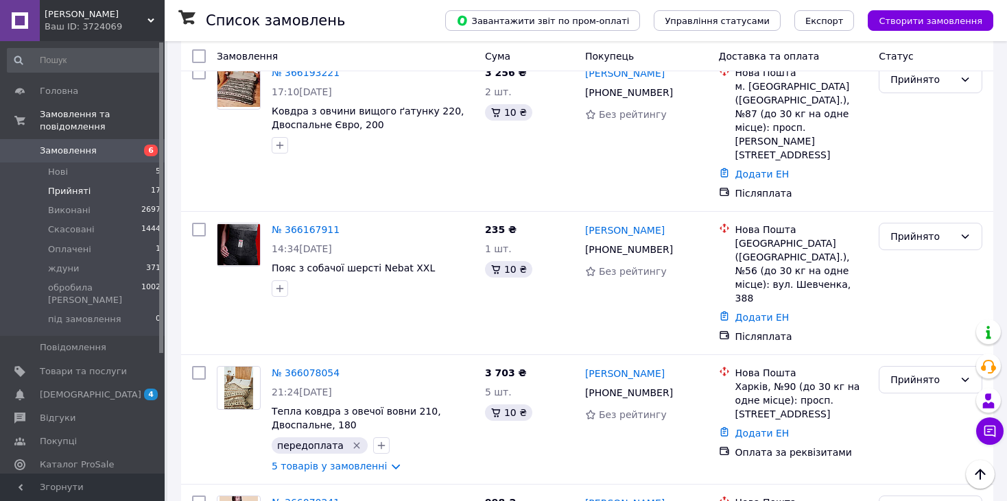
scroll to position [943, 0]
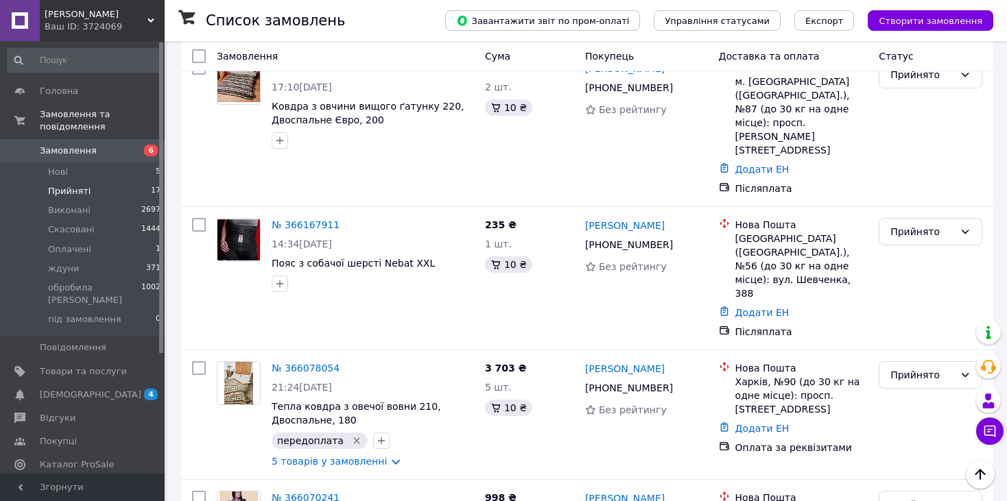
click at [102, 182] on li "Прийняті 17" at bounding box center [84, 191] width 169 height 19
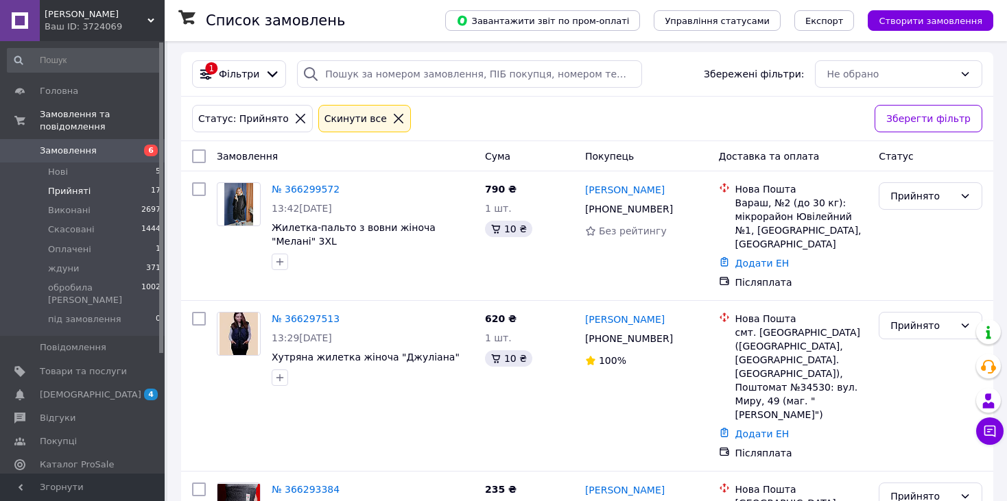
scroll to position [0, 0]
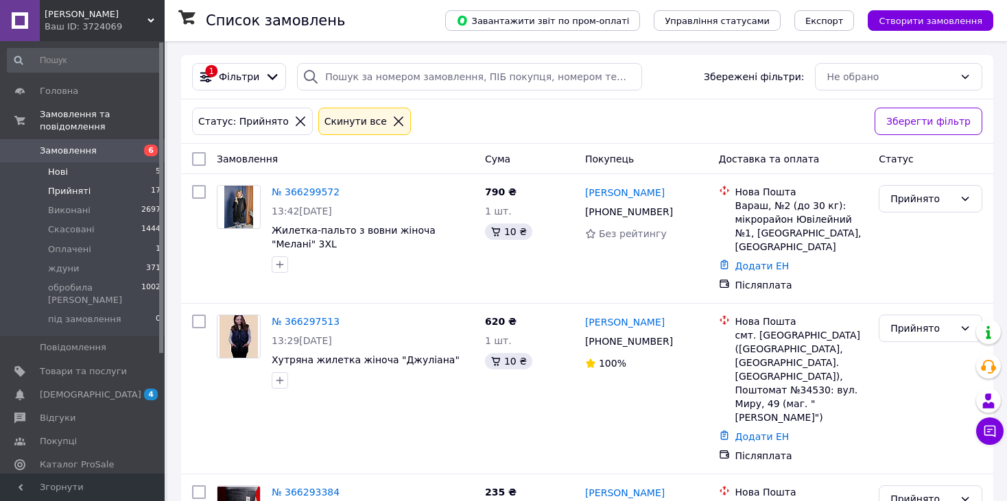
click at [67, 163] on li "Нові 5" at bounding box center [84, 172] width 169 height 19
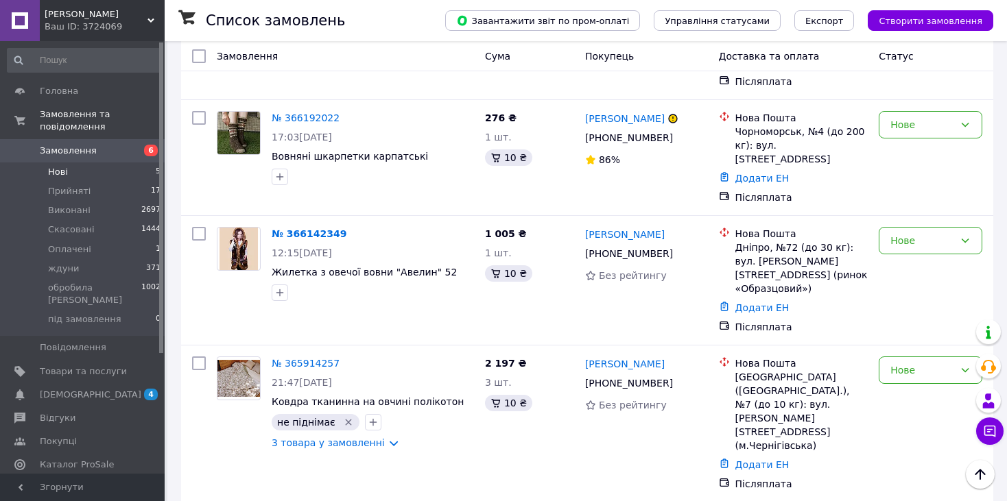
scroll to position [201, 0]
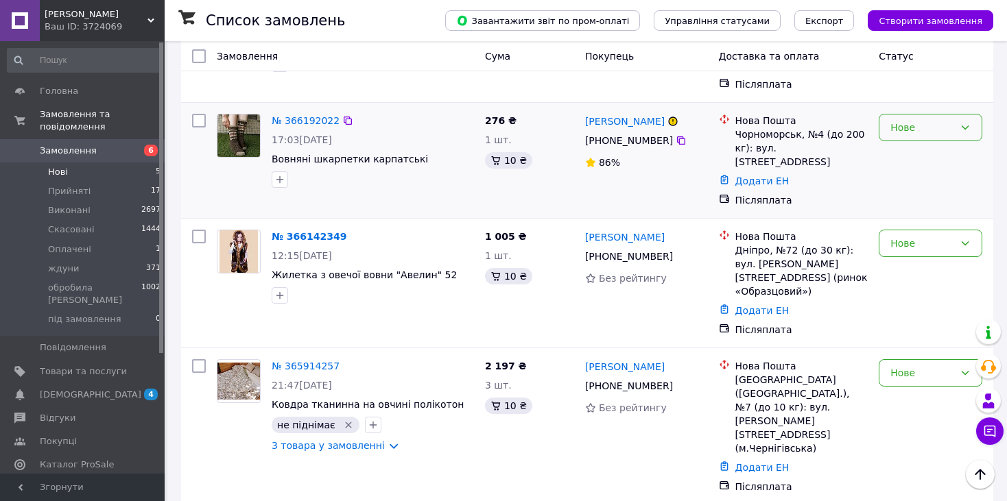
click at [914, 120] on div "Нове" at bounding box center [922, 127] width 64 height 15
click at [899, 166] on li "Виконано" at bounding box center [930, 167] width 102 height 25
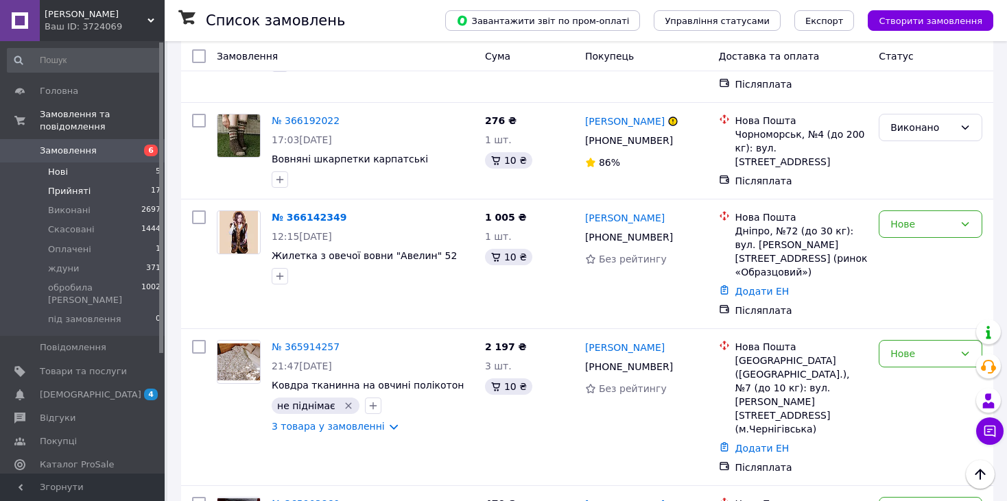
click at [82, 185] on span "Прийняті" at bounding box center [69, 191] width 43 height 12
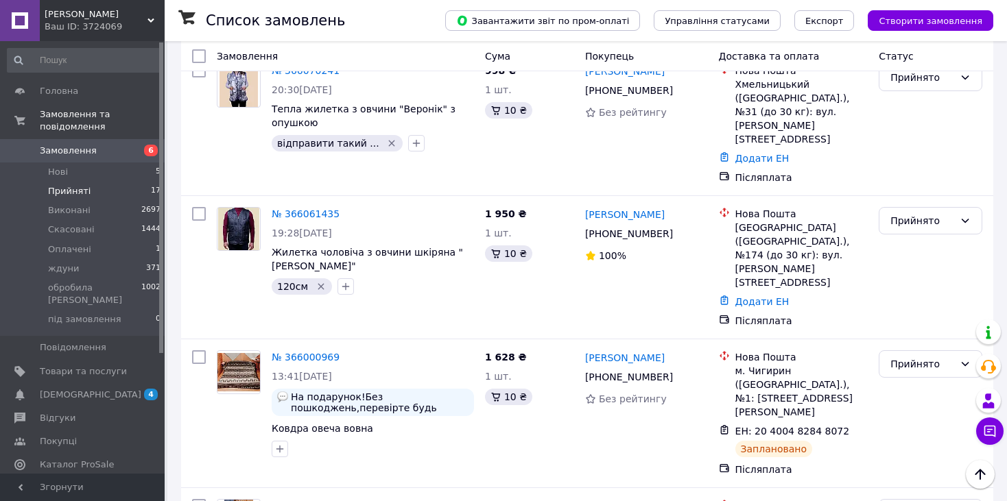
scroll to position [1373, 0]
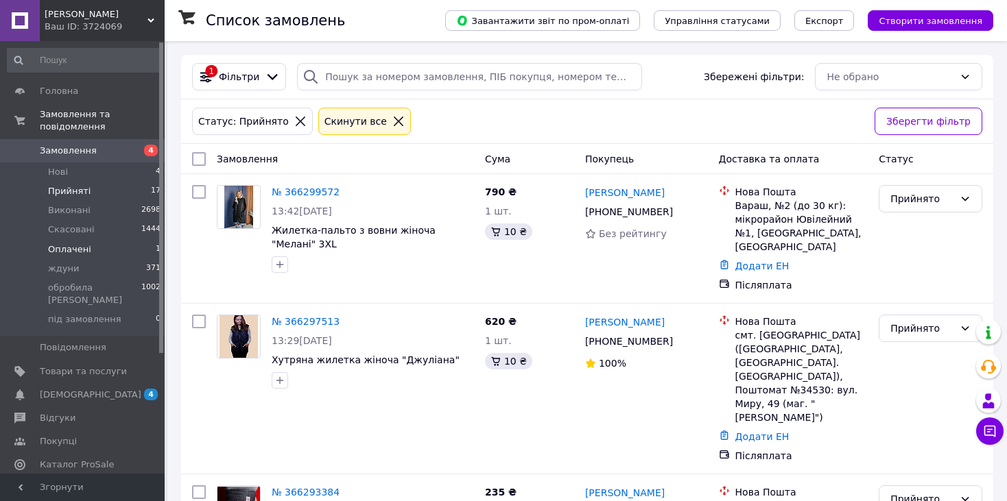
click at [64, 243] on span "Оплачені" at bounding box center [69, 249] width 43 height 12
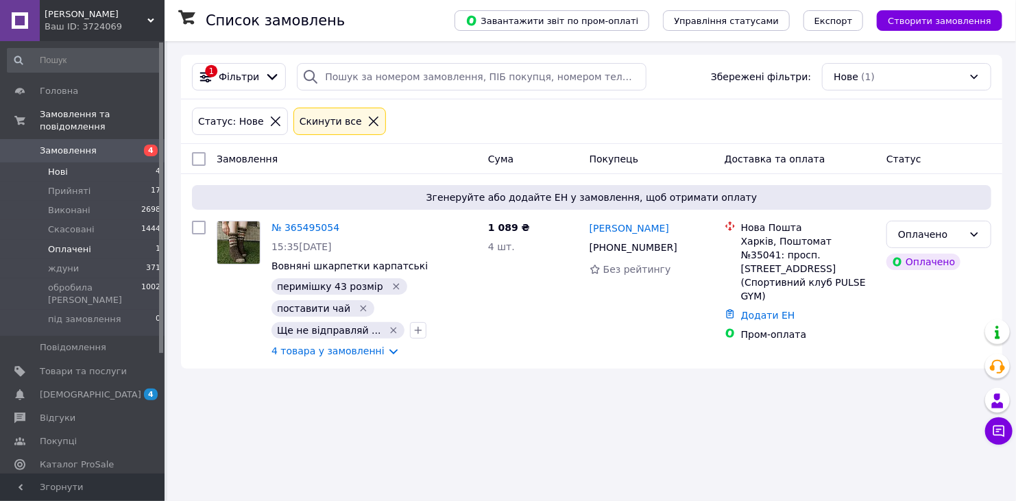
click at [95, 163] on li "Нові 4" at bounding box center [84, 172] width 169 height 19
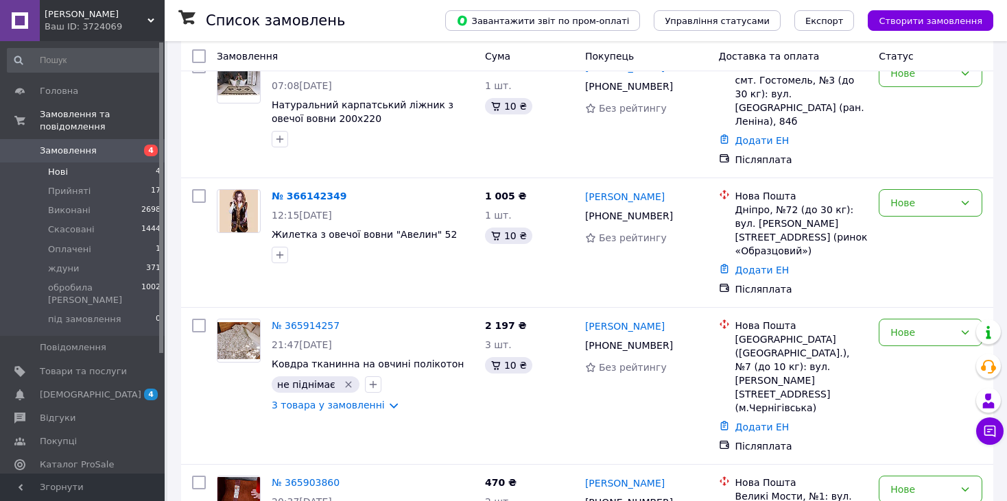
scroll to position [152, 0]
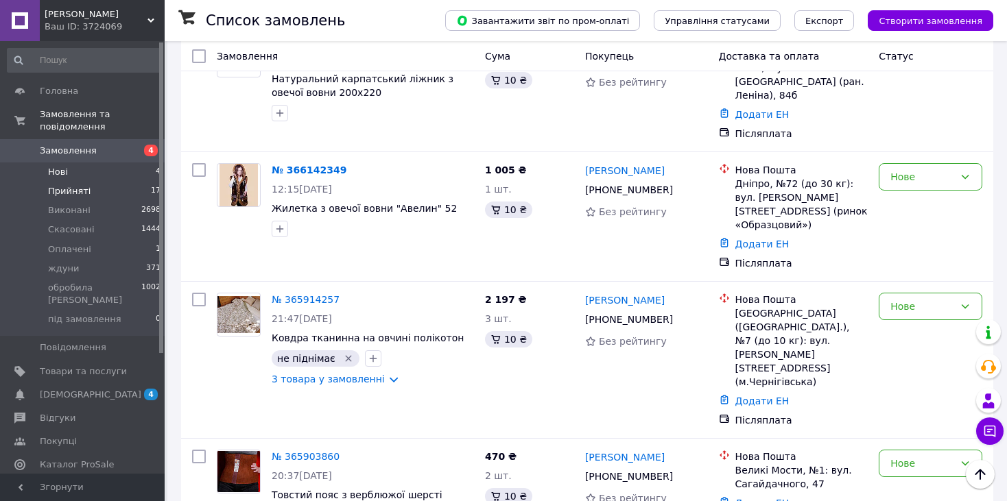
click at [74, 185] on span "Прийняті" at bounding box center [69, 191] width 43 height 12
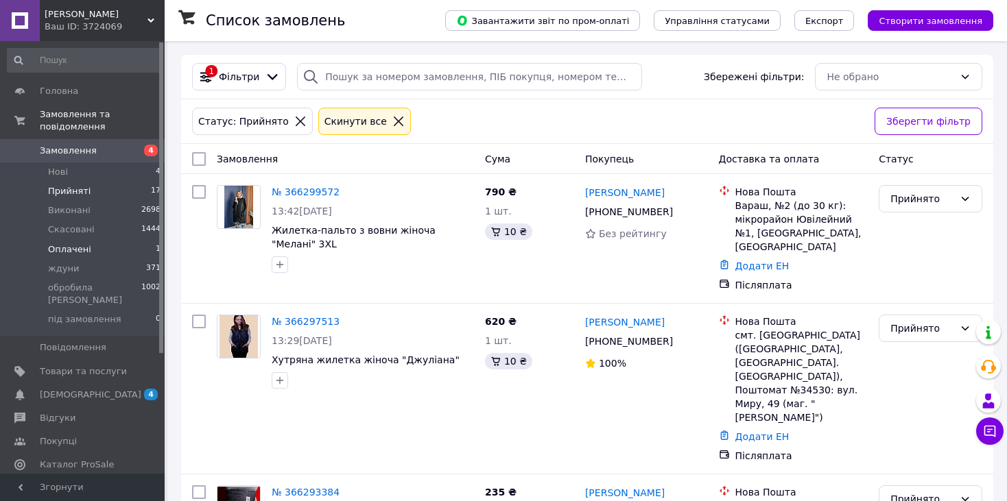
click at [73, 243] on span "Оплачені" at bounding box center [69, 249] width 43 height 12
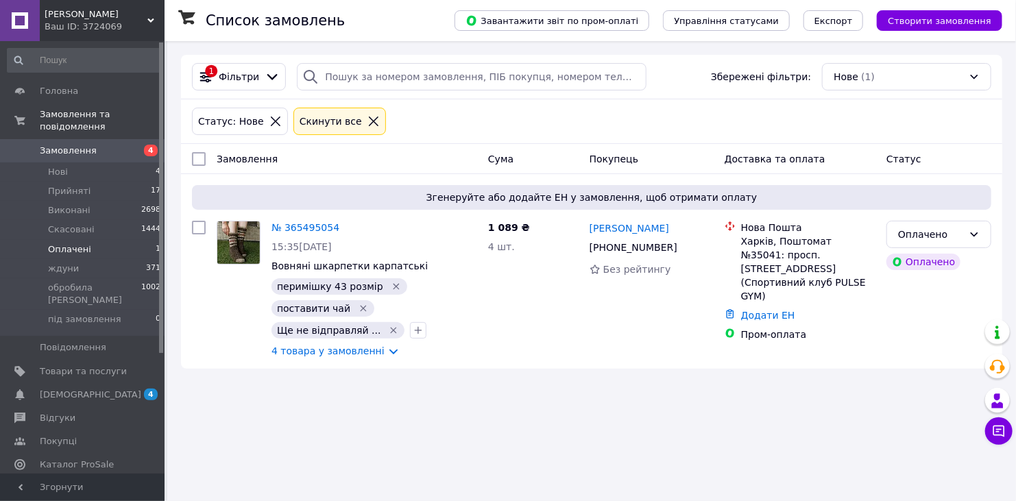
drag, startPoint x: 1014, startPoint y: 69, endPoint x: 1014, endPoint y: 80, distance: 11.0
click at [1014, 80] on div "Список замовлень Завантажити звіт по пром-оплаті Управління статусами Експорт С…" at bounding box center [591, 212] width 849 height 342
click at [312, 230] on link "№ 365495054" at bounding box center [306, 227] width 68 height 11
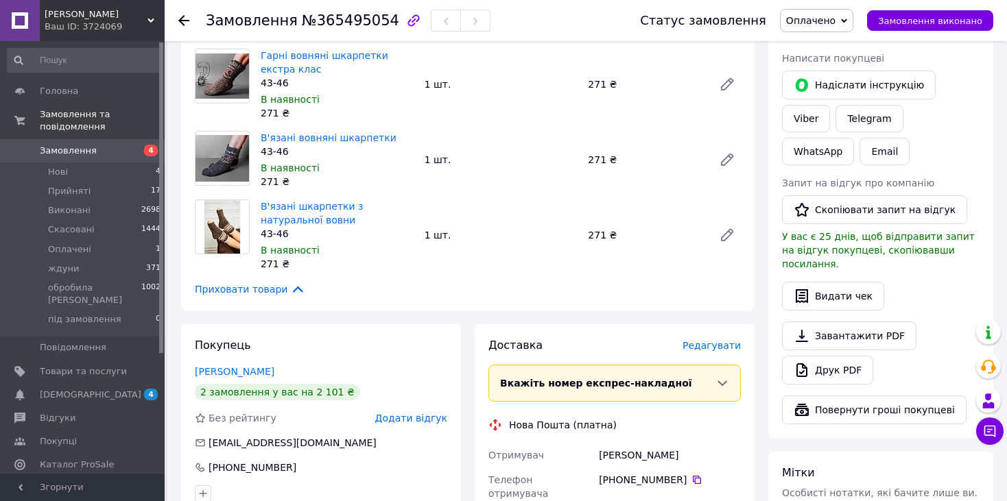
scroll to position [577, 0]
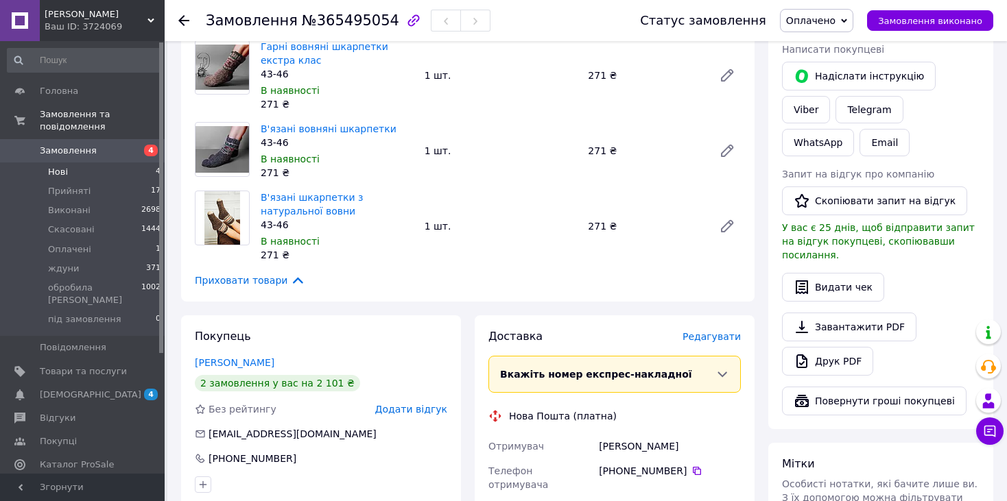
click at [71, 163] on li "Нові 4" at bounding box center [84, 172] width 169 height 19
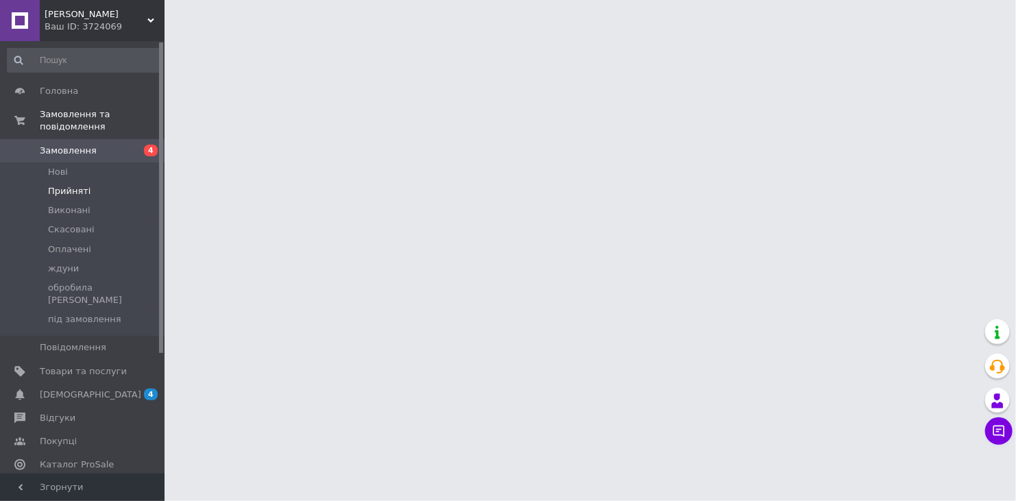
click at [98, 182] on li "Прийняті" at bounding box center [84, 191] width 169 height 19
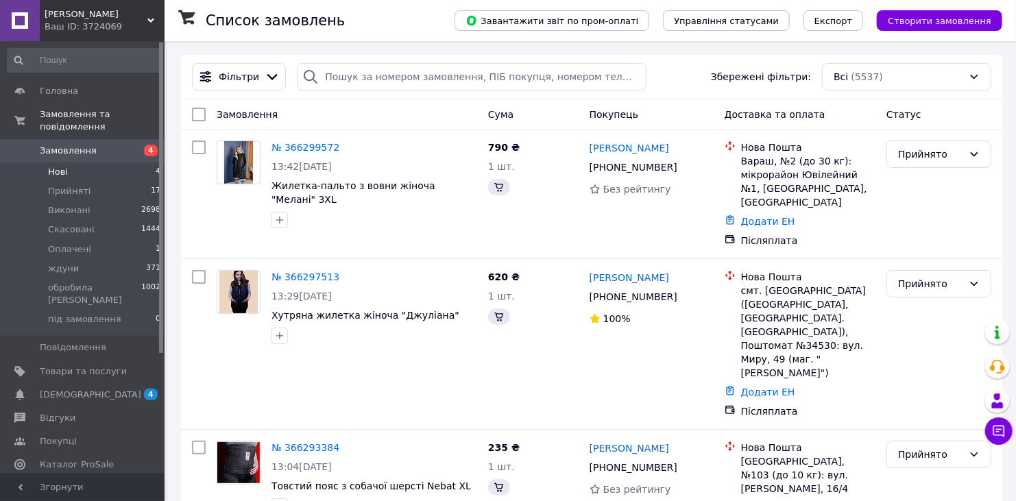
click at [110, 164] on li "Нові 4" at bounding box center [84, 172] width 169 height 19
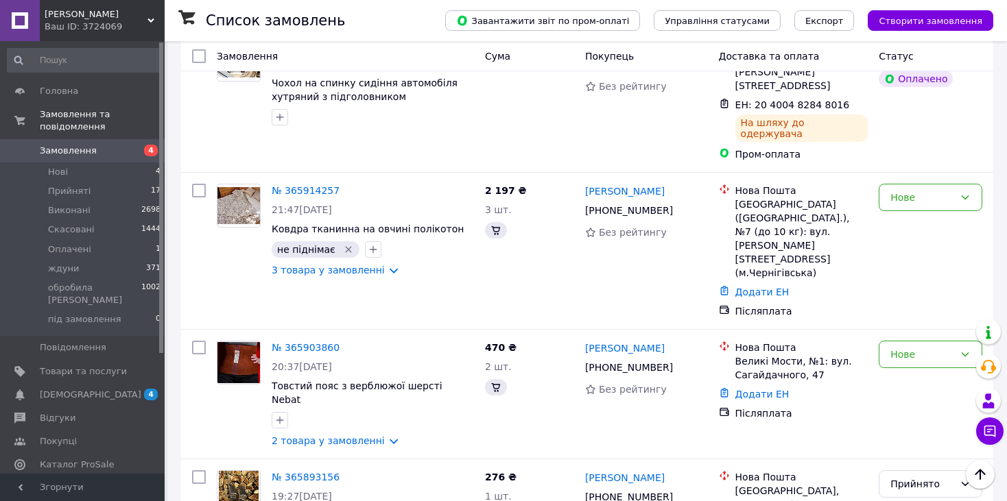
scroll to position [2450, 0]
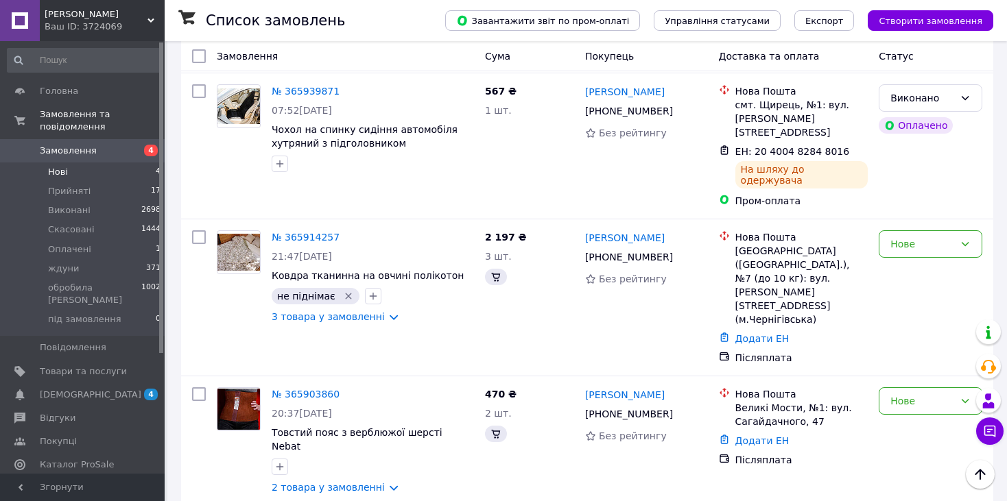
click at [68, 165] on li "Нові 4" at bounding box center [84, 172] width 169 height 19
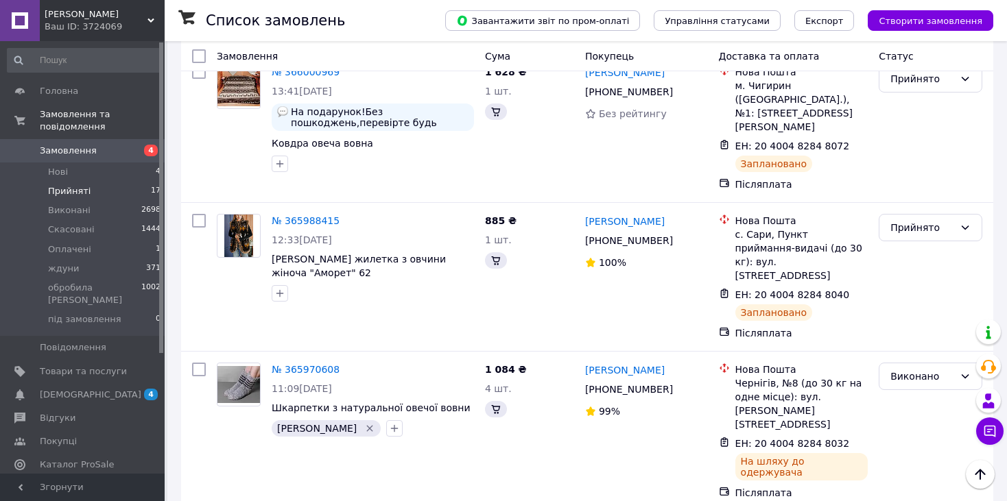
click at [59, 185] on span "Прийняті" at bounding box center [69, 191] width 43 height 12
click at [61, 166] on span "Нові" at bounding box center [58, 172] width 20 height 12
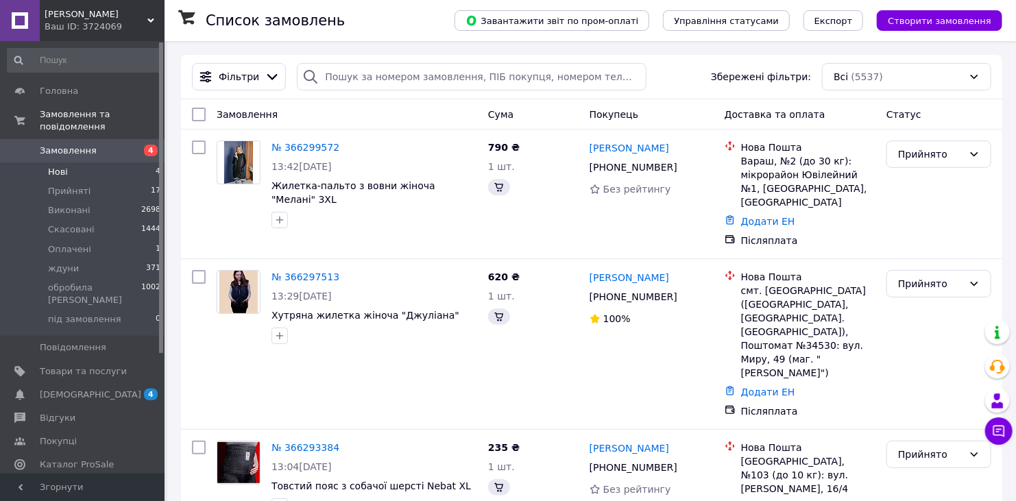
click at [72, 163] on li "Нові 4" at bounding box center [84, 172] width 169 height 19
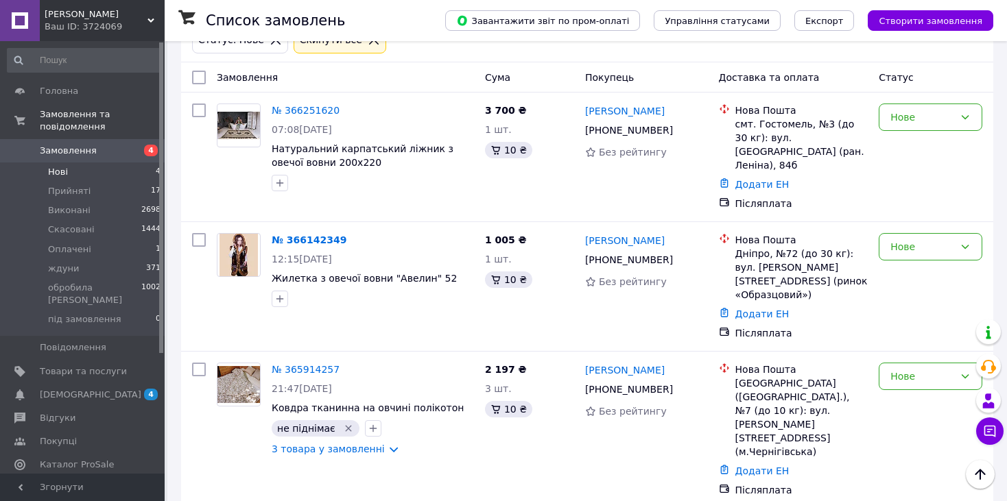
scroll to position [74, 0]
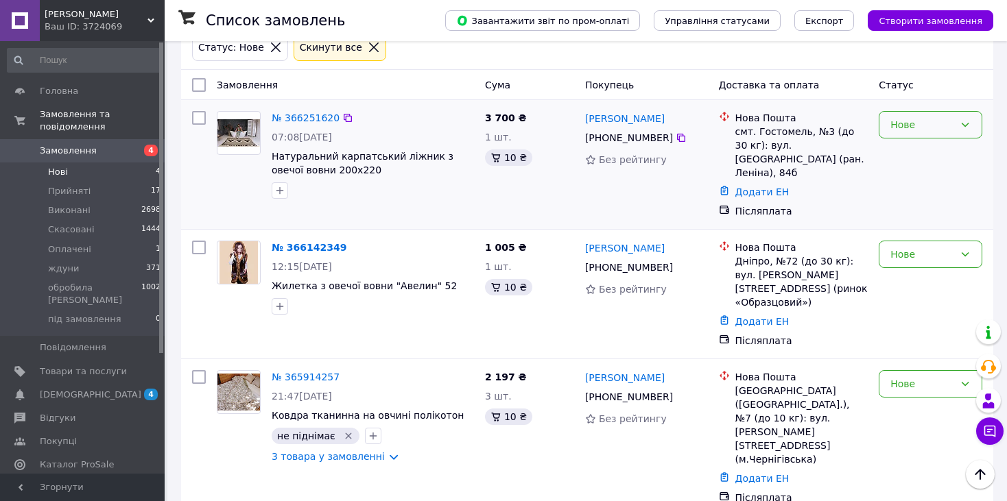
click at [937, 128] on div "Нове" at bounding box center [922, 124] width 64 height 15
click at [922, 148] on li "Прийнято" at bounding box center [930, 153] width 102 height 25
click at [108, 184] on li "Прийняті 17" at bounding box center [84, 191] width 169 height 19
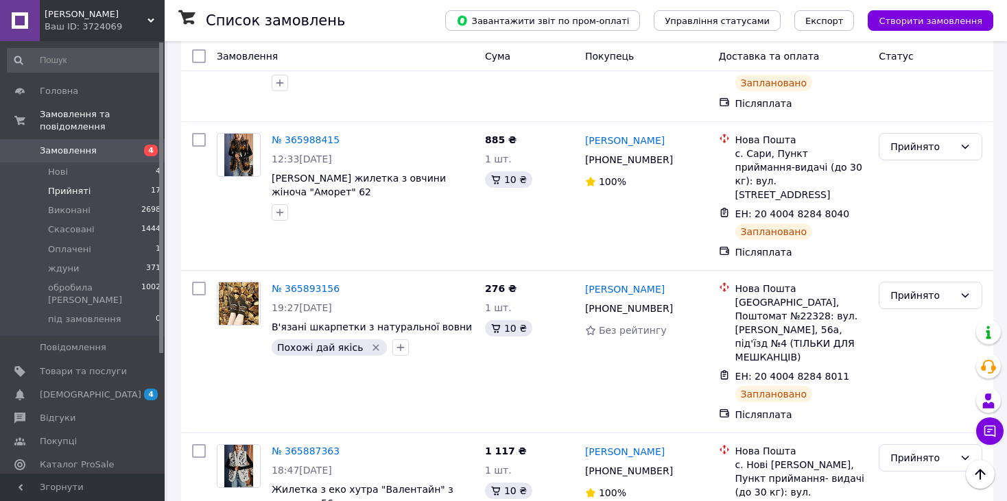
scroll to position [1726, 0]
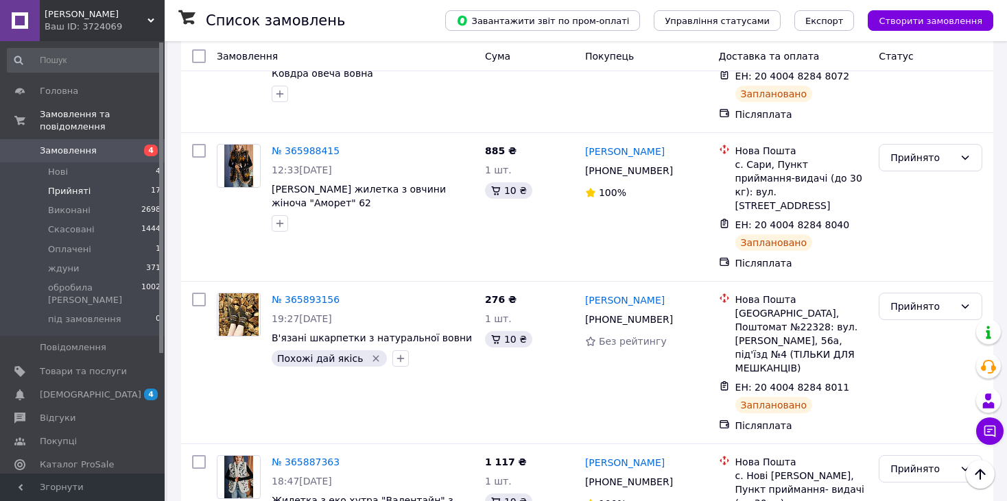
click at [95, 184] on li "Прийняті 17" at bounding box center [84, 191] width 169 height 19
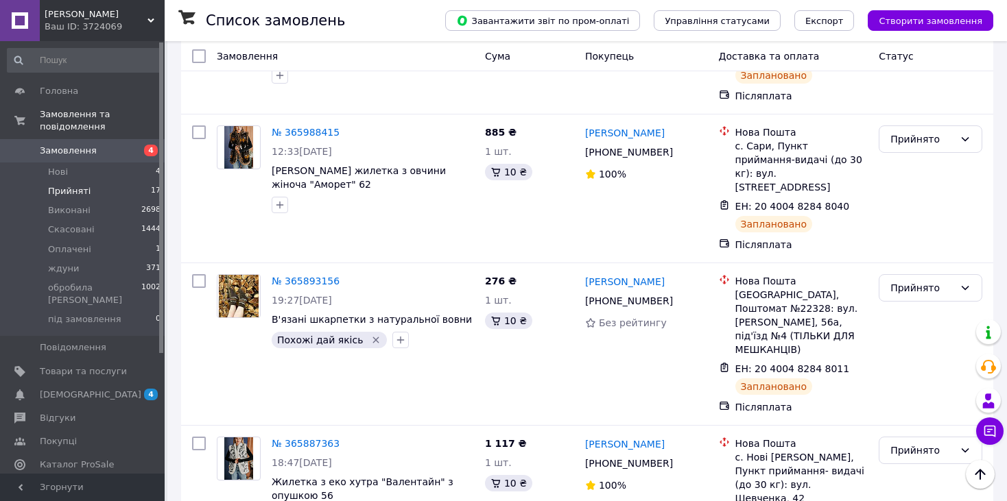
scroll to position [1888, 0]
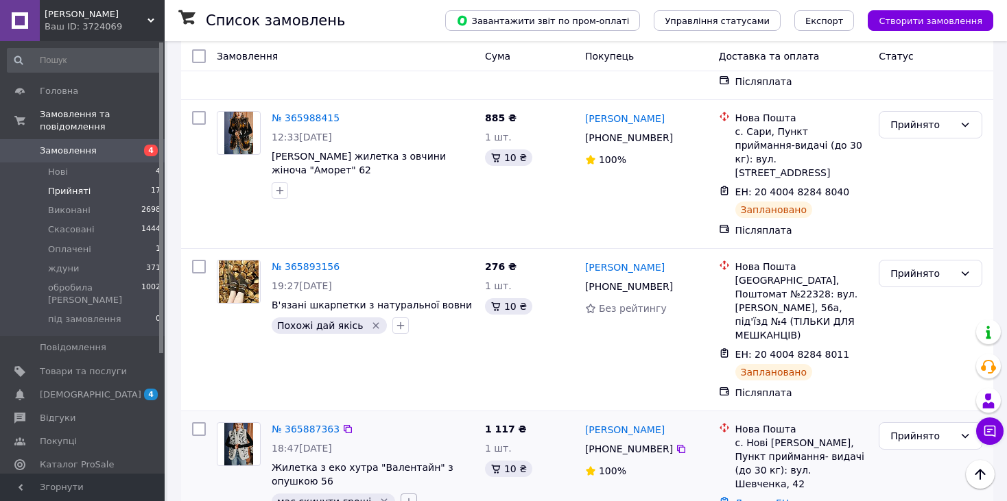
click at [403, 497] on icon "button" at bounding box center [408, 502] width 11 height 11
type input "54"
checkbox input "true"
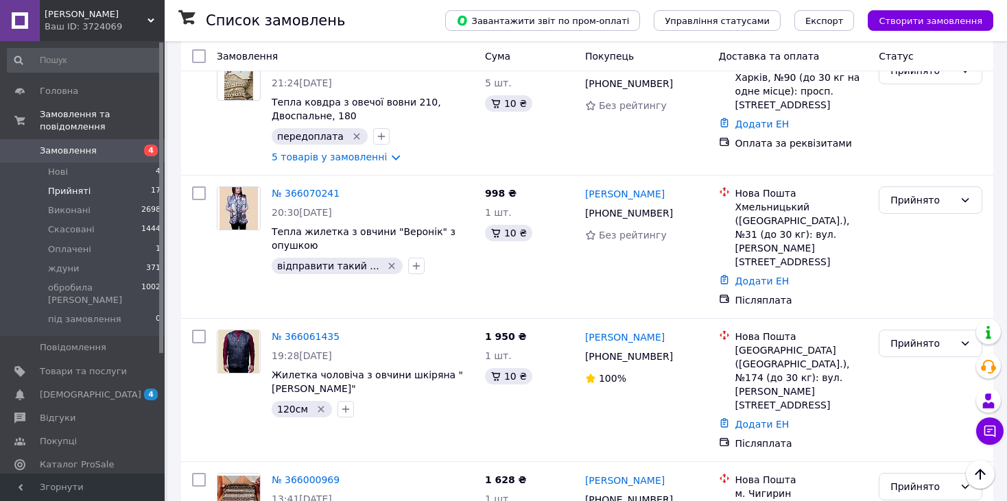
scroll to position [1374, 0]
